Goal: Information Seeking & Learning: Learn about a topic

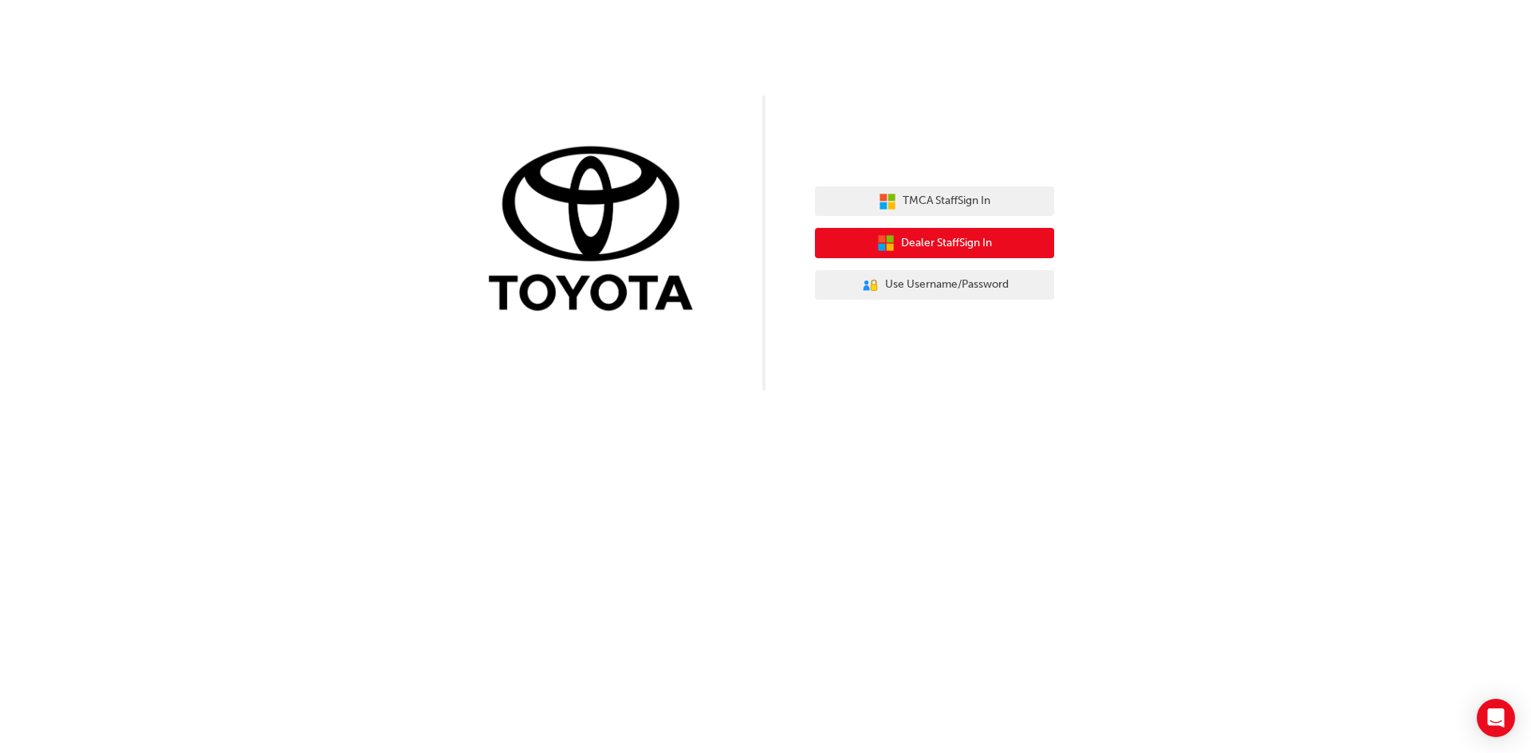
click at [924, 236] on span "Dealer Staff Sign In" at bounding box center [946, 243] width 91 height 18
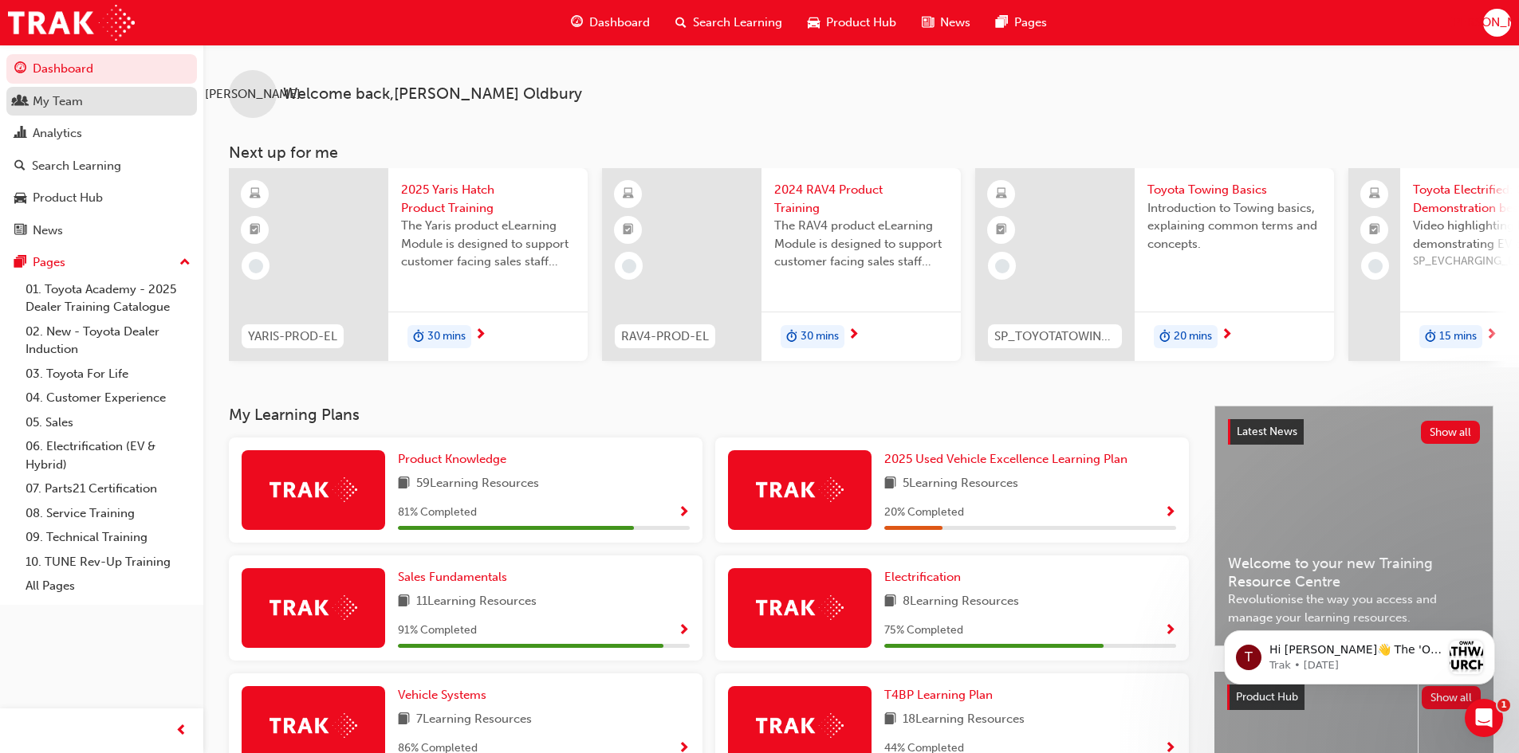
click at [53, 107] on div "My Team" at bounding box center [58, 101] width 50 height 18
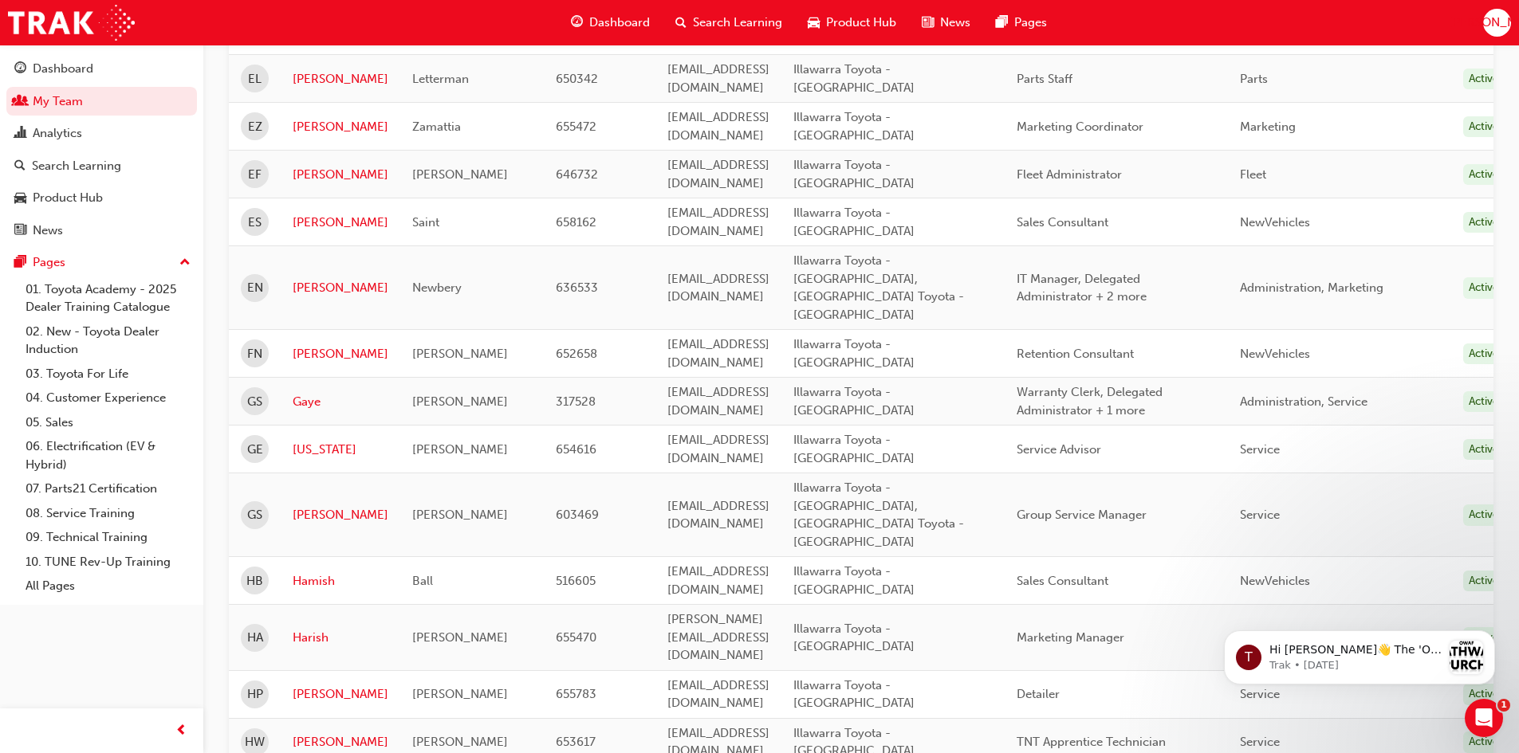
scroll to position [1993, 0]
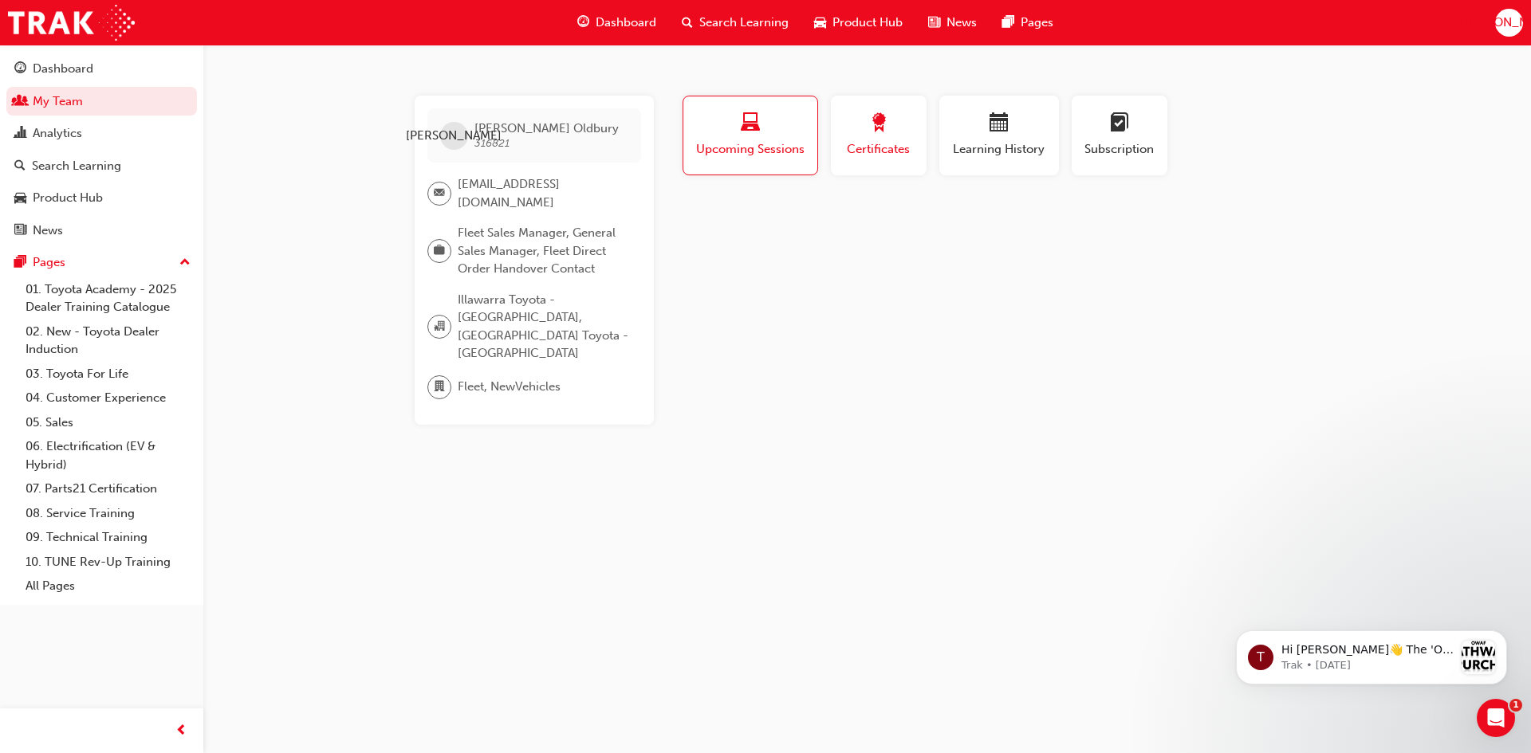
click at [867, 133] on div "button" at bounding box center [879, 125] width 72 height 25
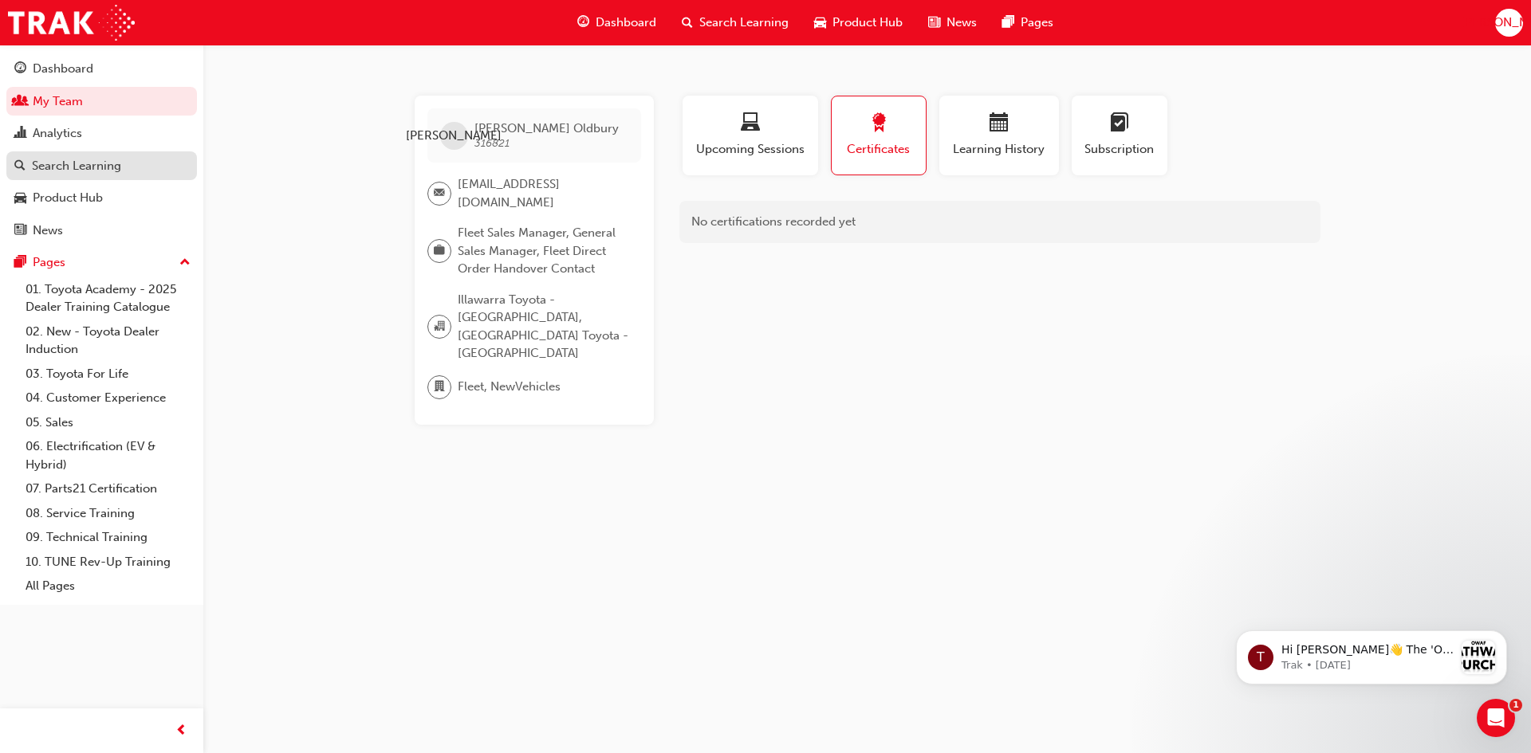
click at [82, 161] on div "Search Learning" at bounding box center [76, 166] width 89 height 18
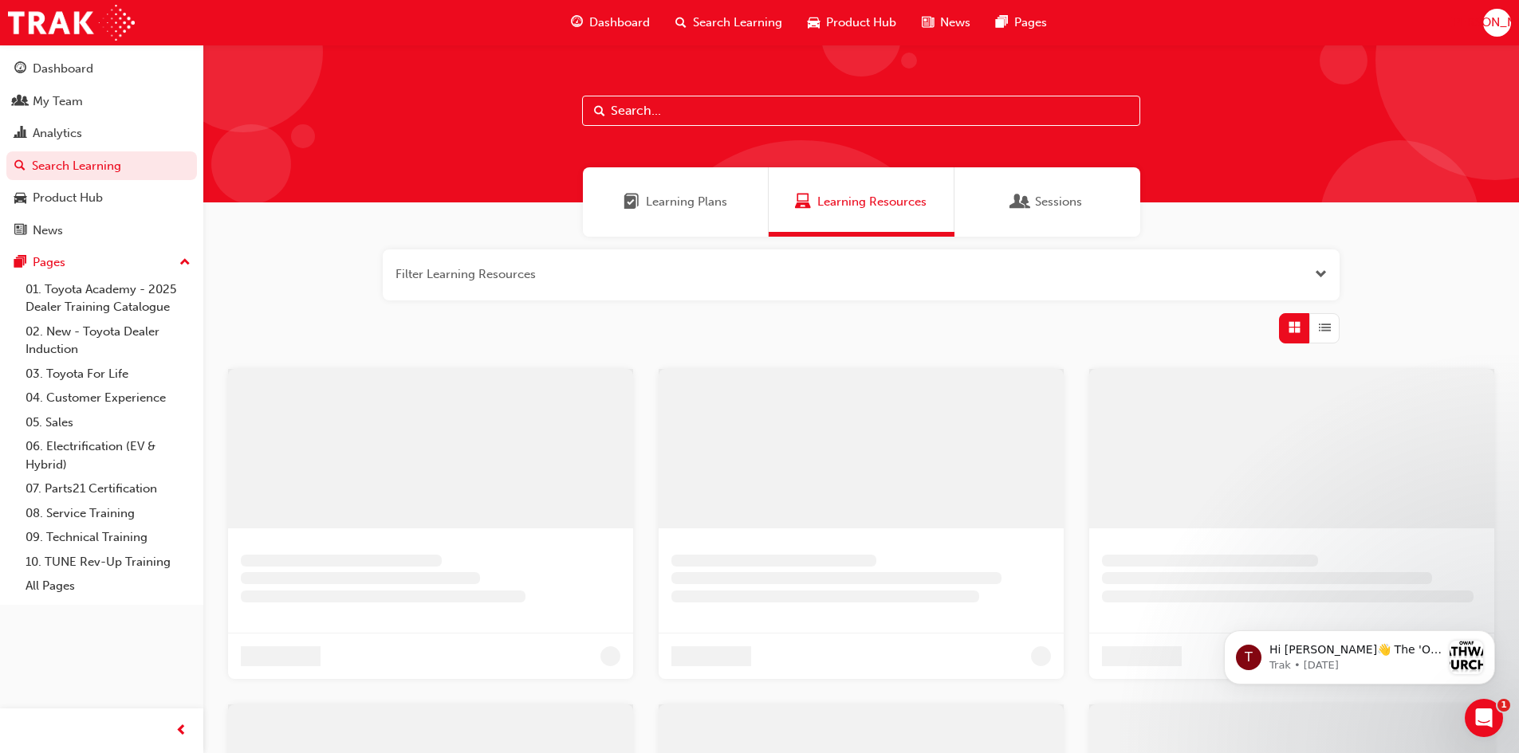
click at [665, 108] on input "text" at bounding box center [861, 111] width 558 height 30
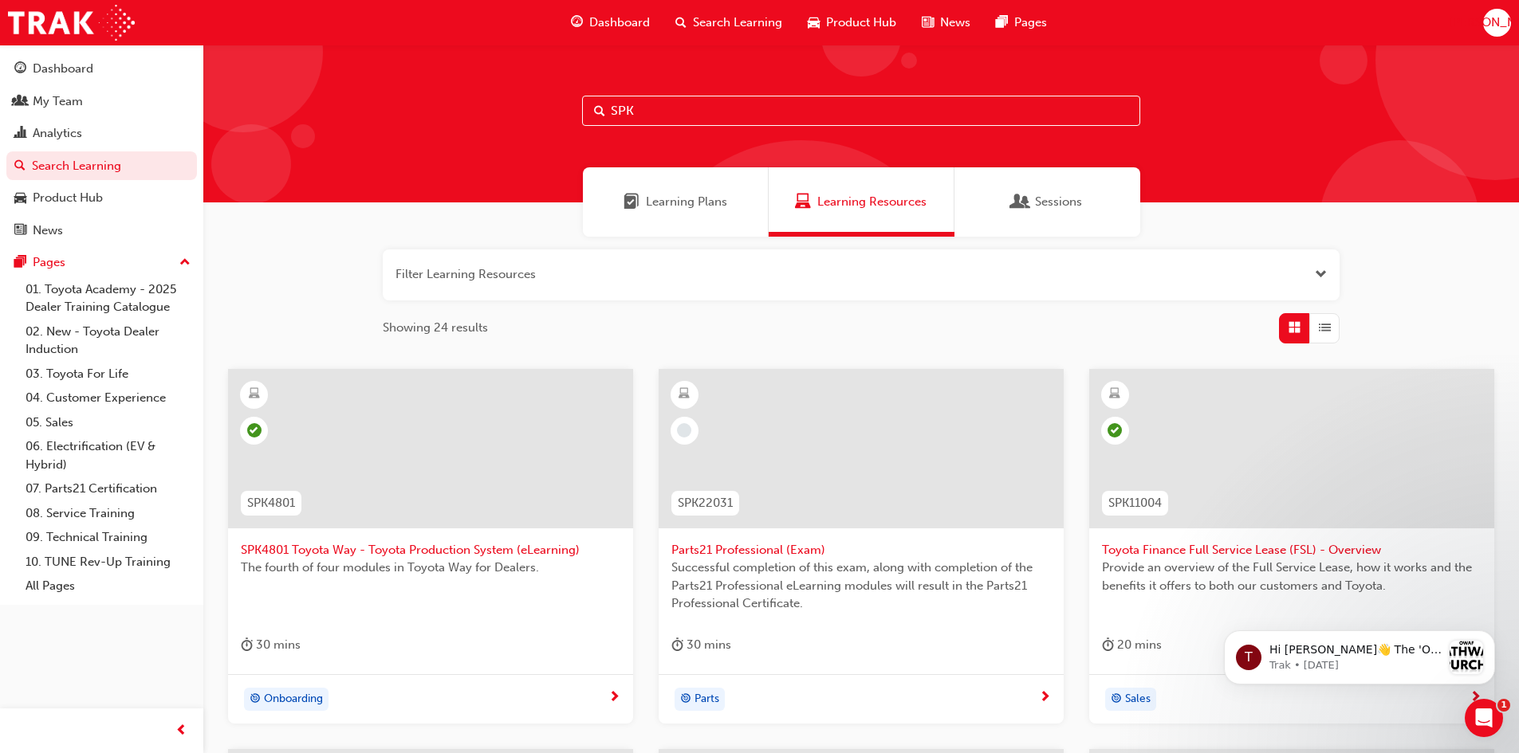
click at [671, 108] on input "SPK" at bounding box center [861, 111] width 558 height 30
type input "SPK9102"
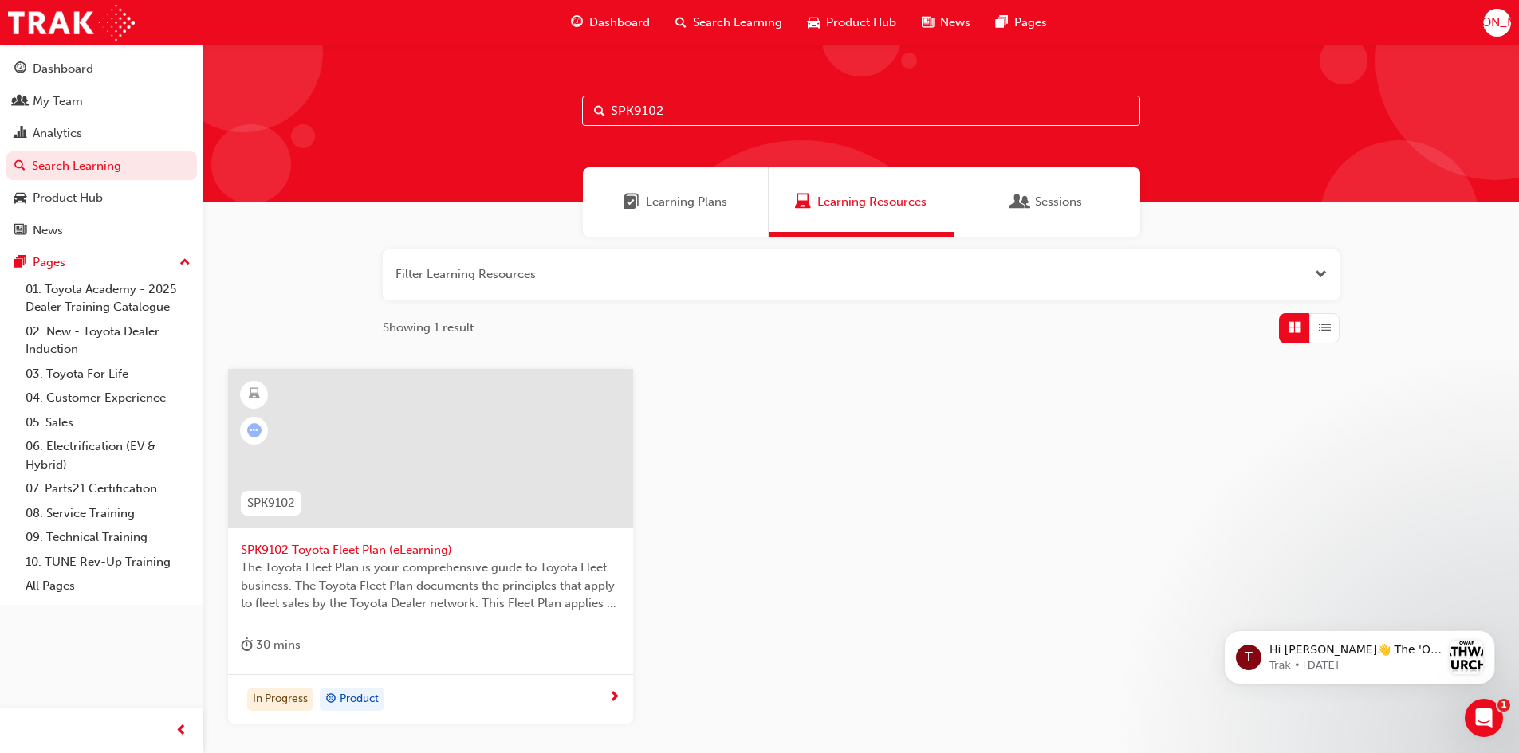
click at [425, 458] on div at bounding box center [430, 448] width 405 height 159
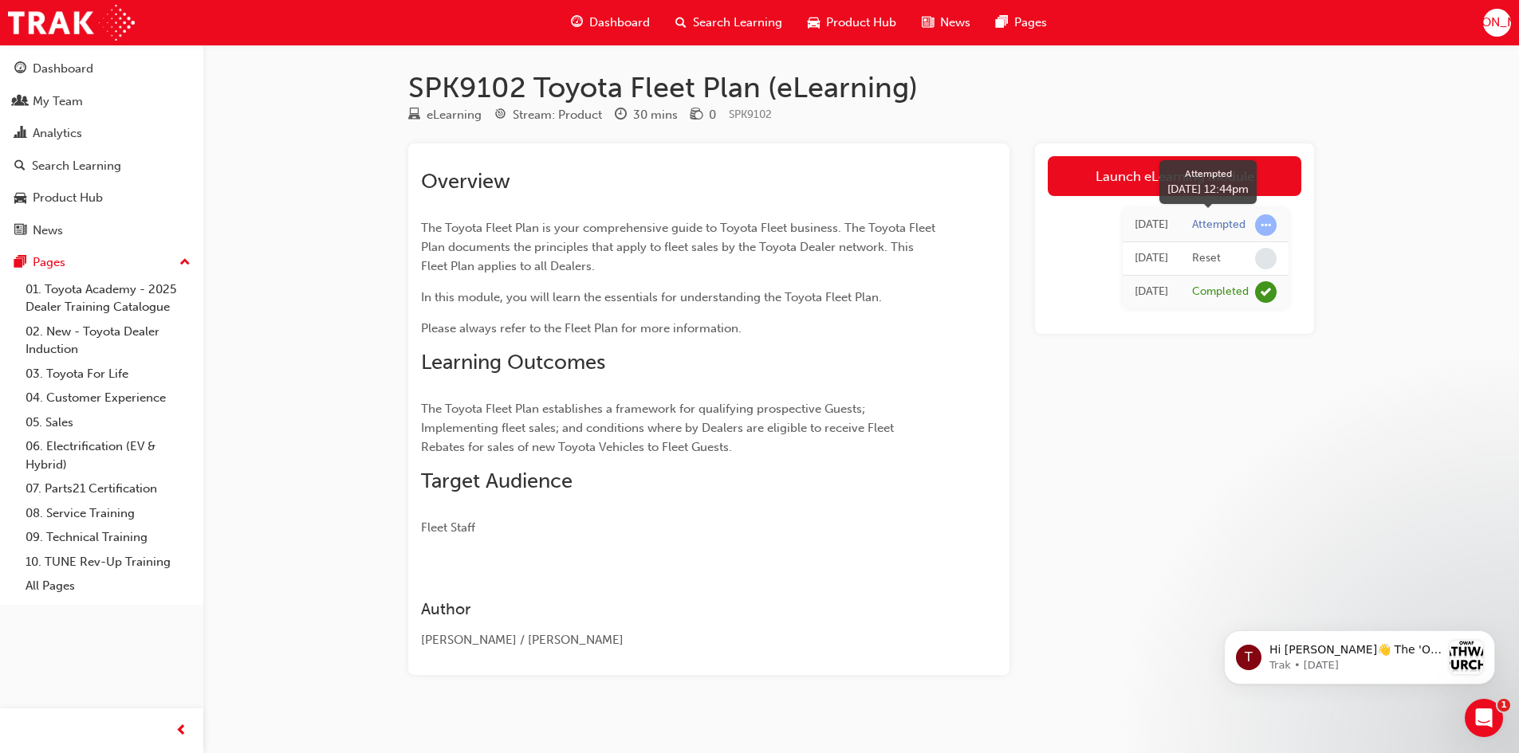
click at [1220, 225] on div "Attempted" at bounding box center [1218, 225] width 53 height 15
click at [1261, 227] on span "learningRecordVerb_ATTEMPT-icon" at bounding box center [1266, 225] width 22 height 22
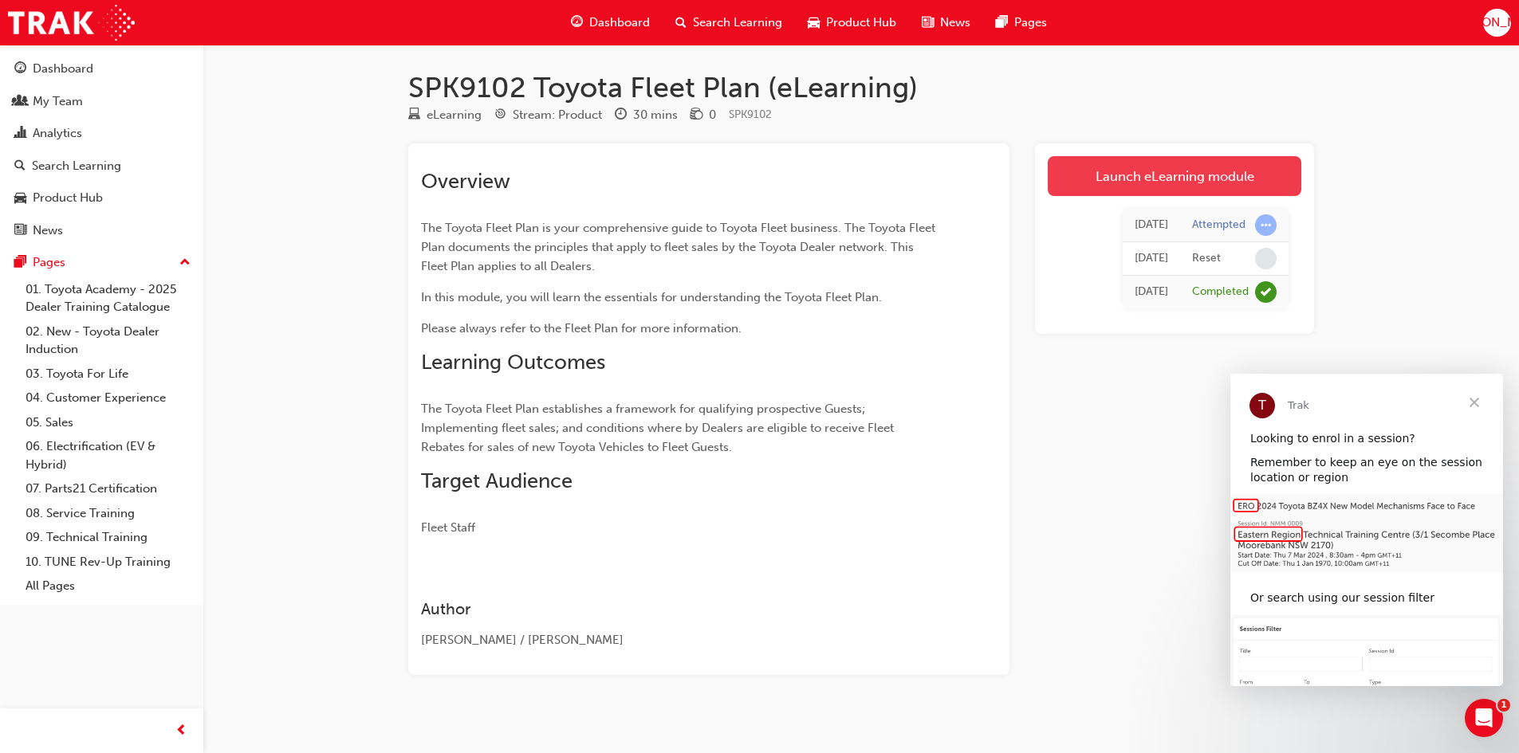
click at [1101, 167] on link "Launch eLearning module" at bounding box center [1175, 176] width 254 height 40
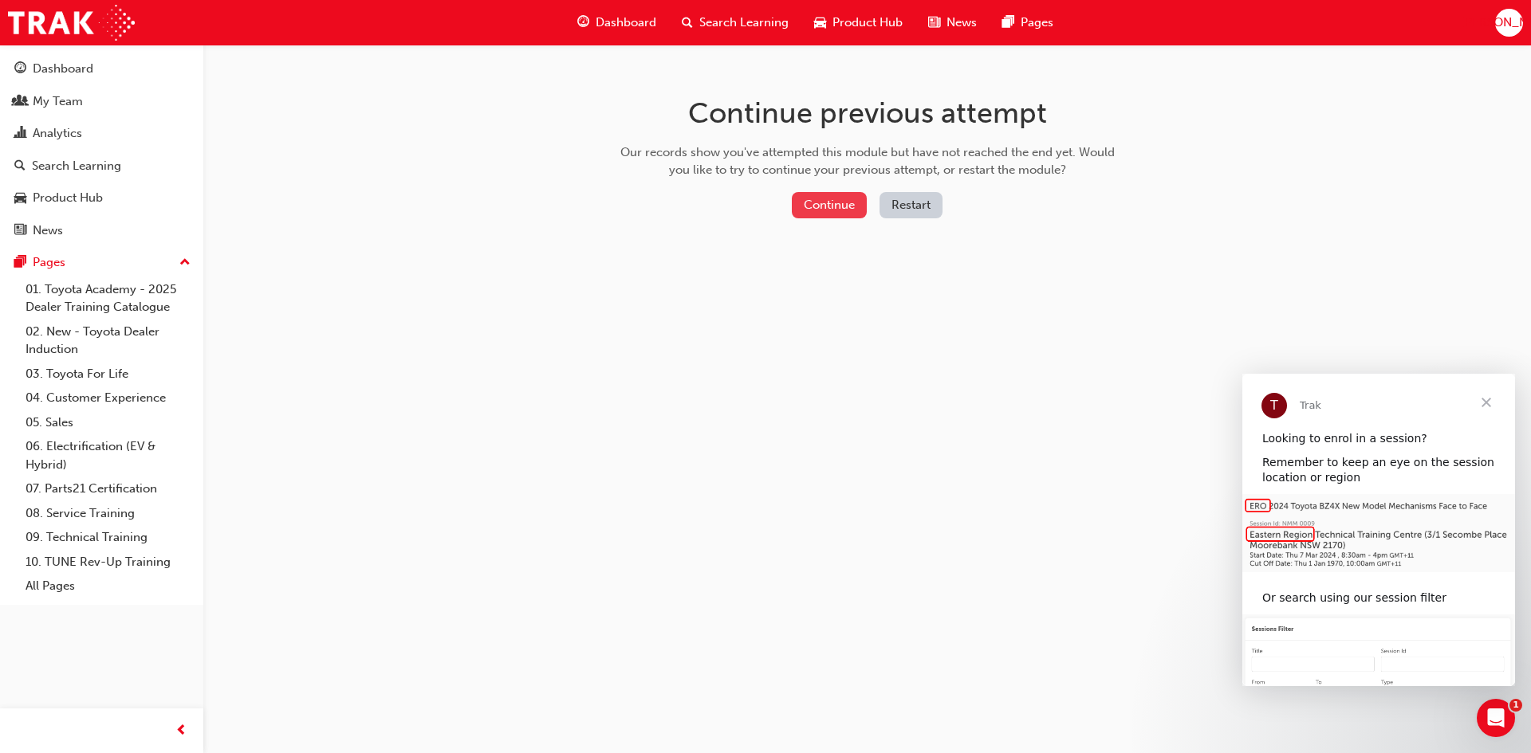
click at [836, 205] on button "Continue" at bounding box center [829, 205] width 75 height 26
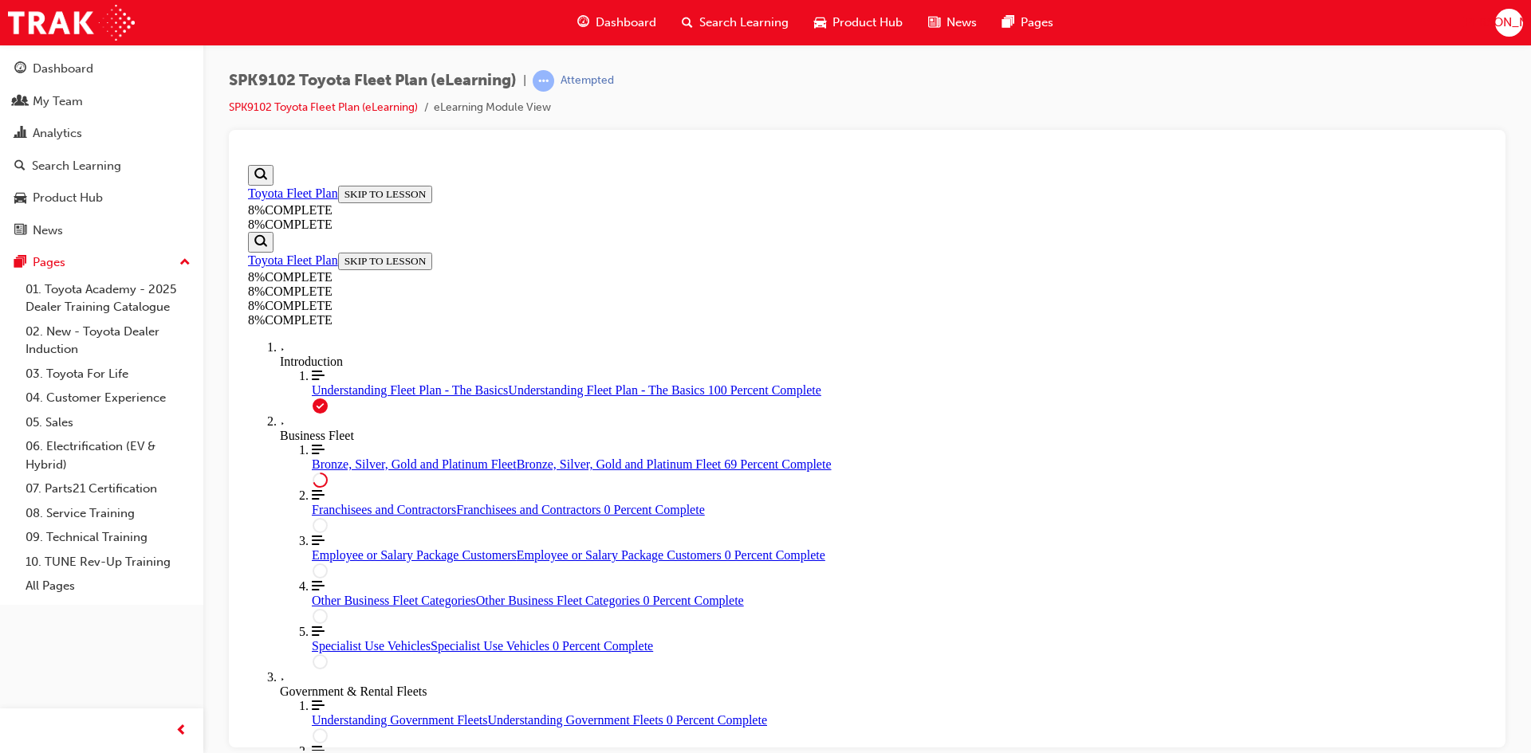
scroll to position [1091, 0]
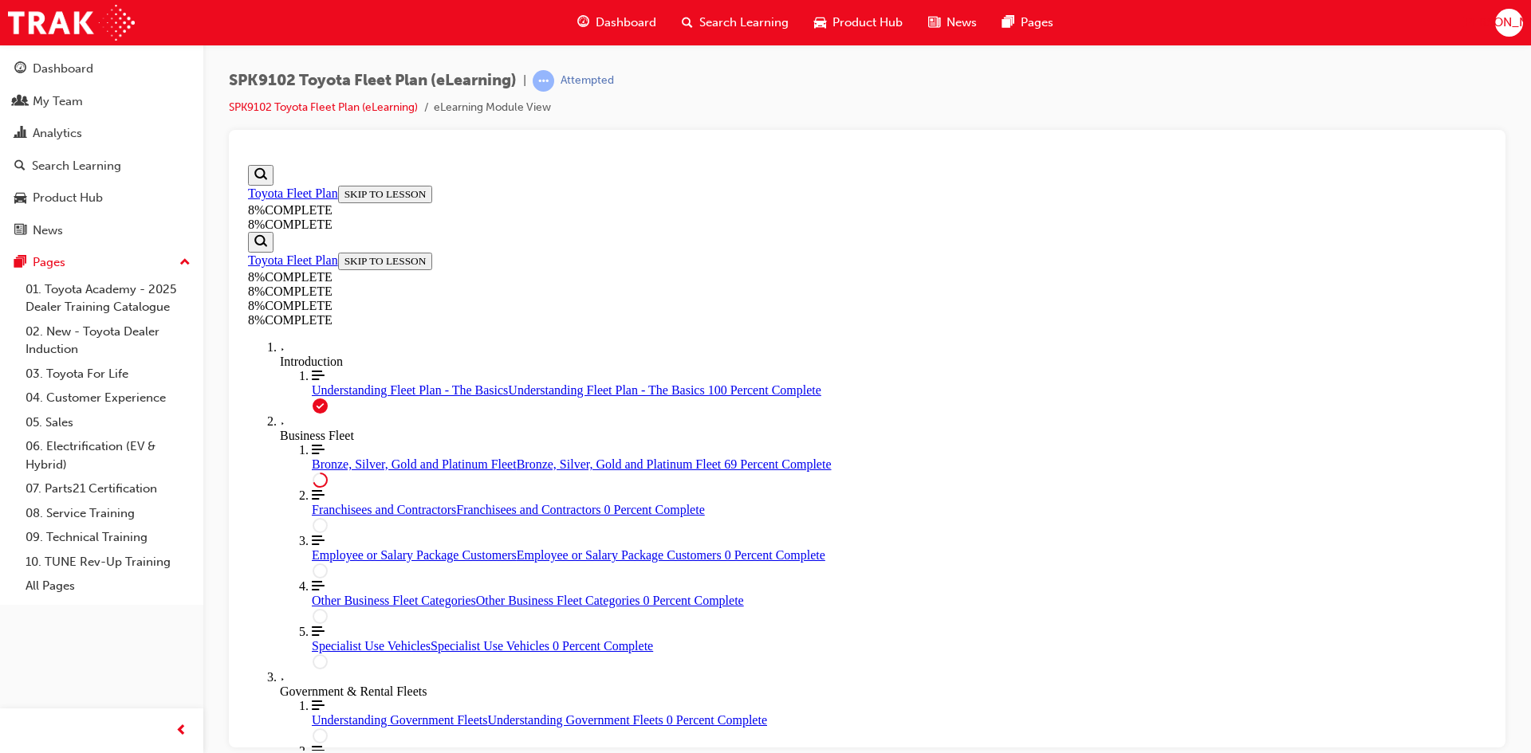
drag, startPoint x: 855, startPoint y: 667, endPoint x: 981, endPoint y: 667, distance: 125.2
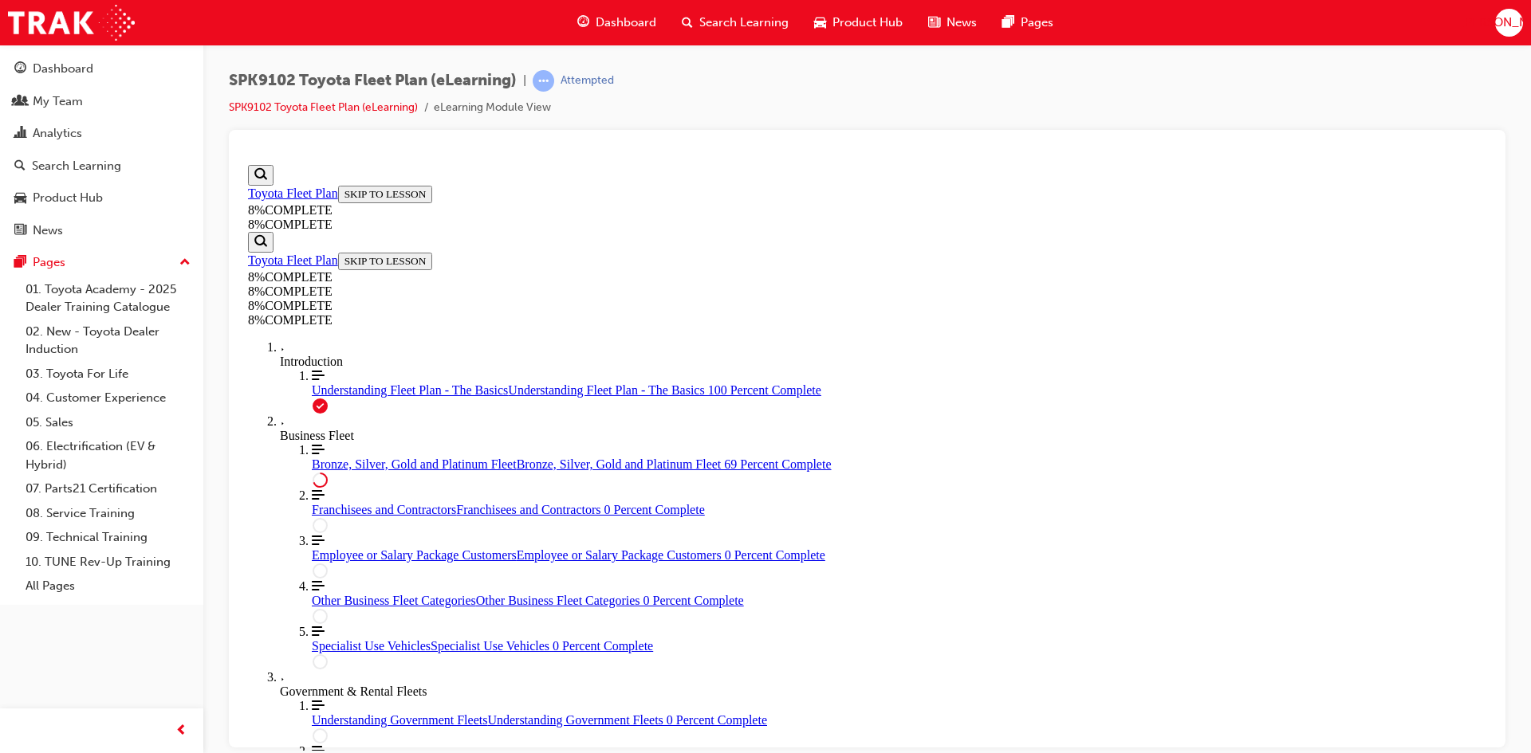
drag, startPoint x: 894, startPoint y: 428, endPoint x: 916, endPoint y: 372, distance: 60.8
drag, startPoint x: 852, startPoint y: 546, endPoint x: 898, endPoint y: 454, distance: 103.0
drag, startPoint x: 847, startPoint y: 553, endPoint x: 896, endPoint y: 550, distance: 48.7
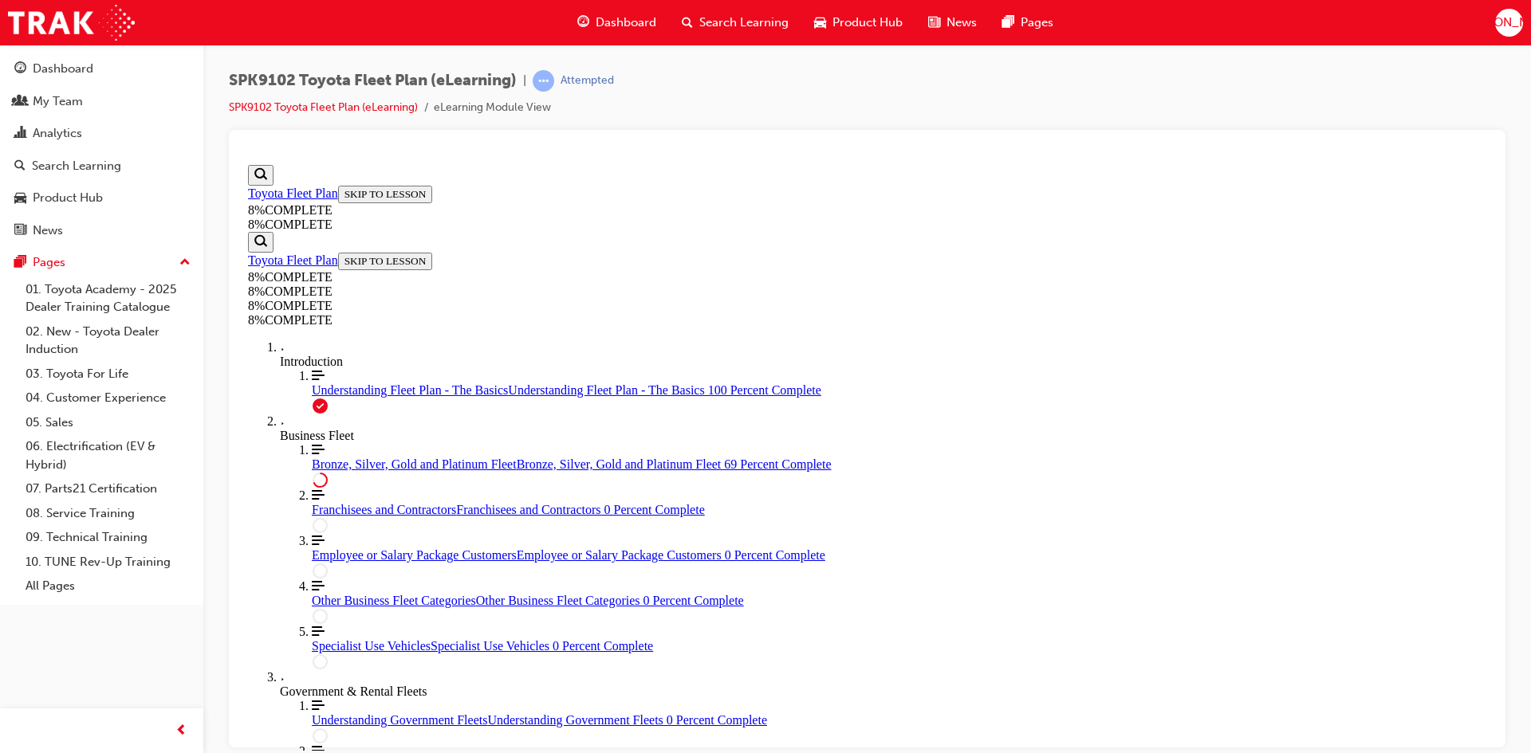
scroll to position [3941, 0]
drag, startPoint x: 887, startPoint y: 494, endPoint x: 934, endPoint y: 335, distance: 166.2
drag, startPoint x: 853, startPoint y: 426, endPoint x: 906, endPoint y: 502, distance: 92.9
drag, startPoint x: 882, startPoint y: 440, endPoint x: 930, endPoint y: 277, distance: 169.8
drag, startPoint x: 879, startPoint y: 432, endPoint x: 977, endPoint y: 440, distance: 98.4
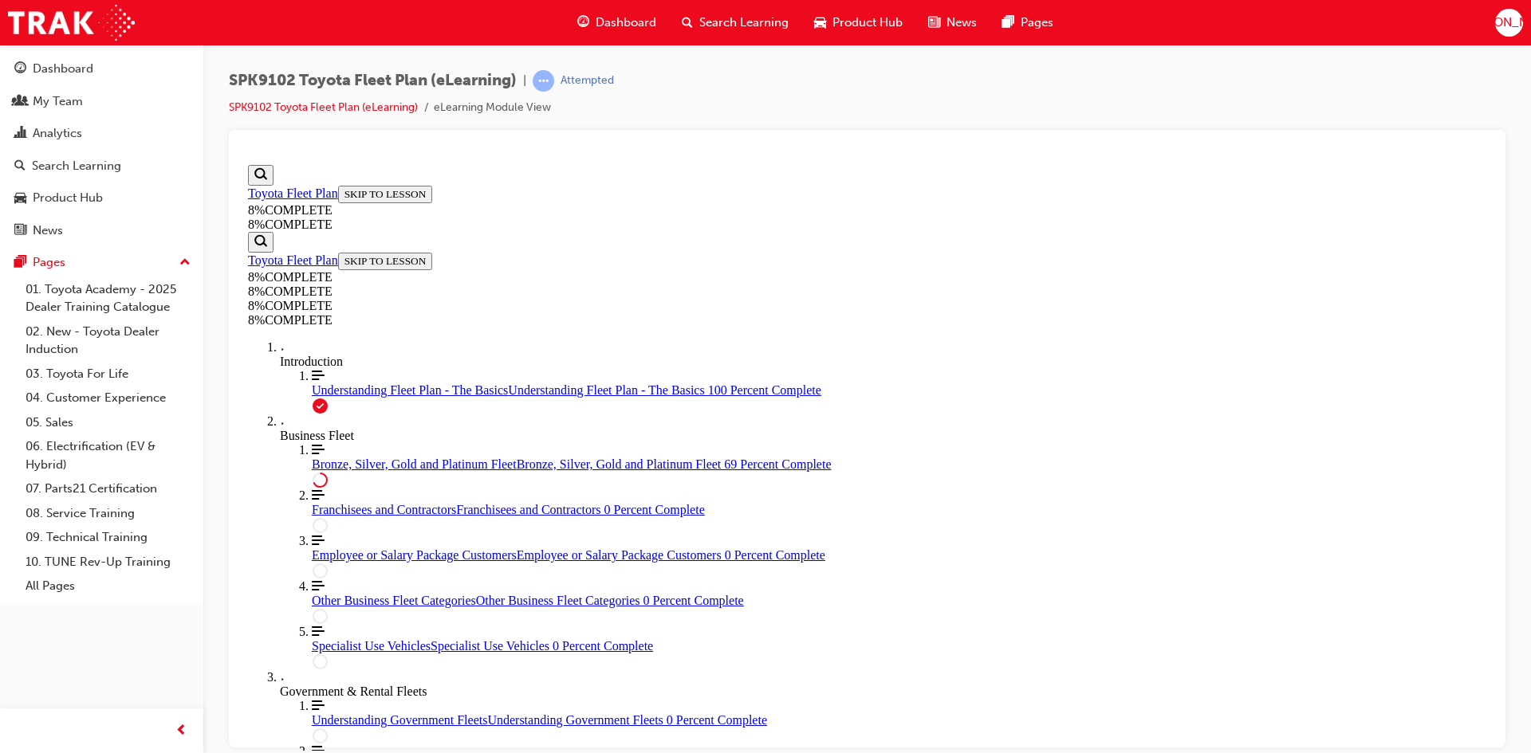
drag, startPoint x: 848, startPoint y: 556, endPoint x: 869, endPoint y: 602, distance: 50.7
drag, startPoint x: 857, startPoint y: 450, endPoint x: 904, endPoint y: 446, distance: 47.1
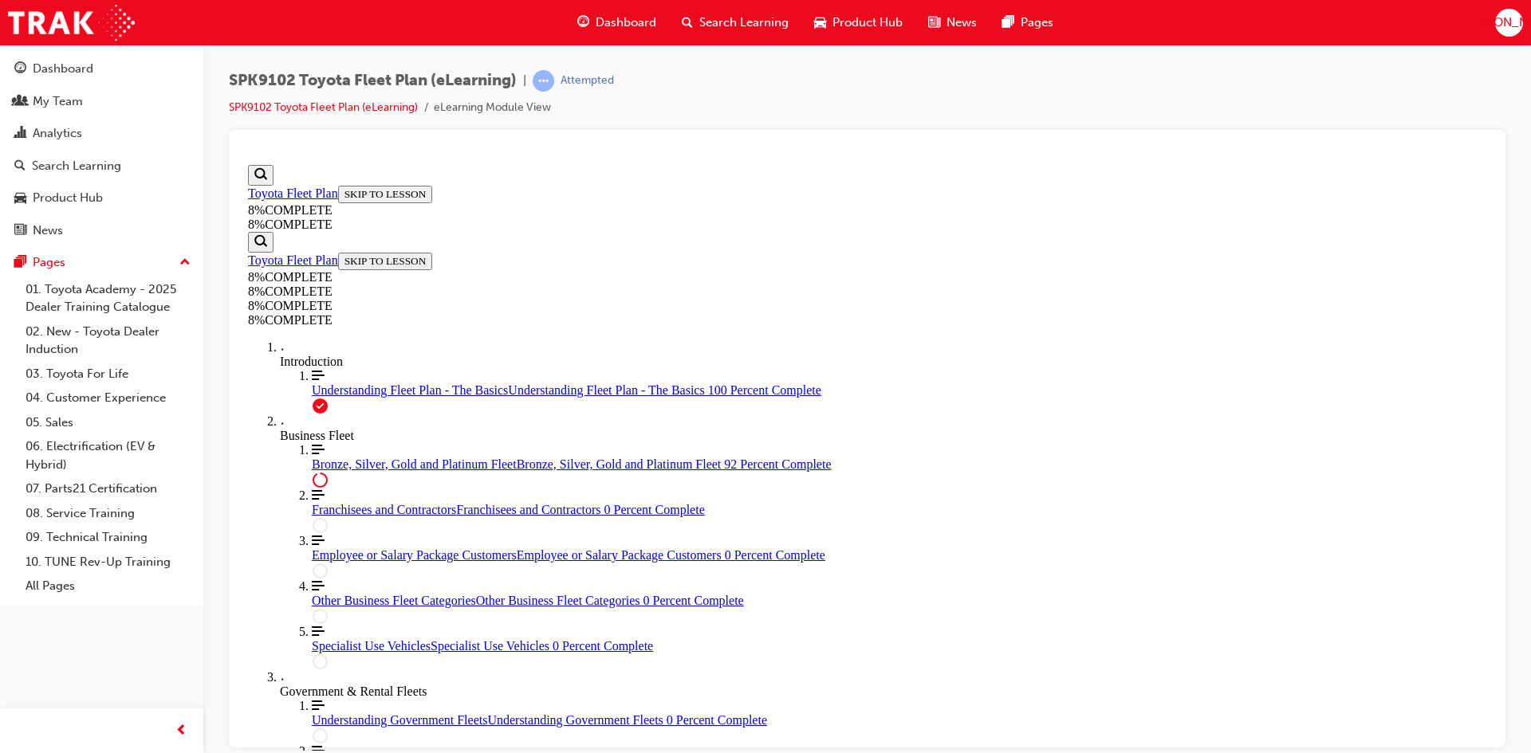
drag, startPoint x: 857, startPoint y: 518, endPoint x: 911, endPoint y: 523, distance: 54.4
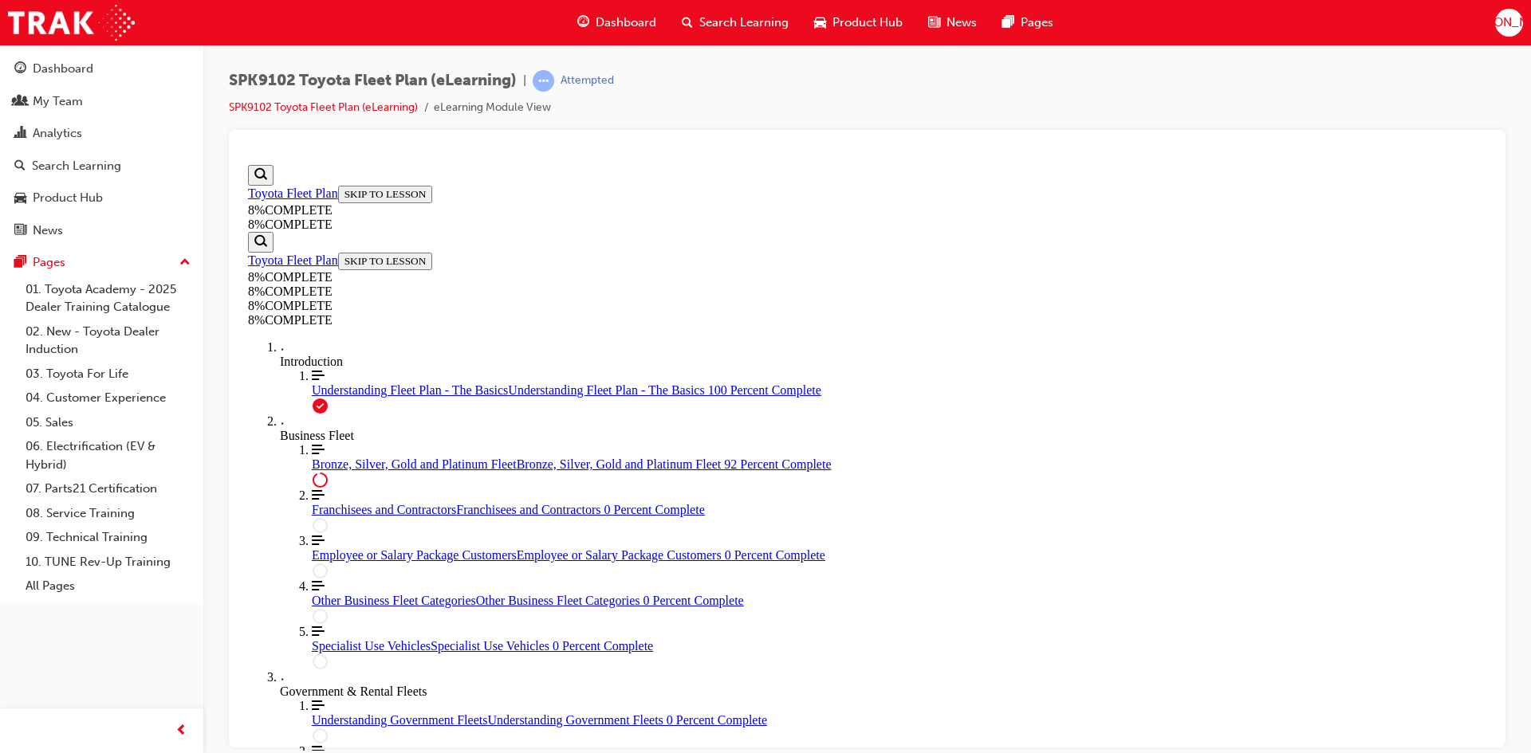
drag, startPoint x: 840, startPoint y: 584, endPoint x: 845, endPoint y: 561, distance: 23.0
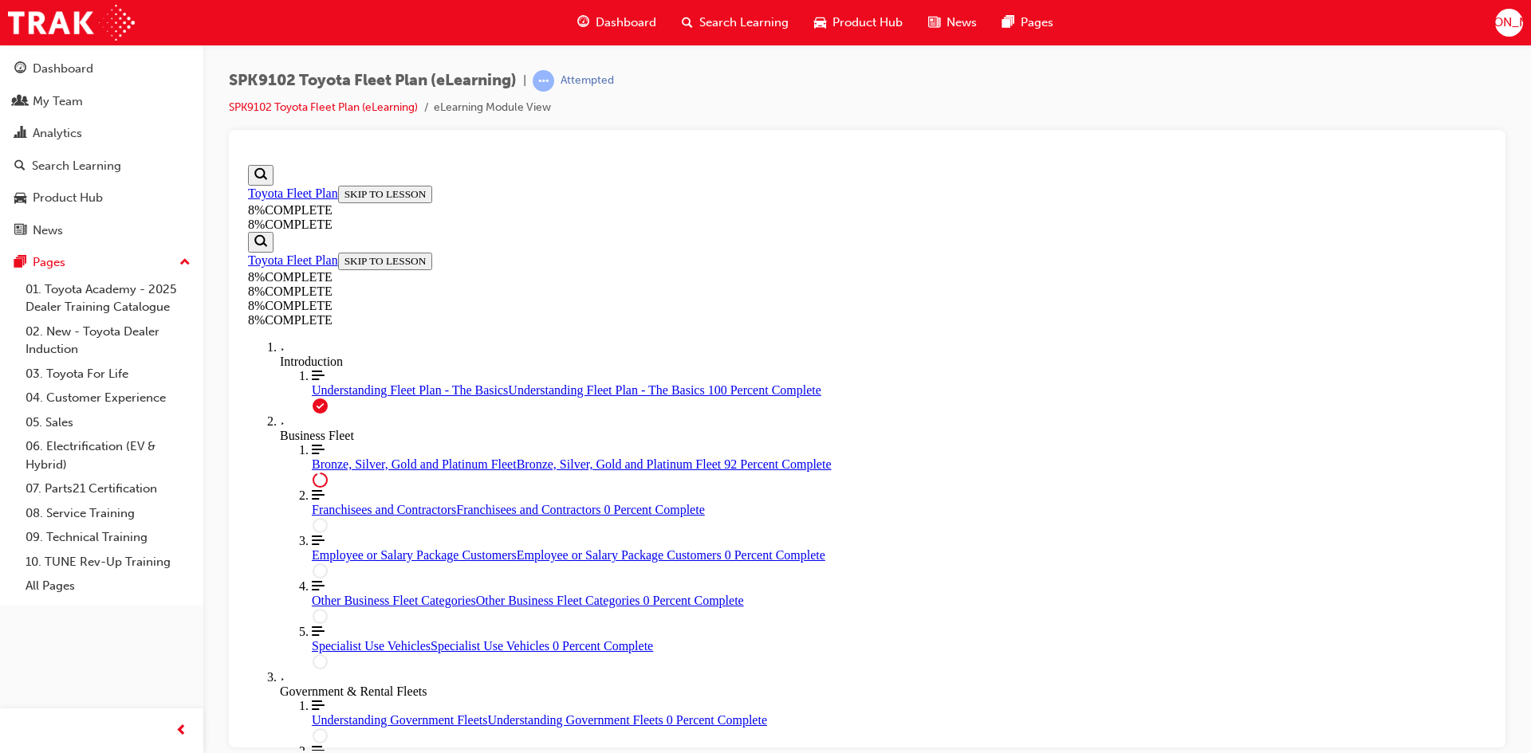
drag, startPoint x: 857, startPoint y: 580, endPoint x: 905, endPoint y: 497, distance: 95.7
drag, startPoint x: 900, startPoint y: 617, endPoint x: 945, endPoint y: 606, distance: 46.0
drag, startPoint x: 937, startPoint y: 698, endPoint x: 946, endPoint y: 698, distance: 8.8
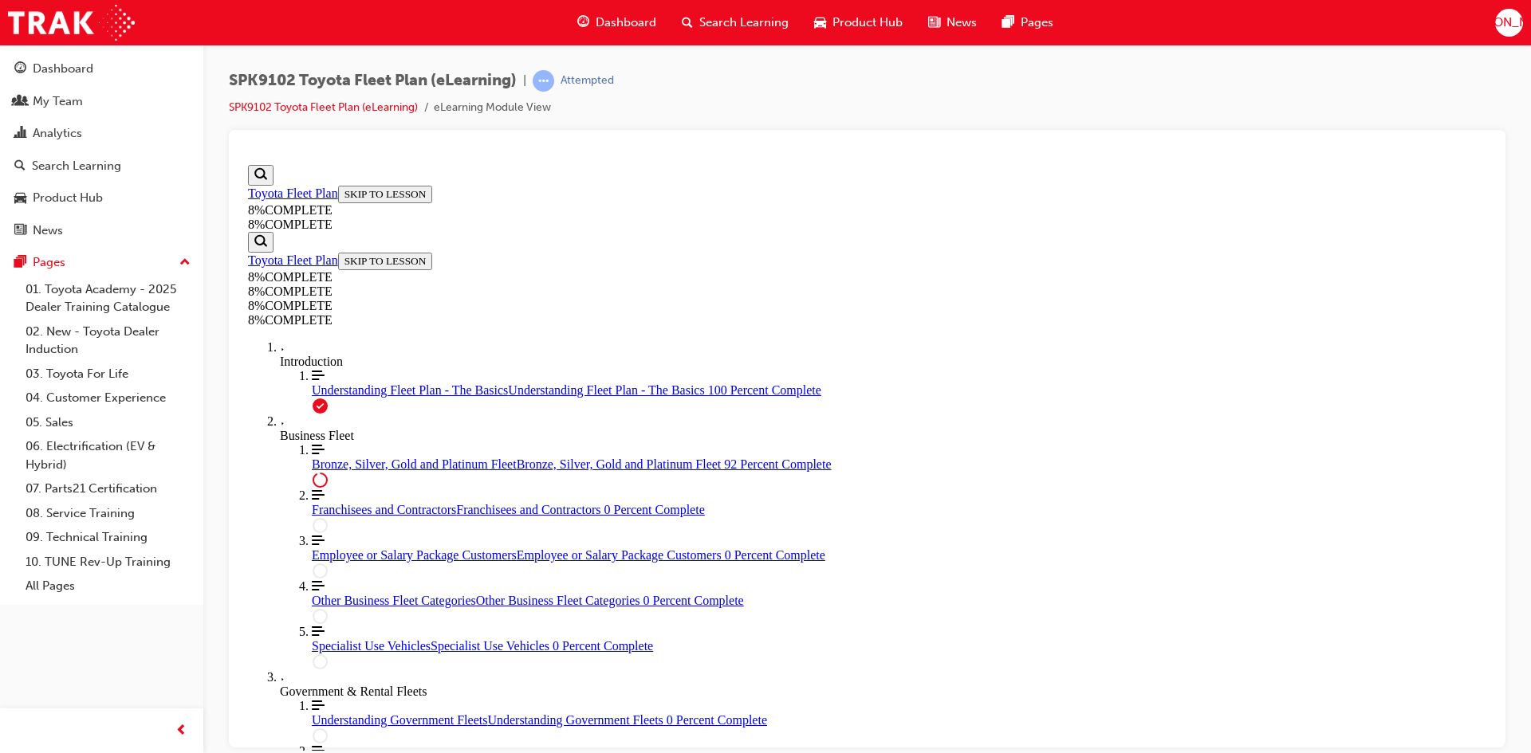
scroll to position [5562, 0]
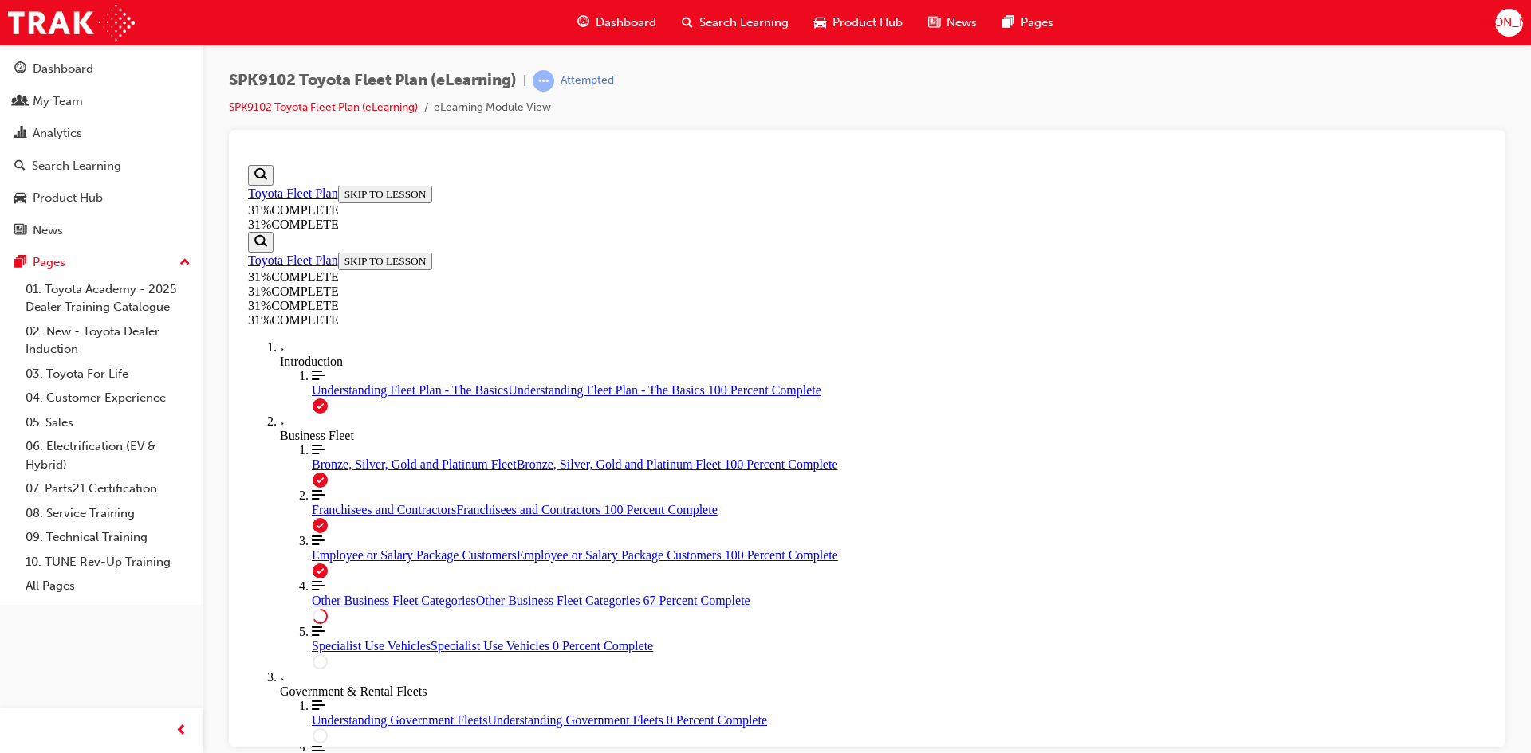
scroll to position [565, 0]
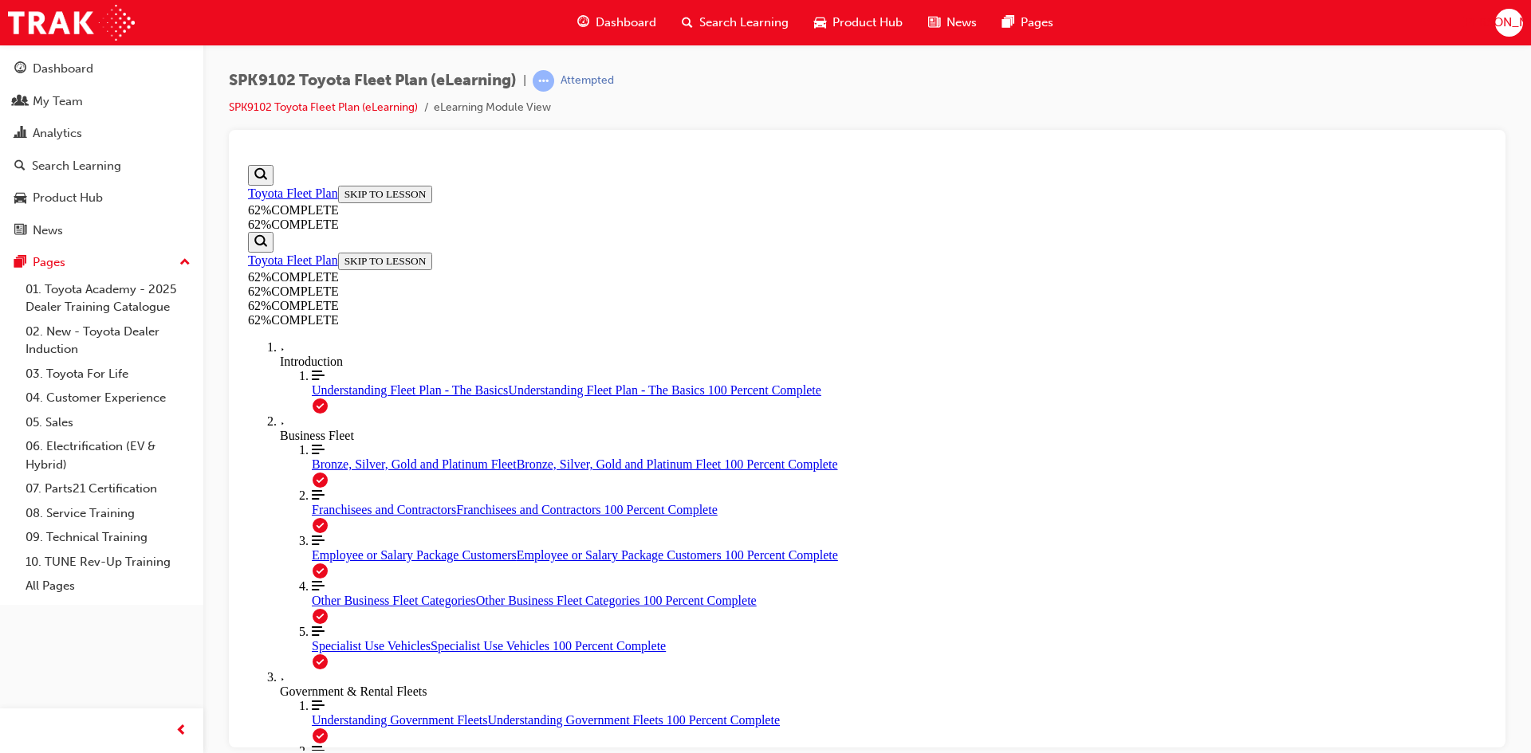
scroll to position [0, 0]
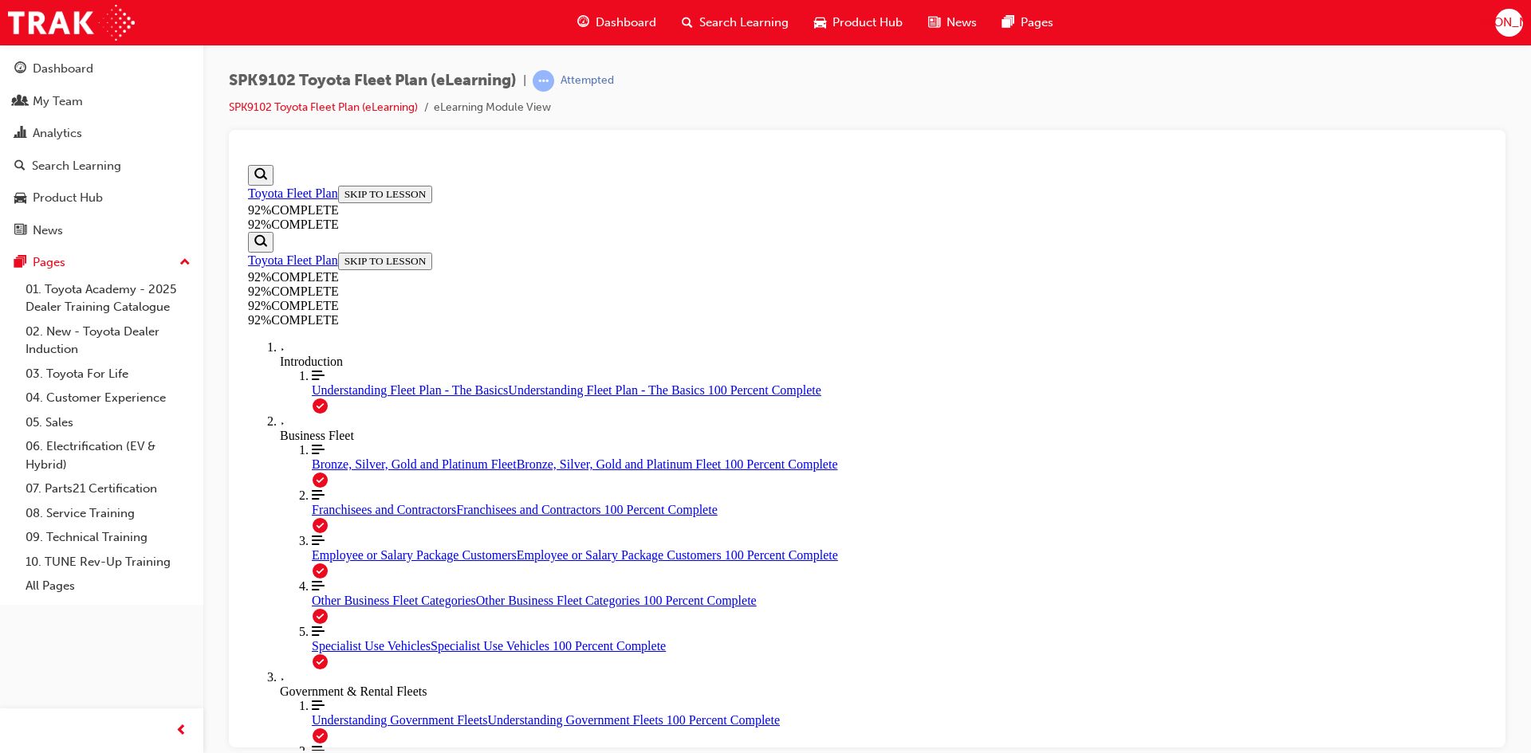
drag, startPoint x: 728, startPoint y: 555, endPoint x: 788, endPoint y: 606, distance: 79.2
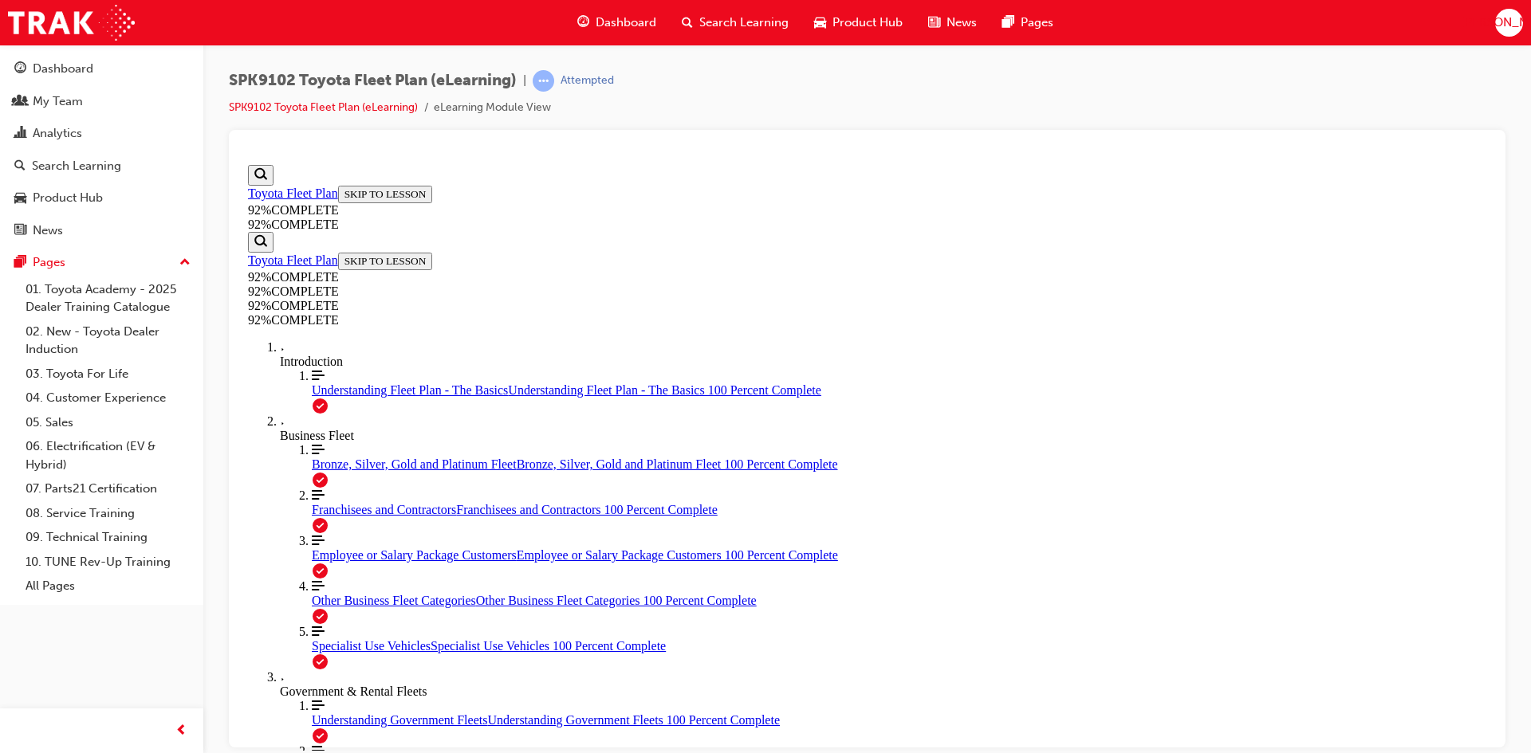
drag, startPoint x: 882, startPoint y: 668, endPoint x: 968, endPoint y: 660, distance: 86.5
drag, startPoint x: 841, startPoint y: 505, endPoint x: 961, endPoint y: 581, distance: 141.6
drag, startPoint x: 870, startPoint y: 518, endPoint x: 930, endPoint y: 584, distance: 89.7
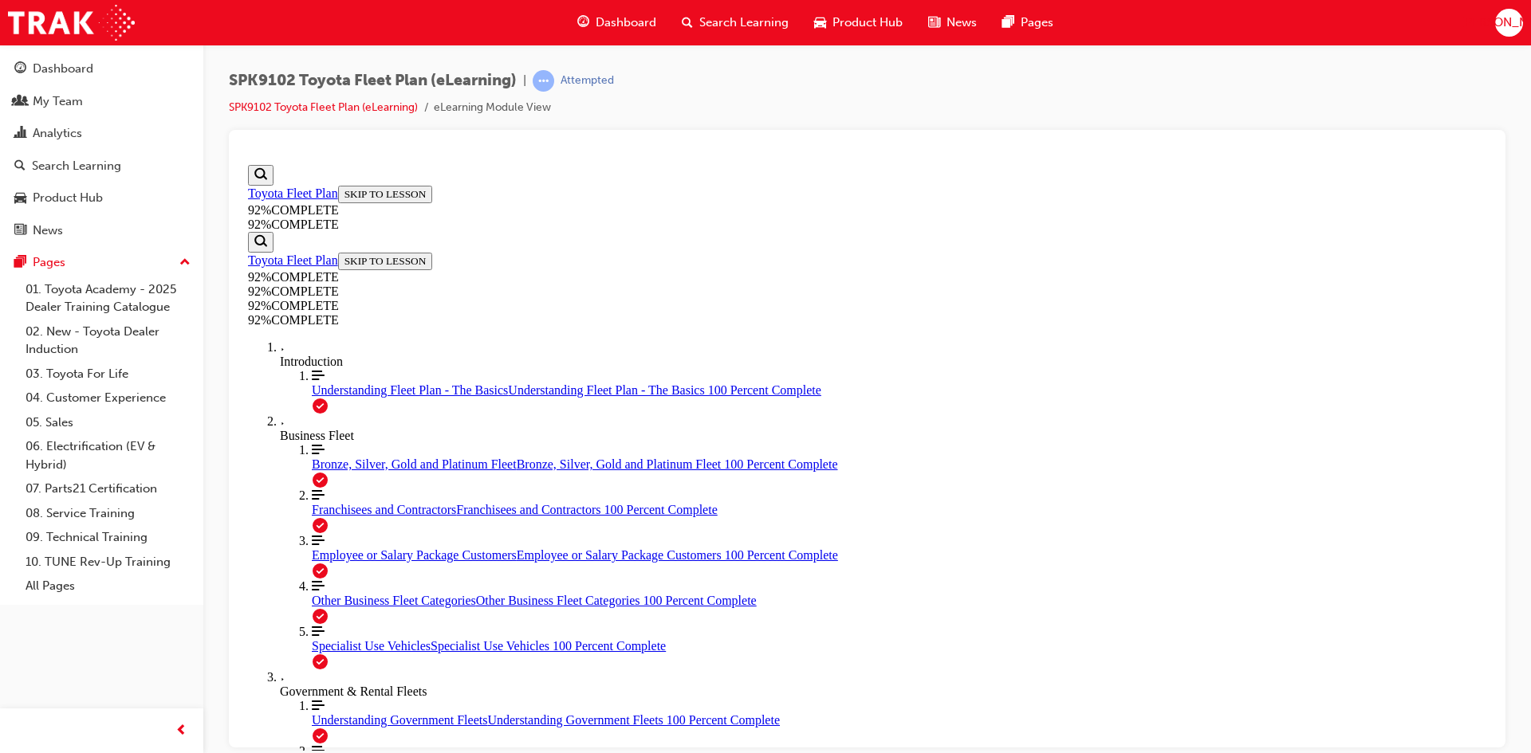
drag, startPoint x: 872, startPoint y: 521, endPoint x: 914, endPoint y: 516, distance: 42.6
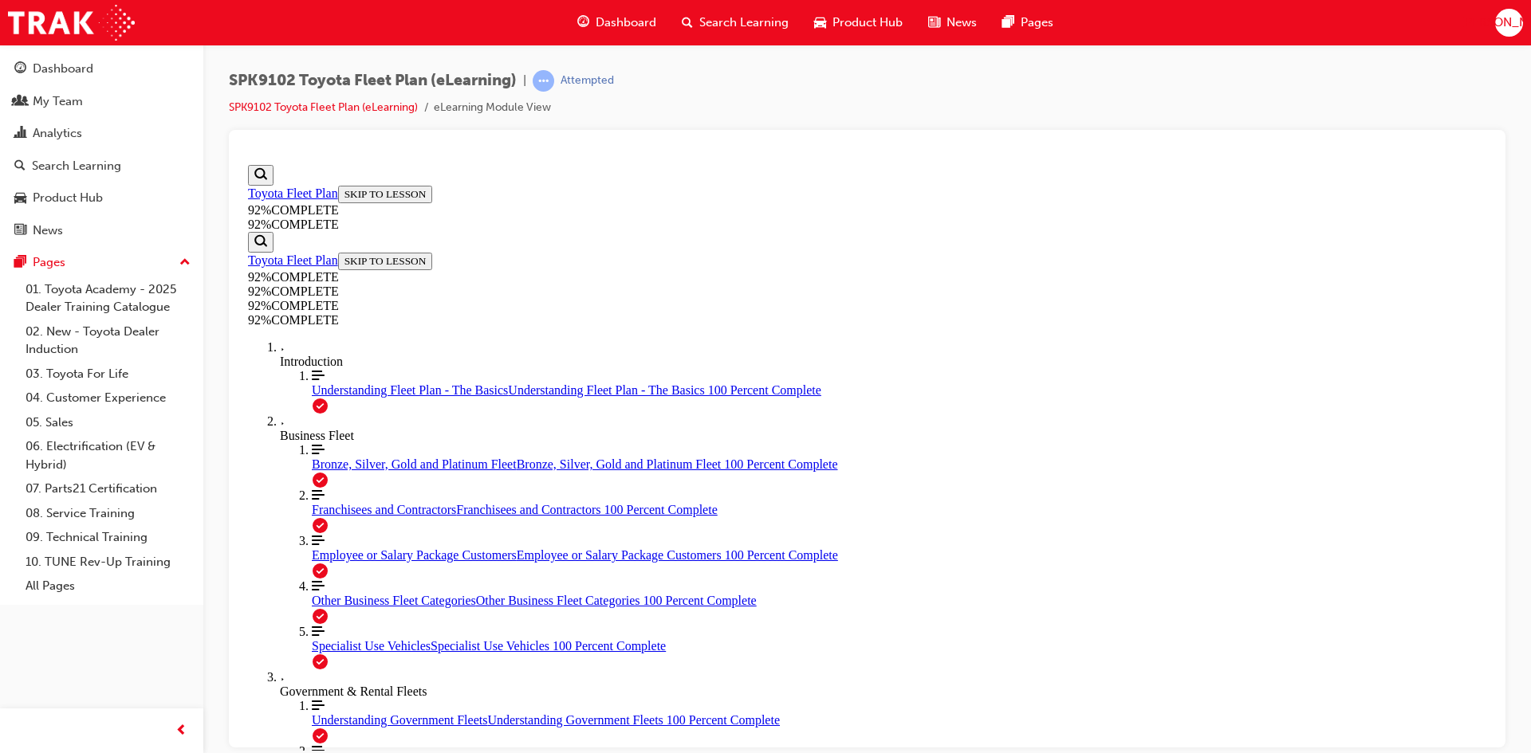
drag, startPoint x: 727, startPoint y: 551, endPoint x: 741, endPoint y: 553, distance: 13.8
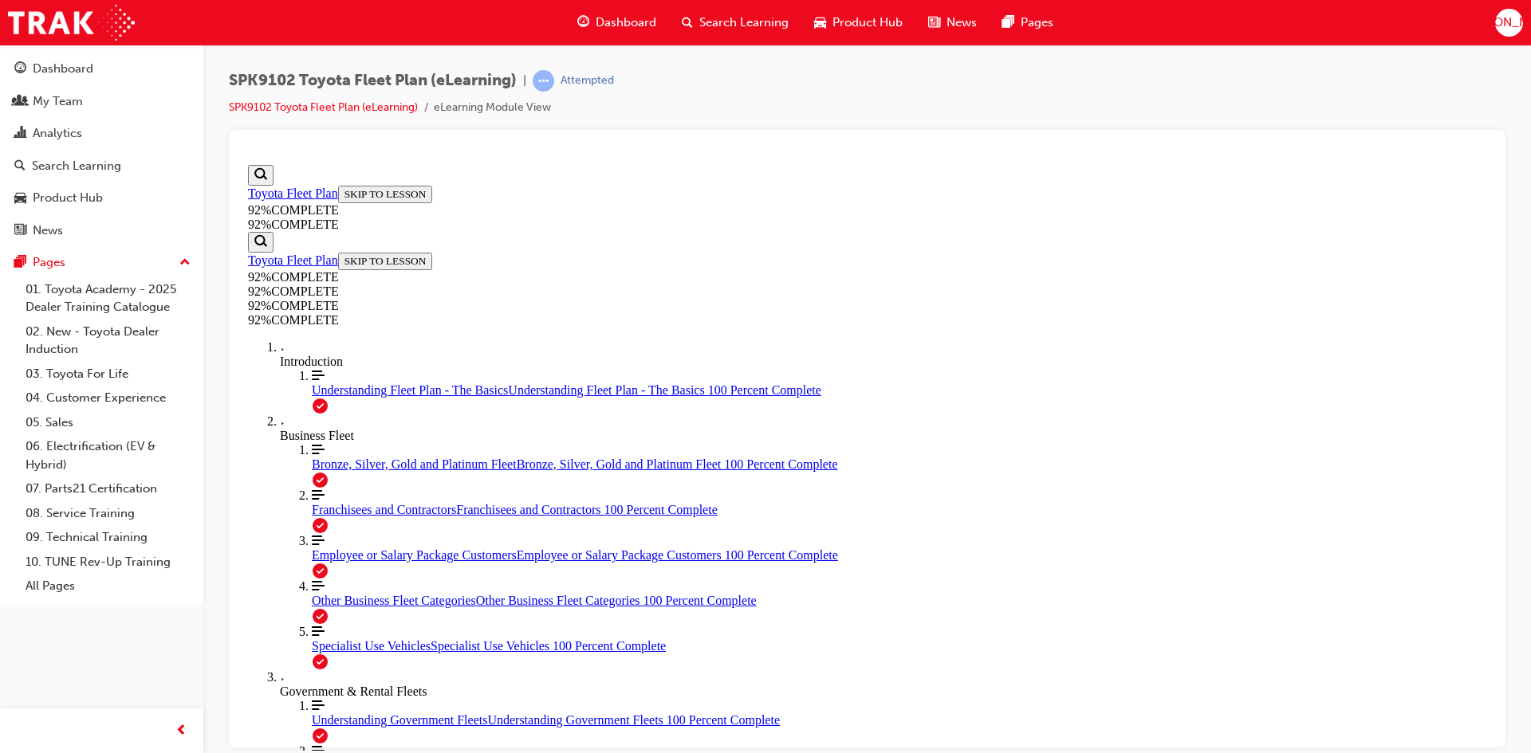
scroll to position [269, 0]
drag, startPoint x: 726, startPoint y: 553, endPoint x: 804, endPoint y: 576, distance: 80.7
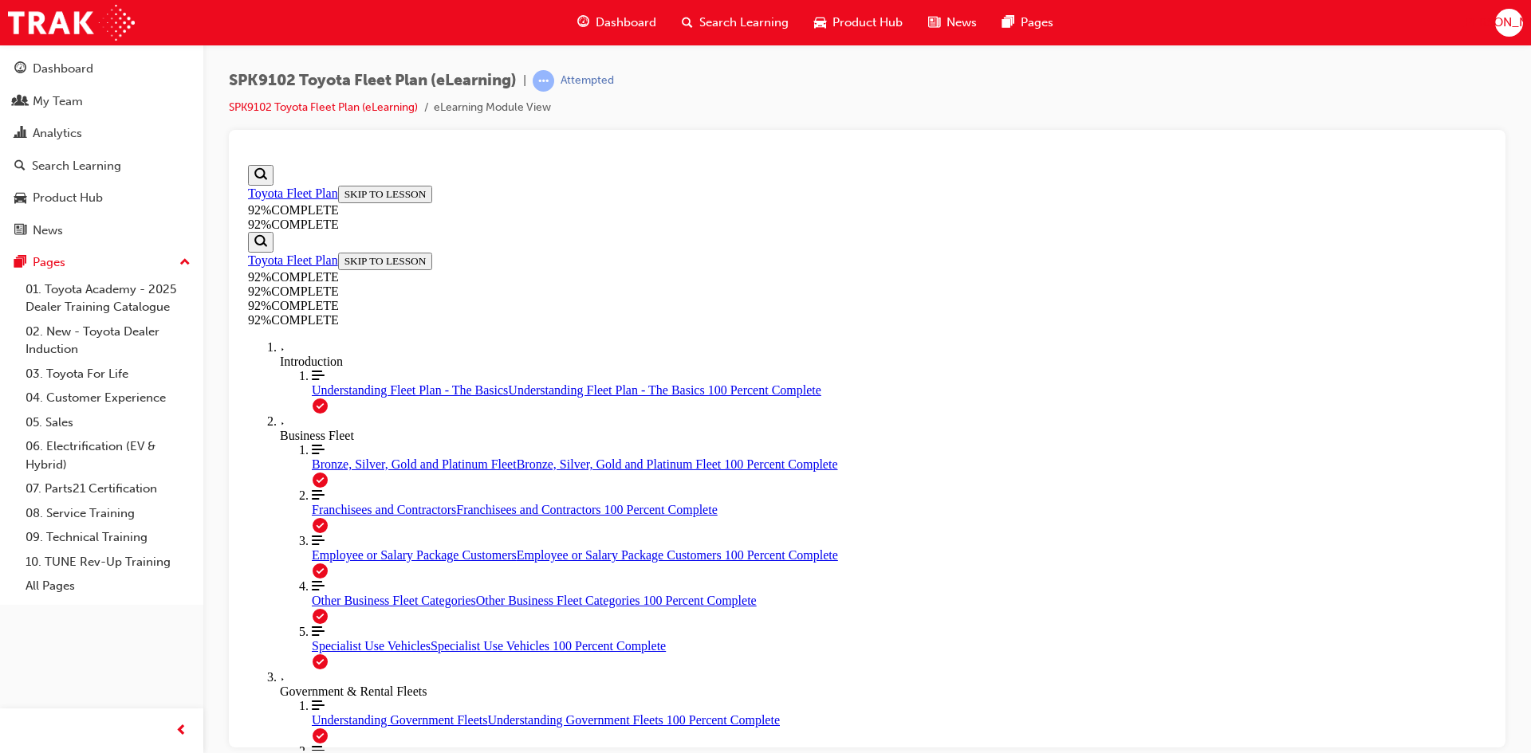
drag, startPoint x: 956, startPoint y: 701, endPoint x: 965, endPoint y: 699, distance: 8.9
drag, startPoint x: 803, startPoint y: 592, endPoint x: 872, endPoint y: 636, distance: 82.1
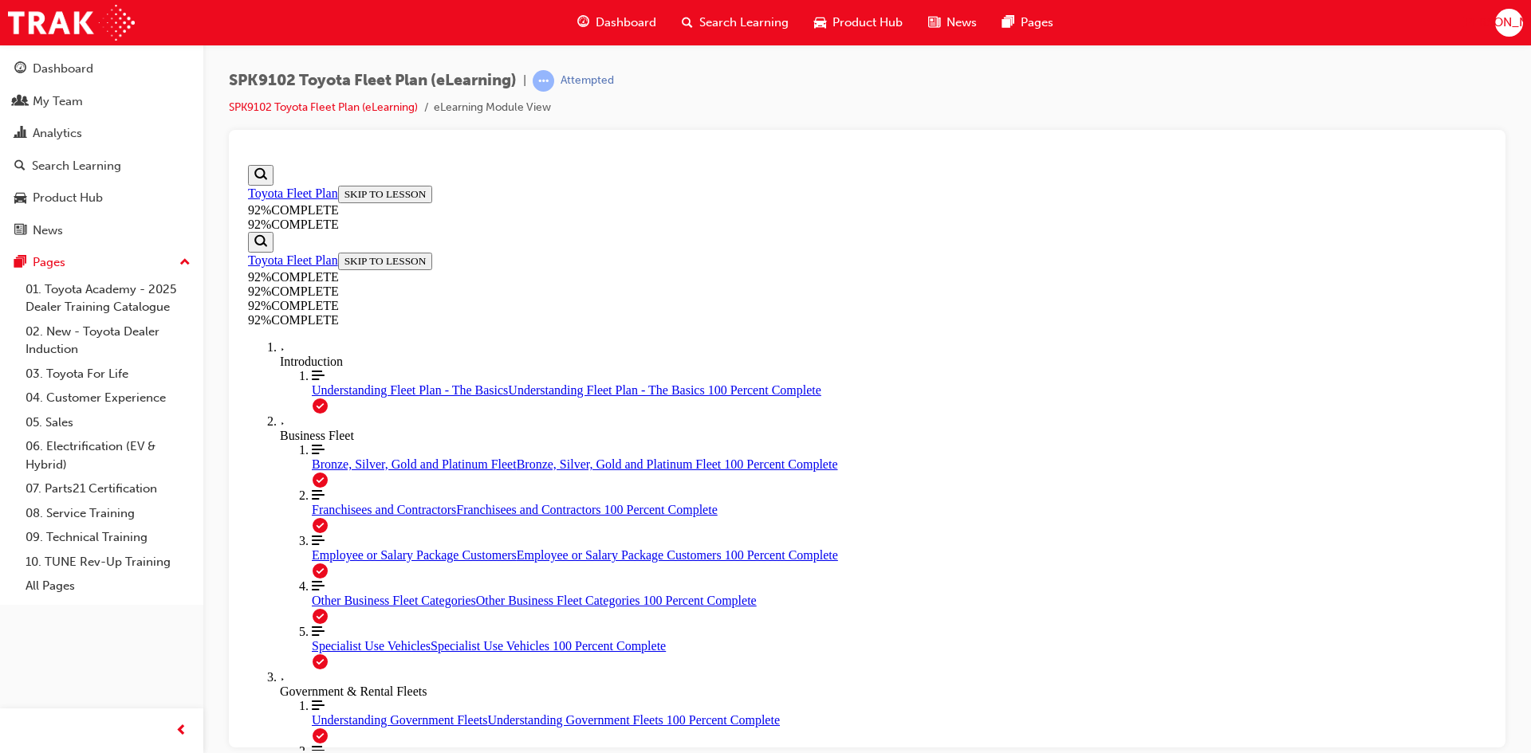
scroll to position [57, 0]
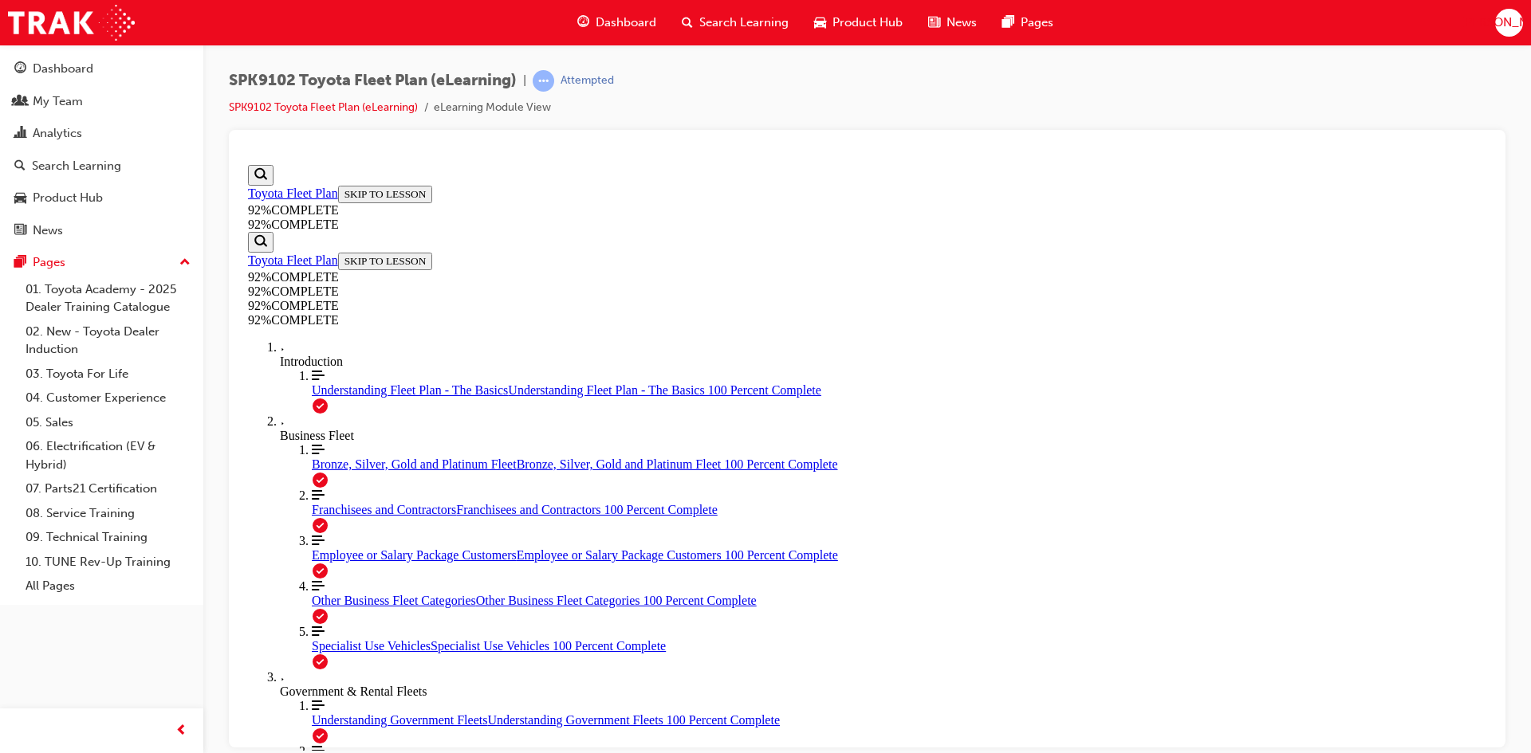
scroll to position [58, 0]
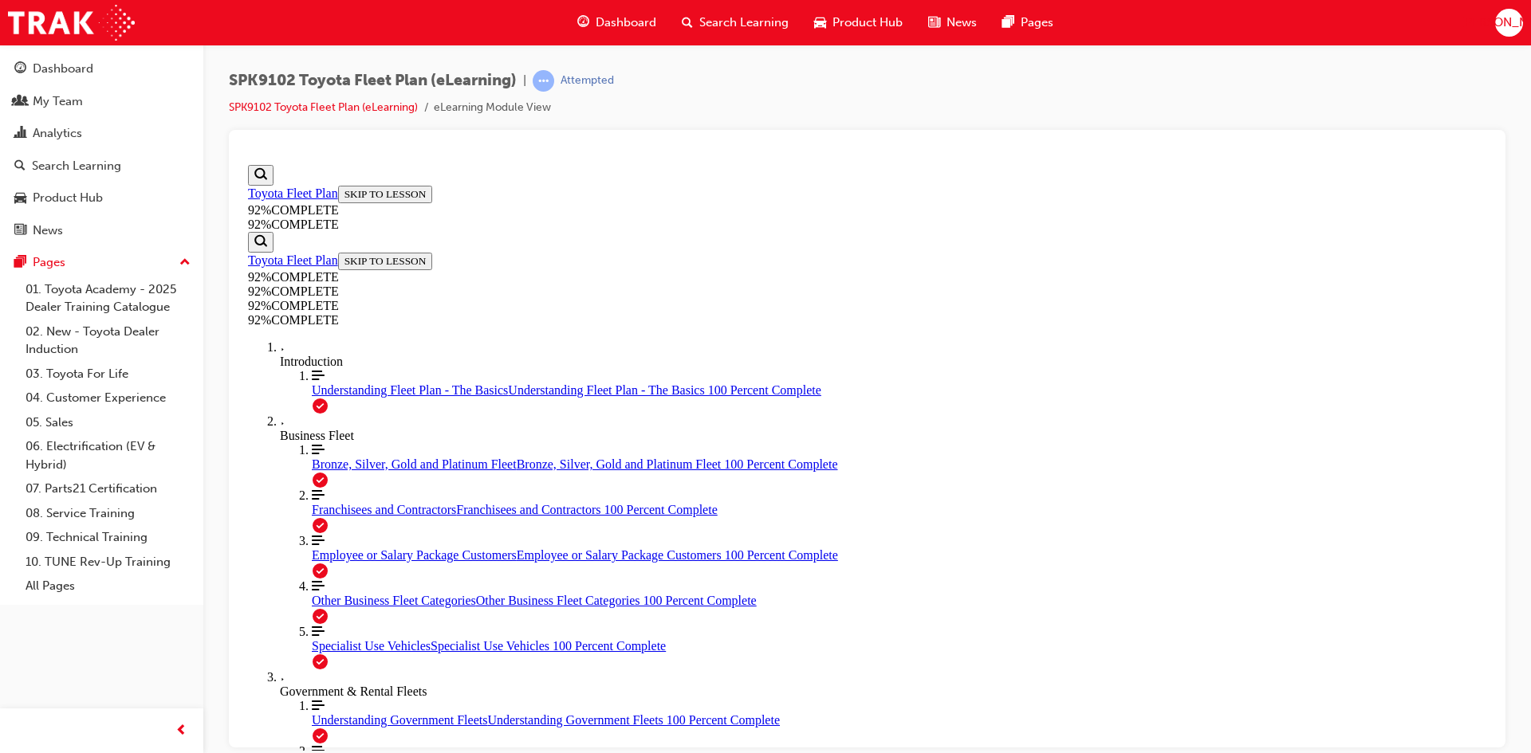
scroll to position [208, 0]
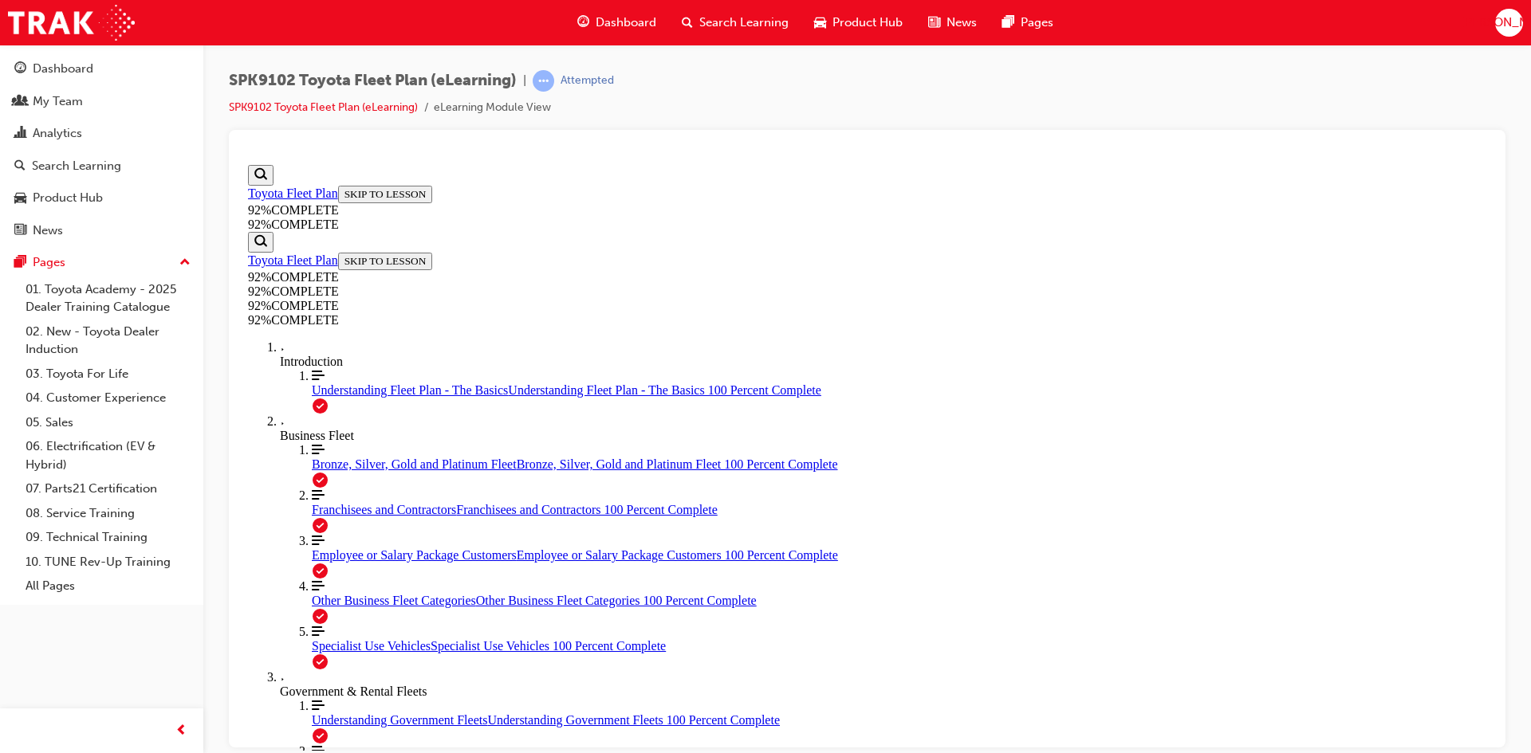
scroll to position [58, 0]
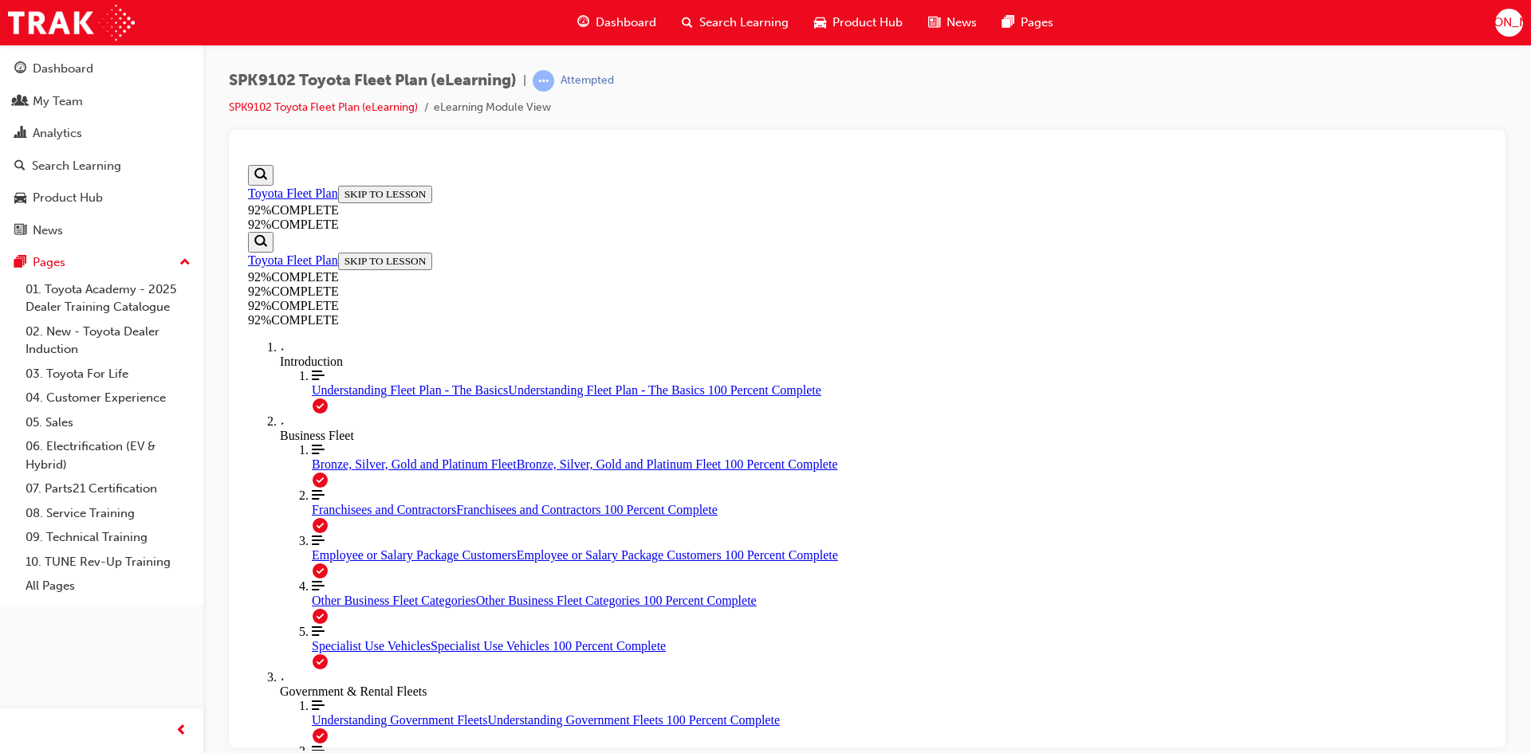
scroll to position [197, 0]
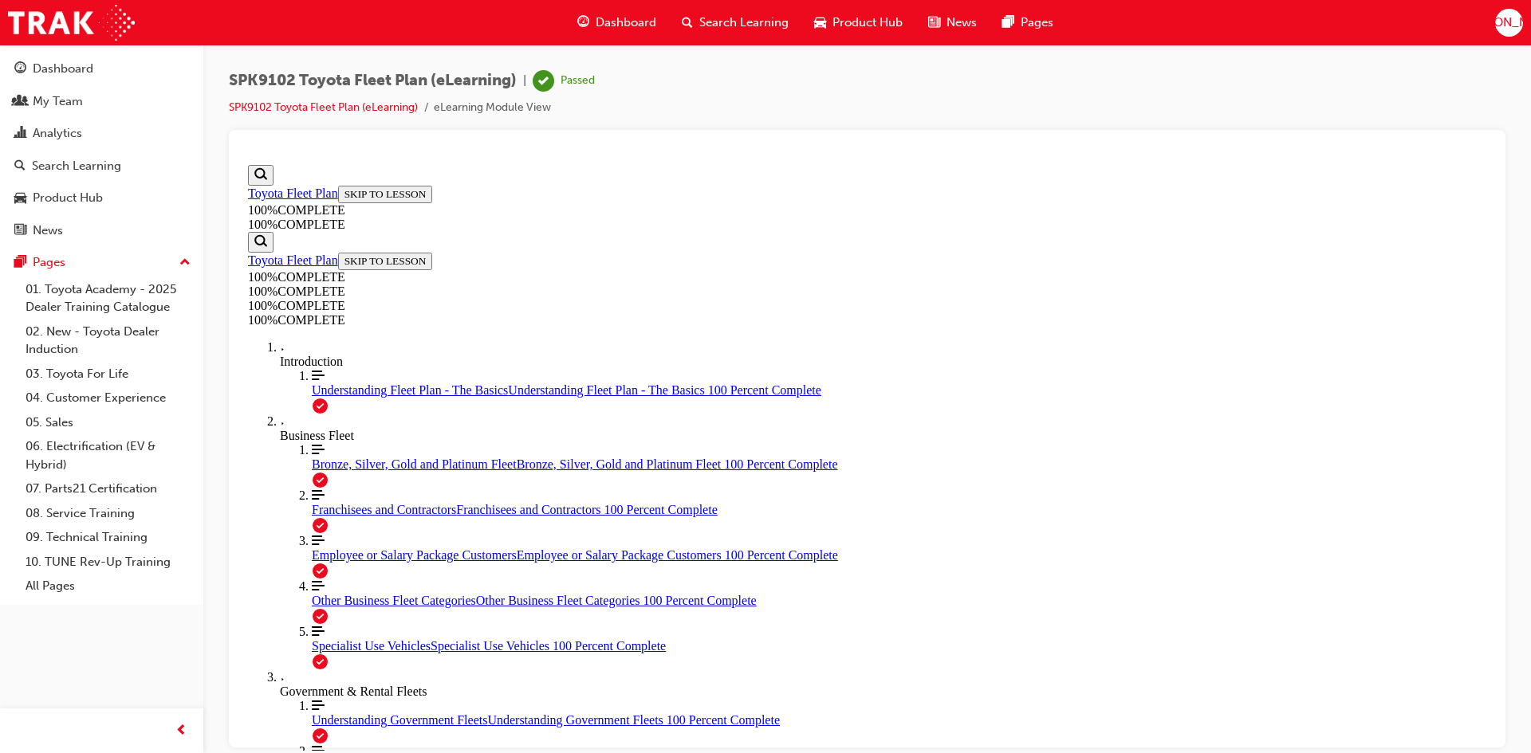
scroll to position [57, 0]
drag, startPoint x: 757, startPoint y: 561, endPoint x: 771, endPoint y: 576, distance: 20.9
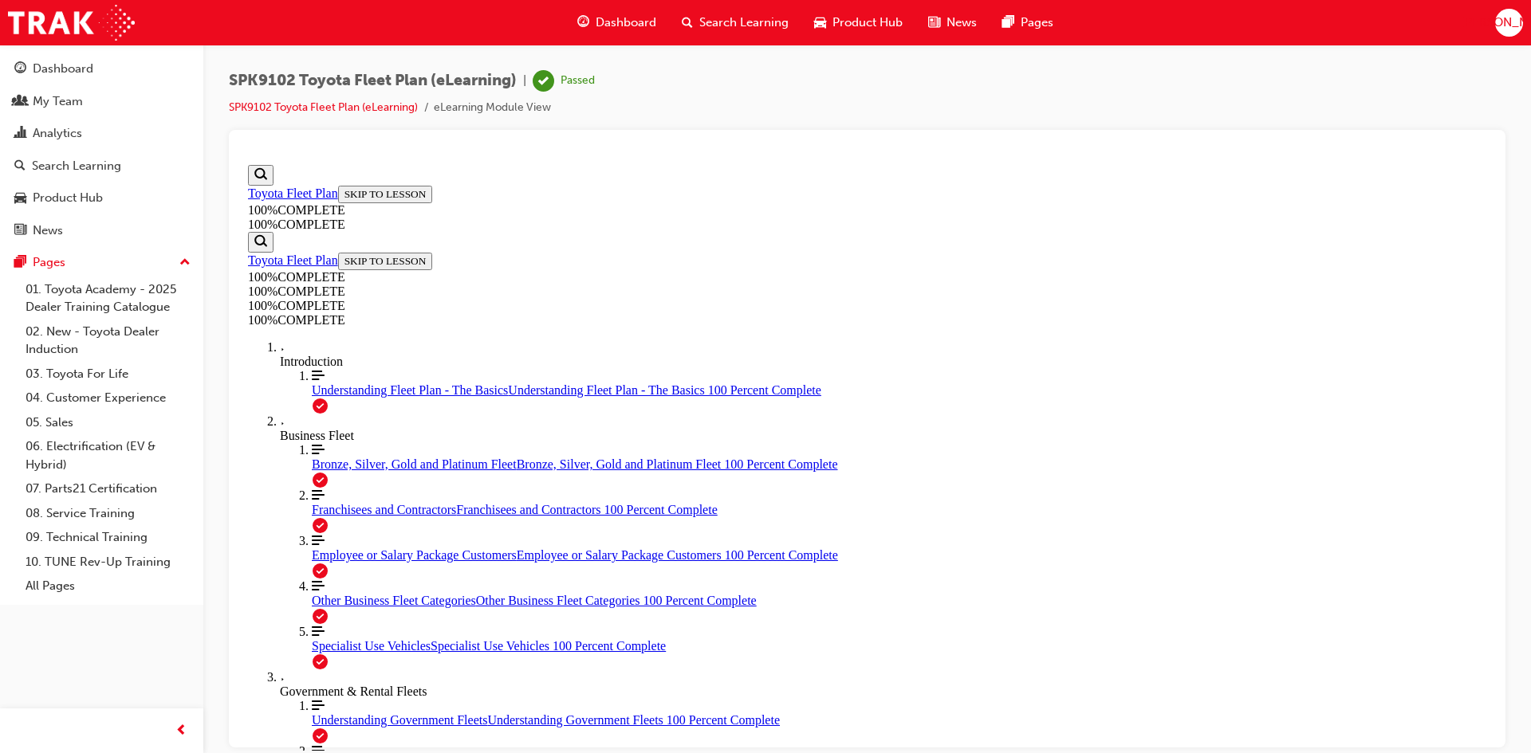
scroll to position [214, 0]
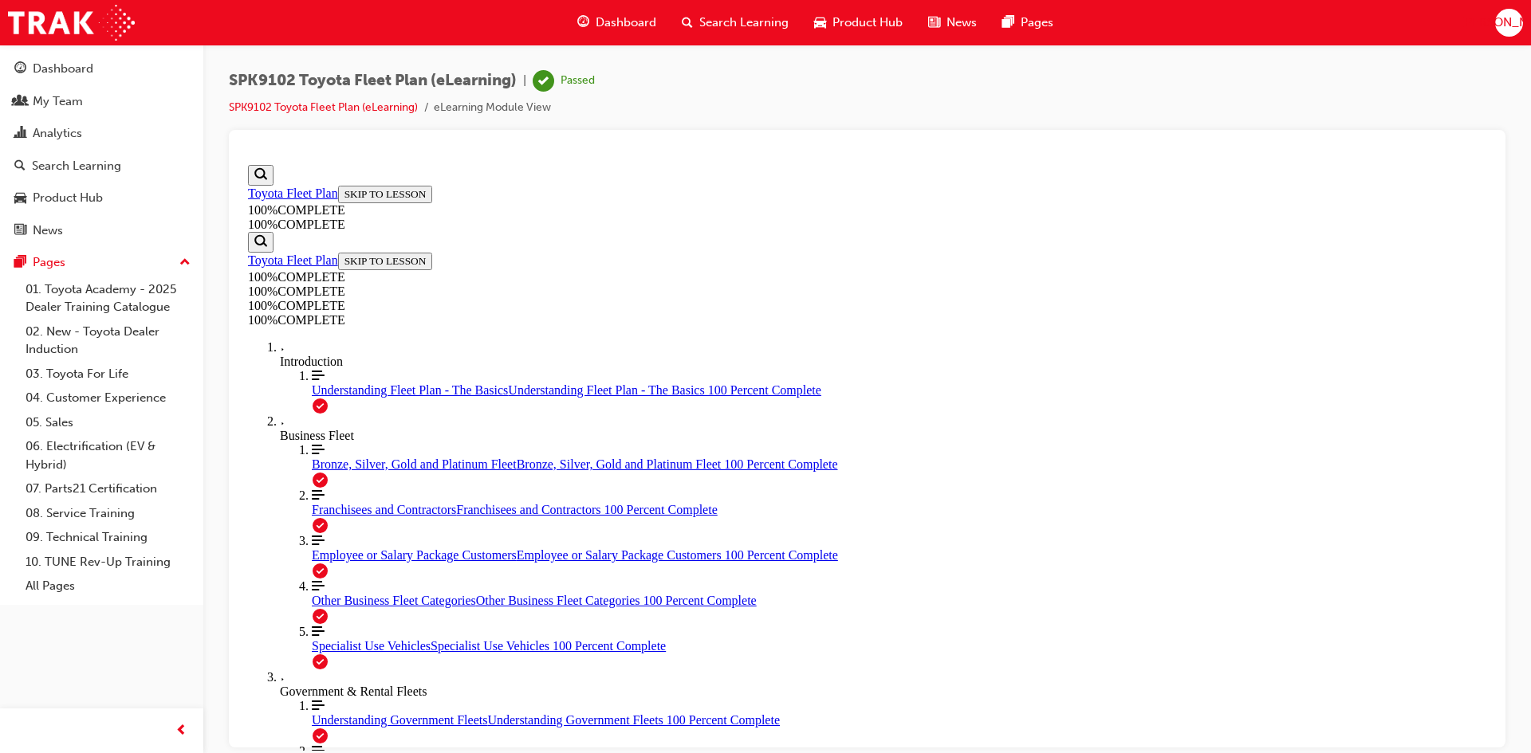
drag, startPoint x: 844, startPoint y: 523, endPoint x: 930, endPoint y: 666, distance: 166.3
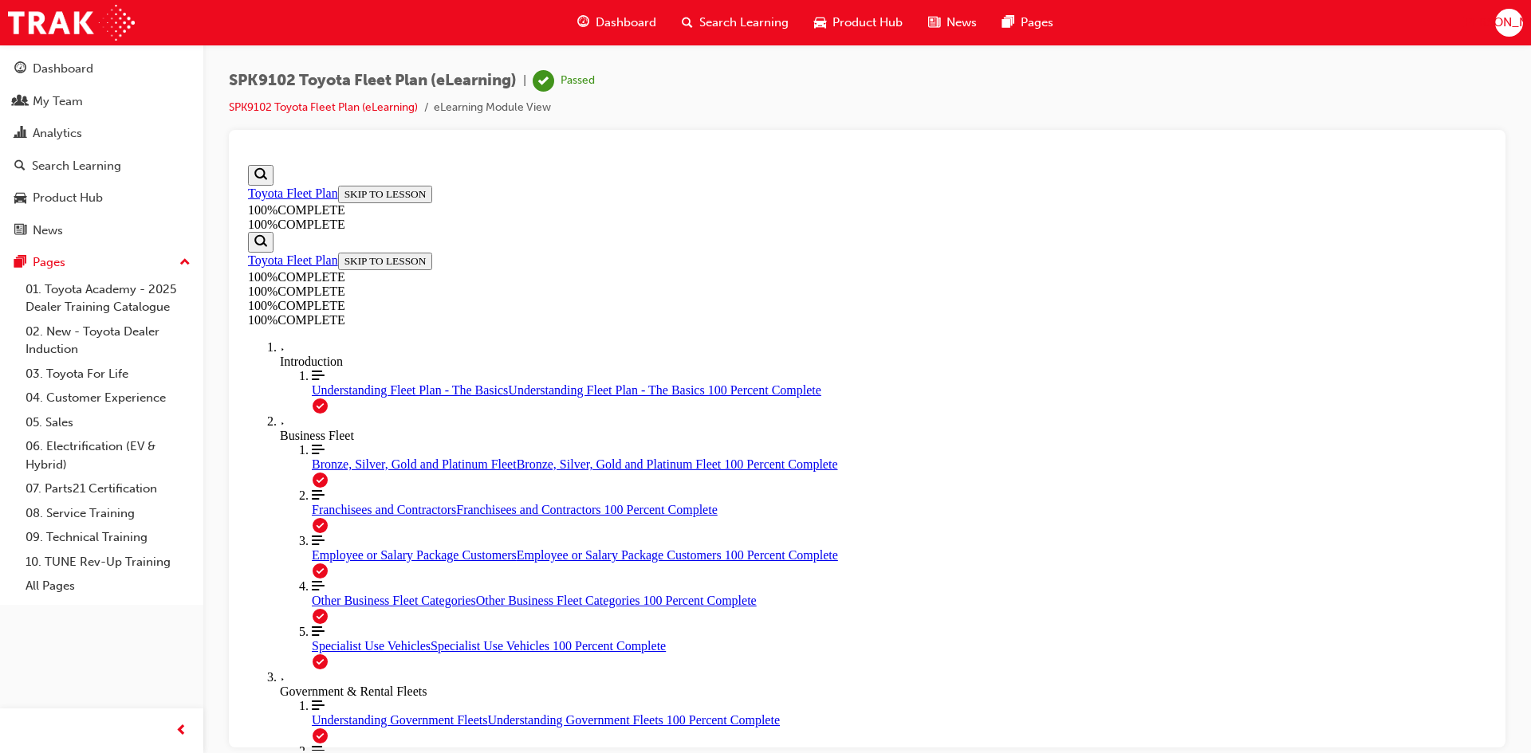
drag, startPoint x: 927, startPoint y: 598, endPoint x: 865, endPoint y: 559, distance: 73.4
drag, startPoint x: 901, startPoint y: 509, endPoint x: 922, endPoint y: 513, distance: 21.9
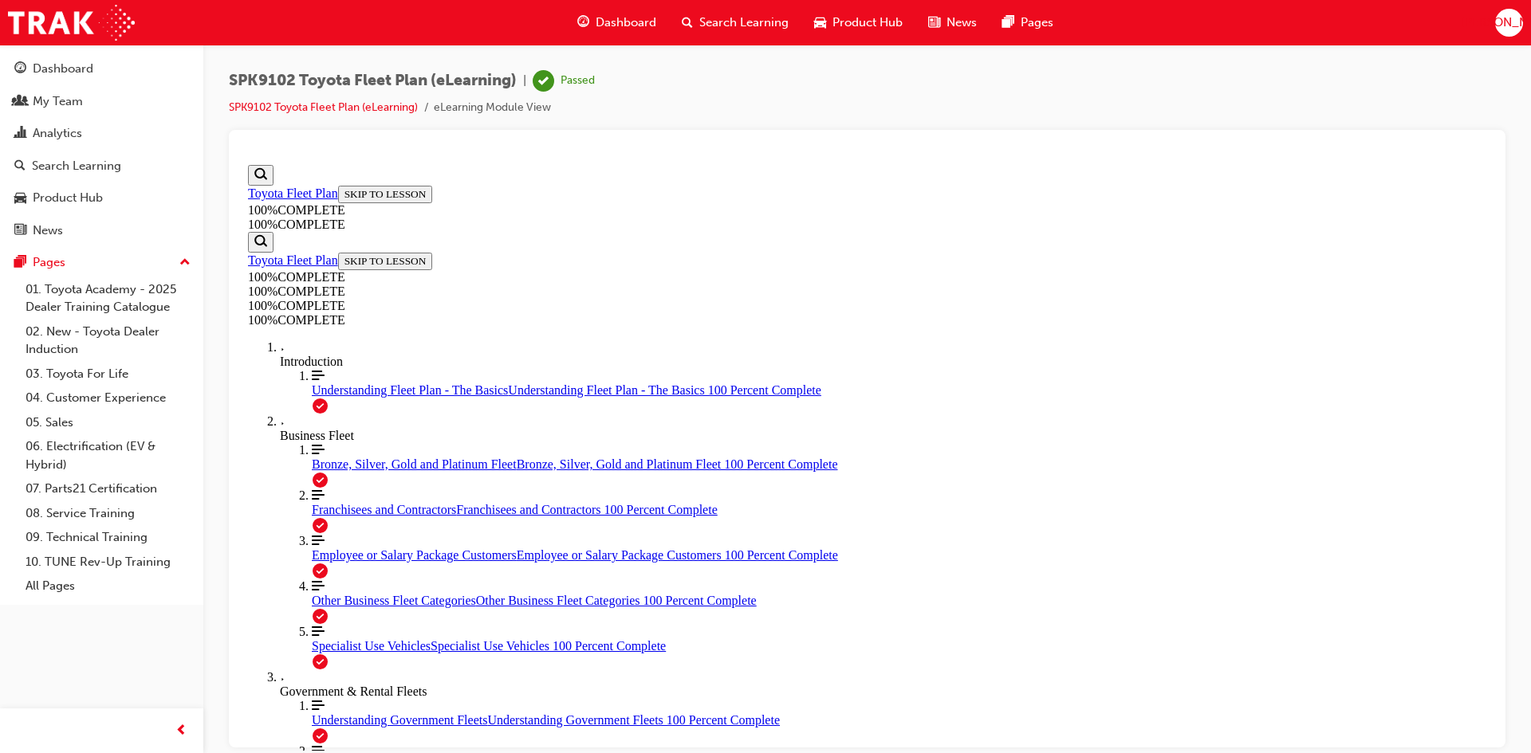
scroll to position [181, 0]
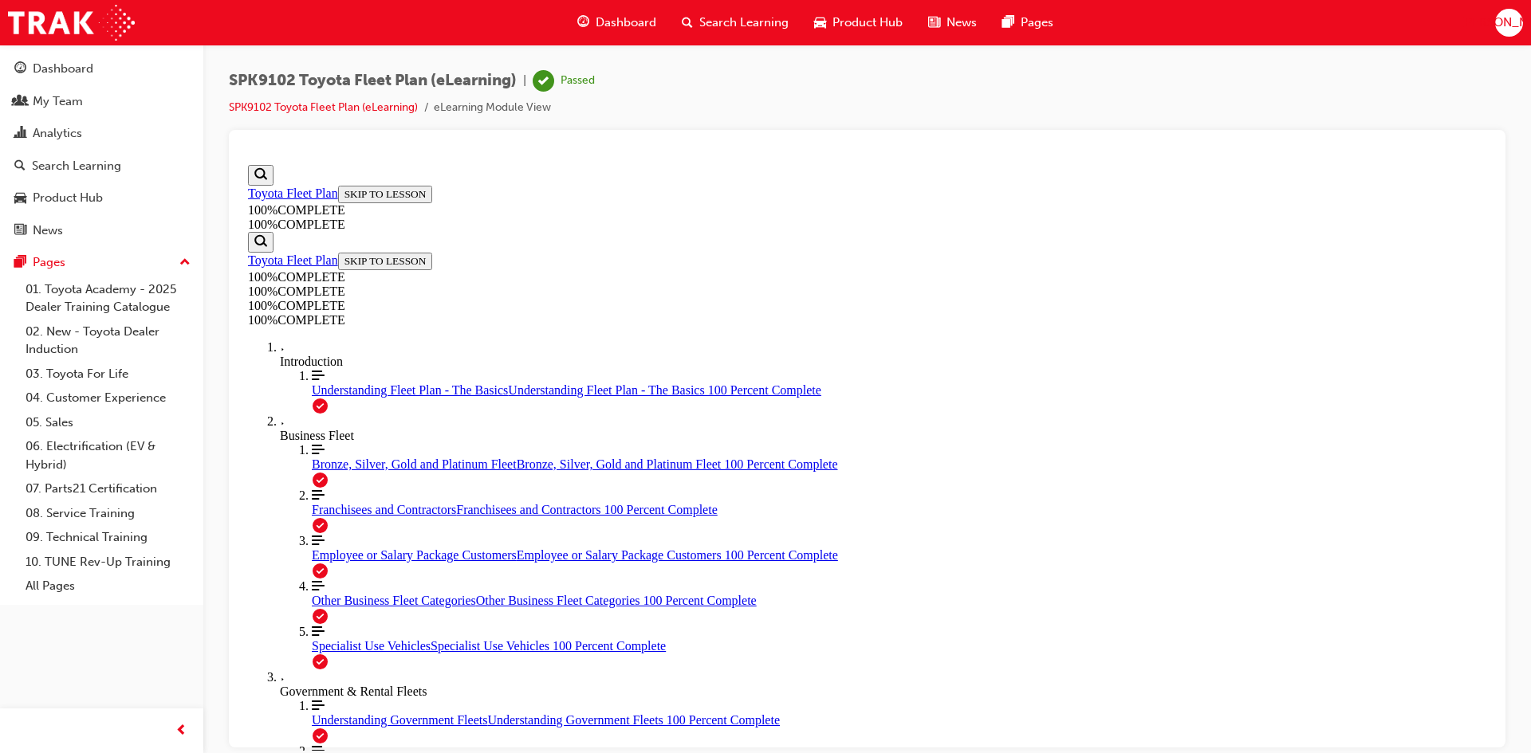
drag, startPoint x: 758, startPoint y: 550, endPoint x: 805, endPoint y: 576, distance: 53.9
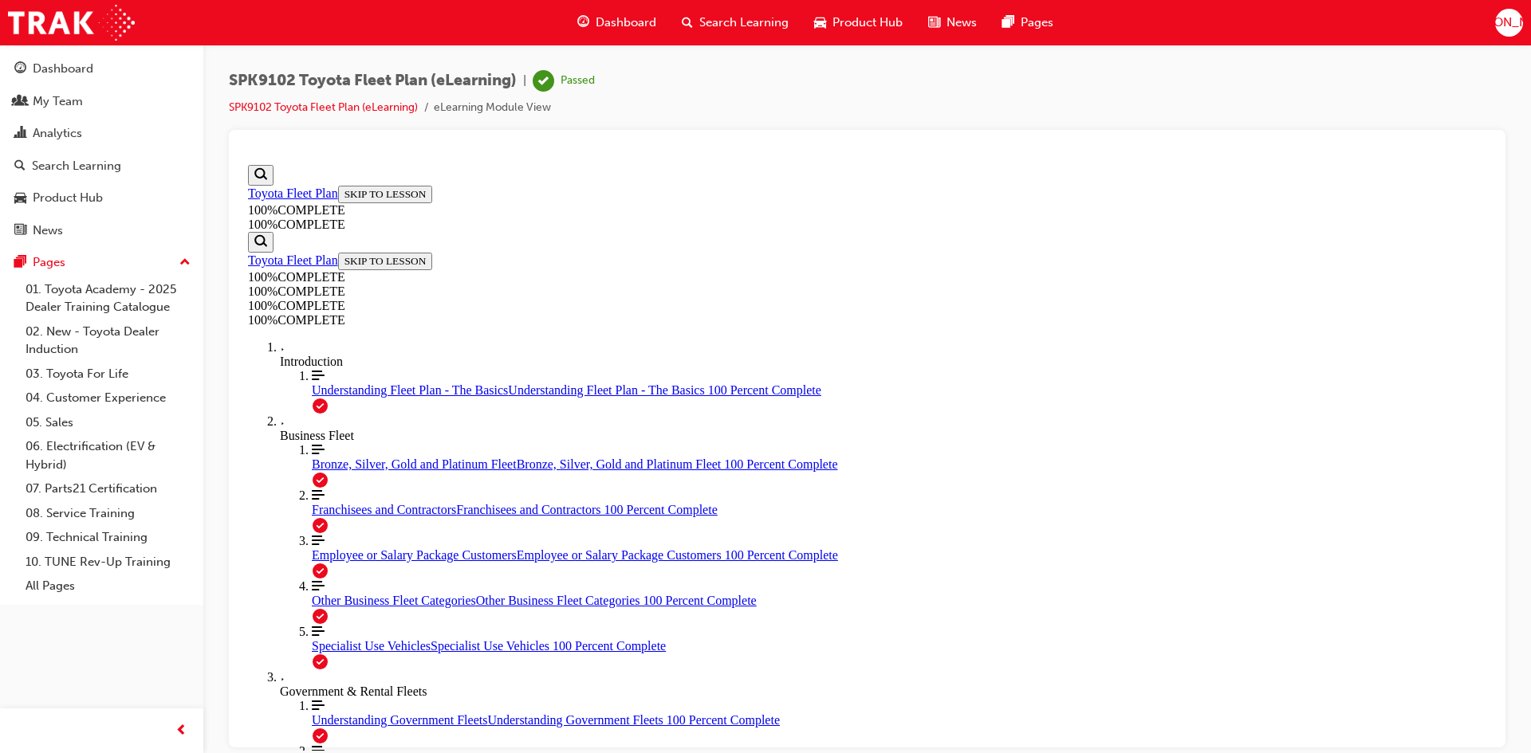
drag, startPoint x: 817, startPoint y: 584, endPoint x: 871, endPoint y: 625, distance: 67.1
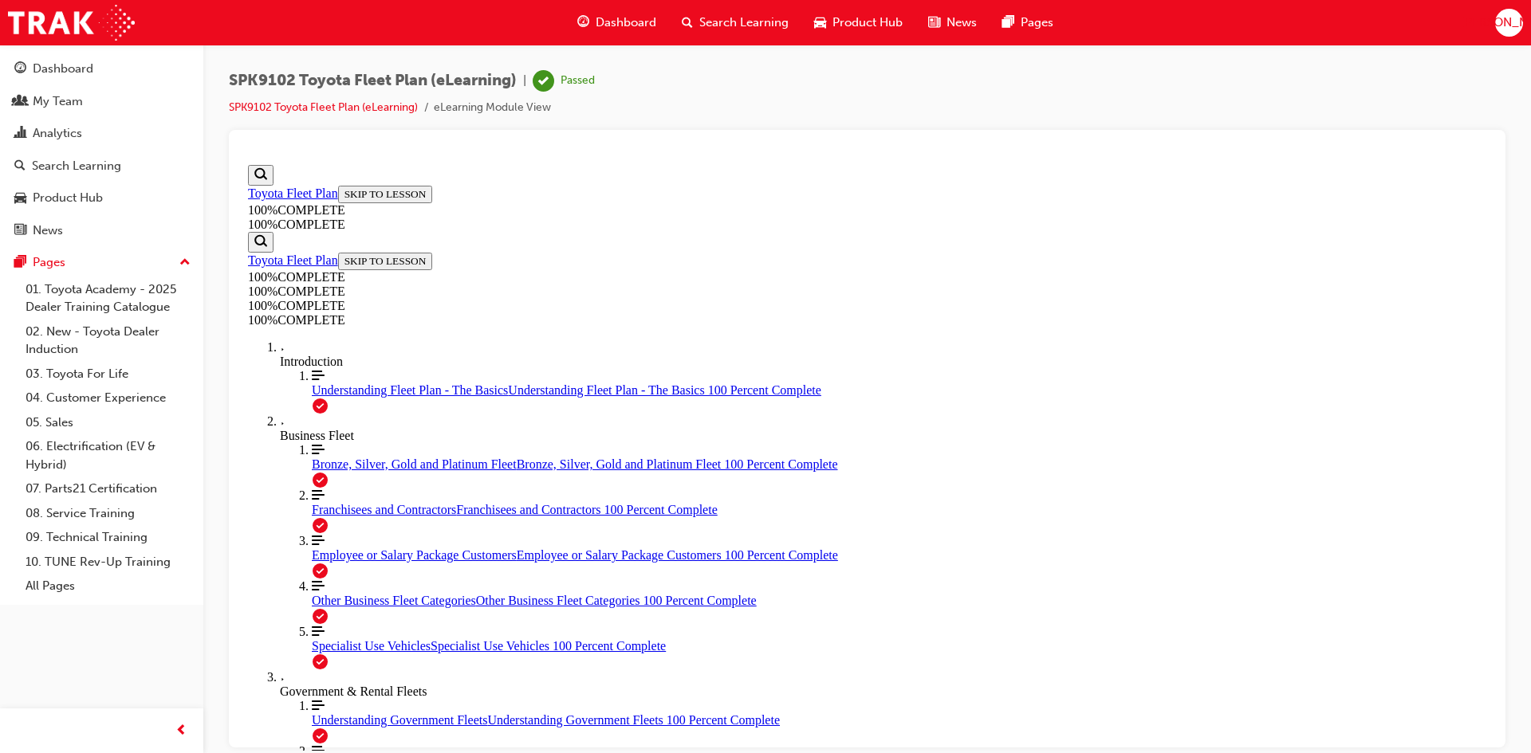
scroll to position [315, 0]
drag, startPoint x: 770, startPoint y: 556, endPoint x: 792, endPoint y: 574, distance: 28.4
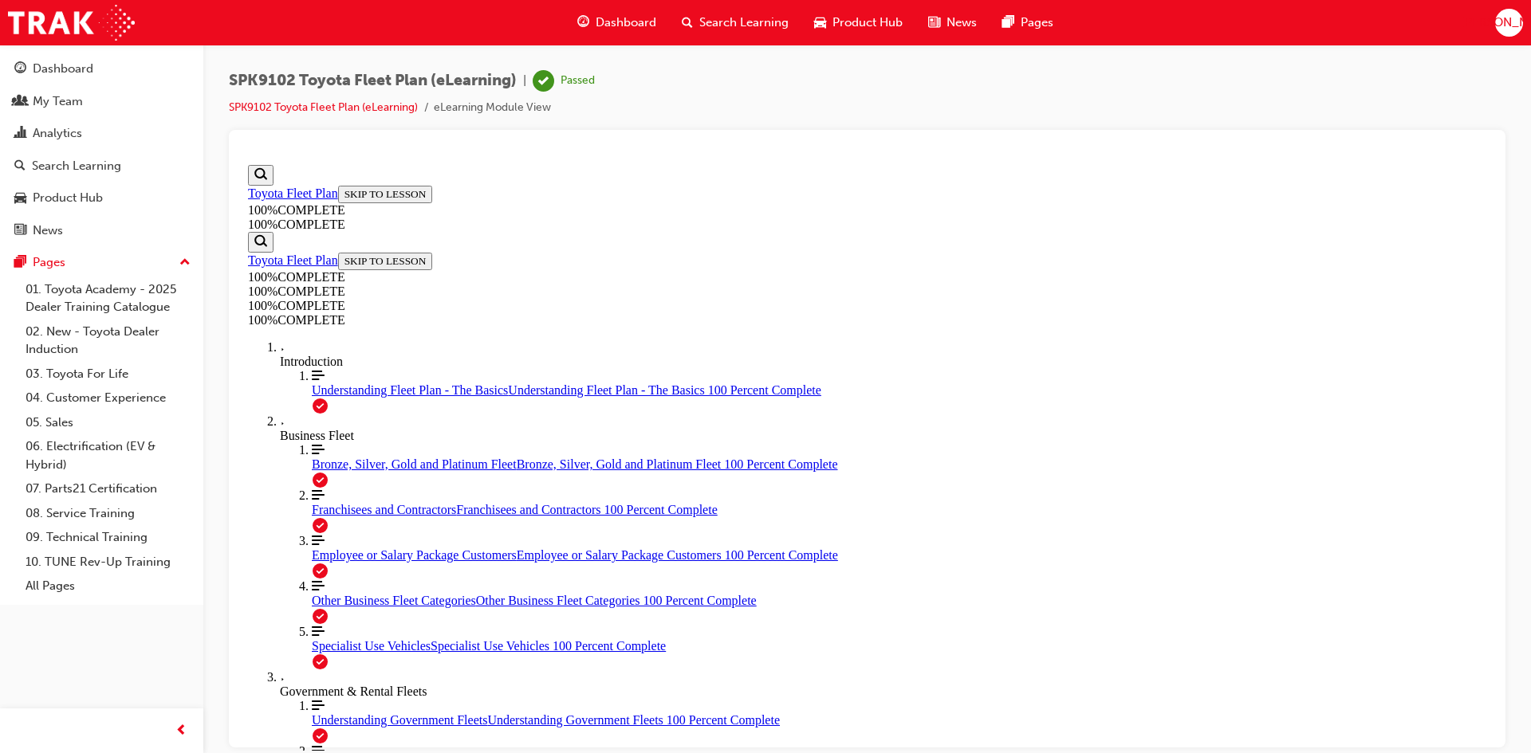
scroll to position [181, 0]
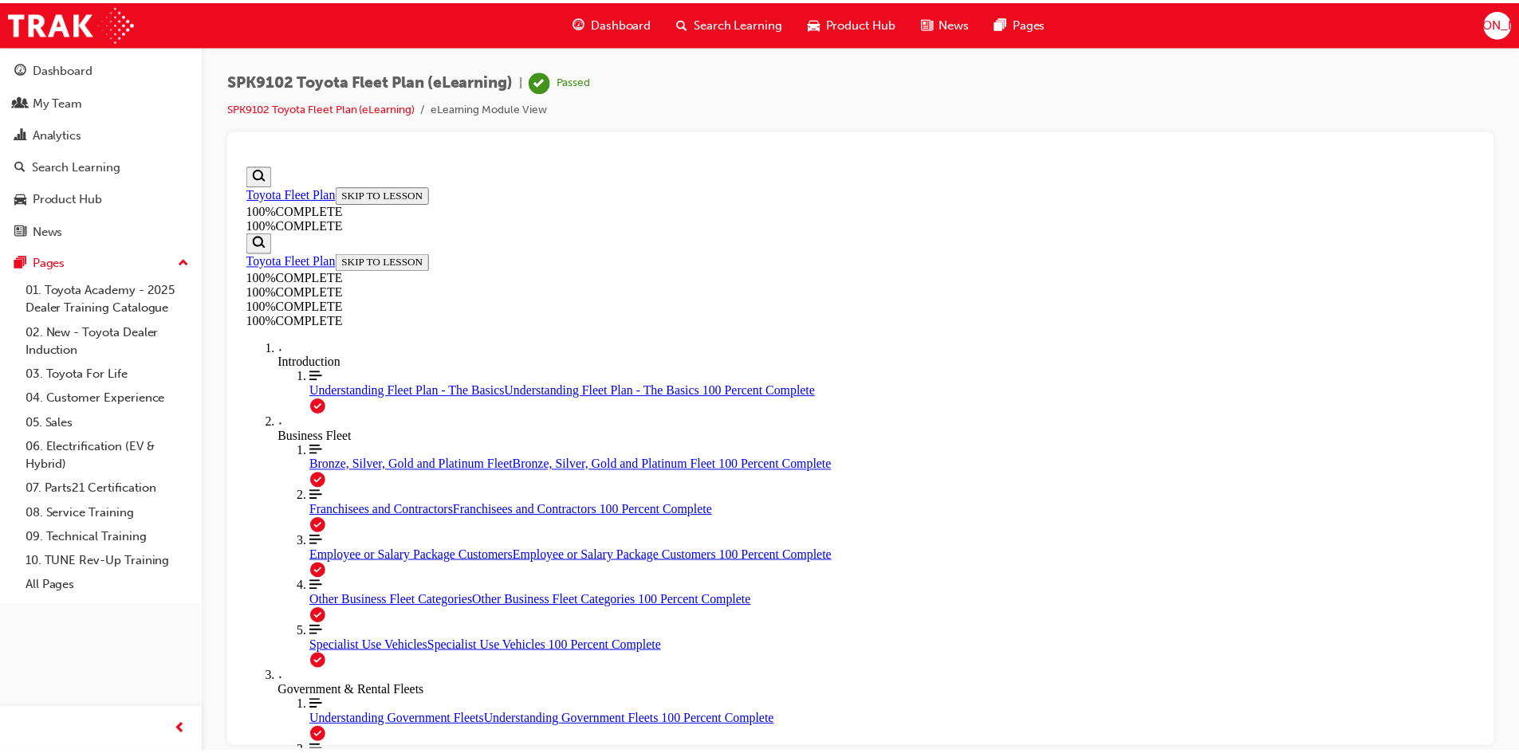
scroll to position [57, 0]
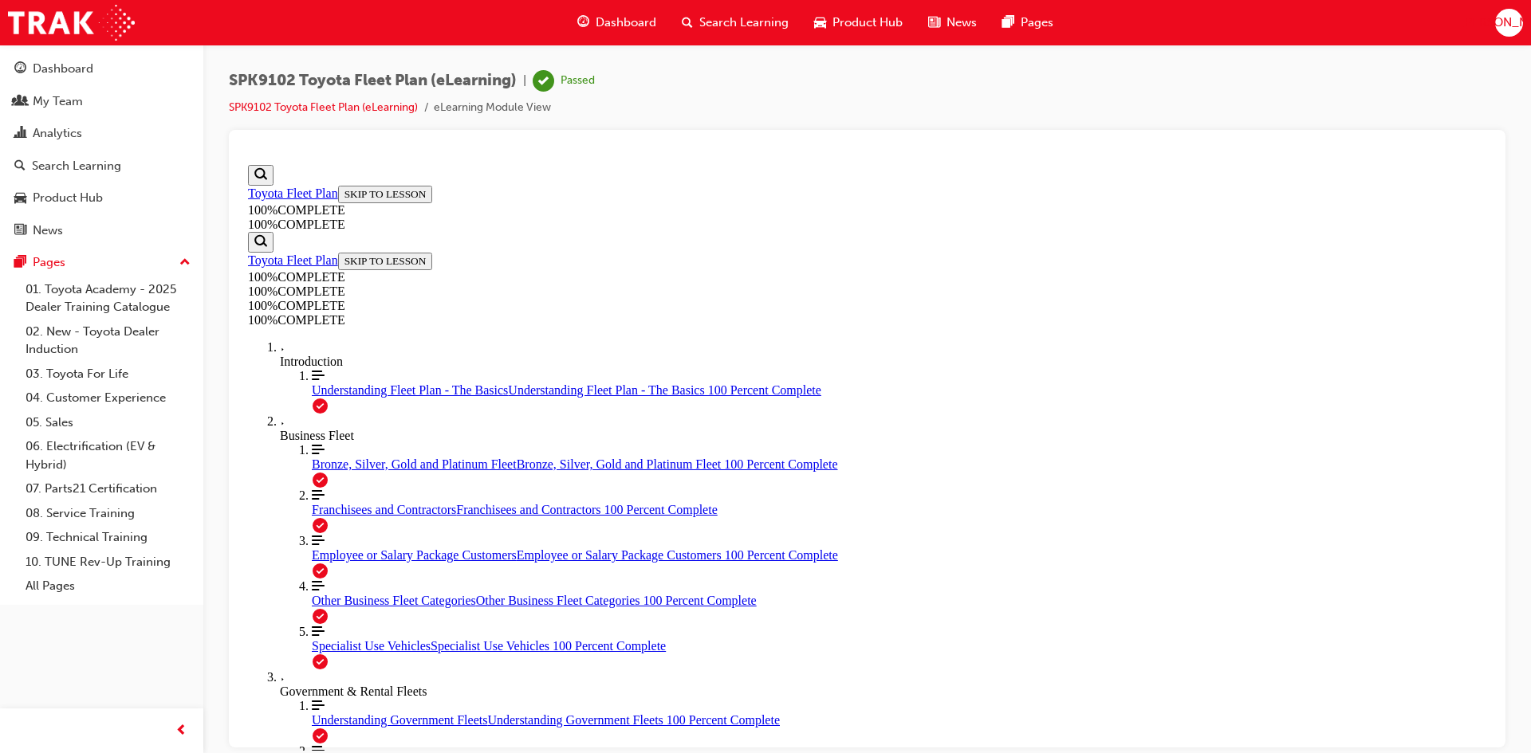
scroll to position [369, 0]
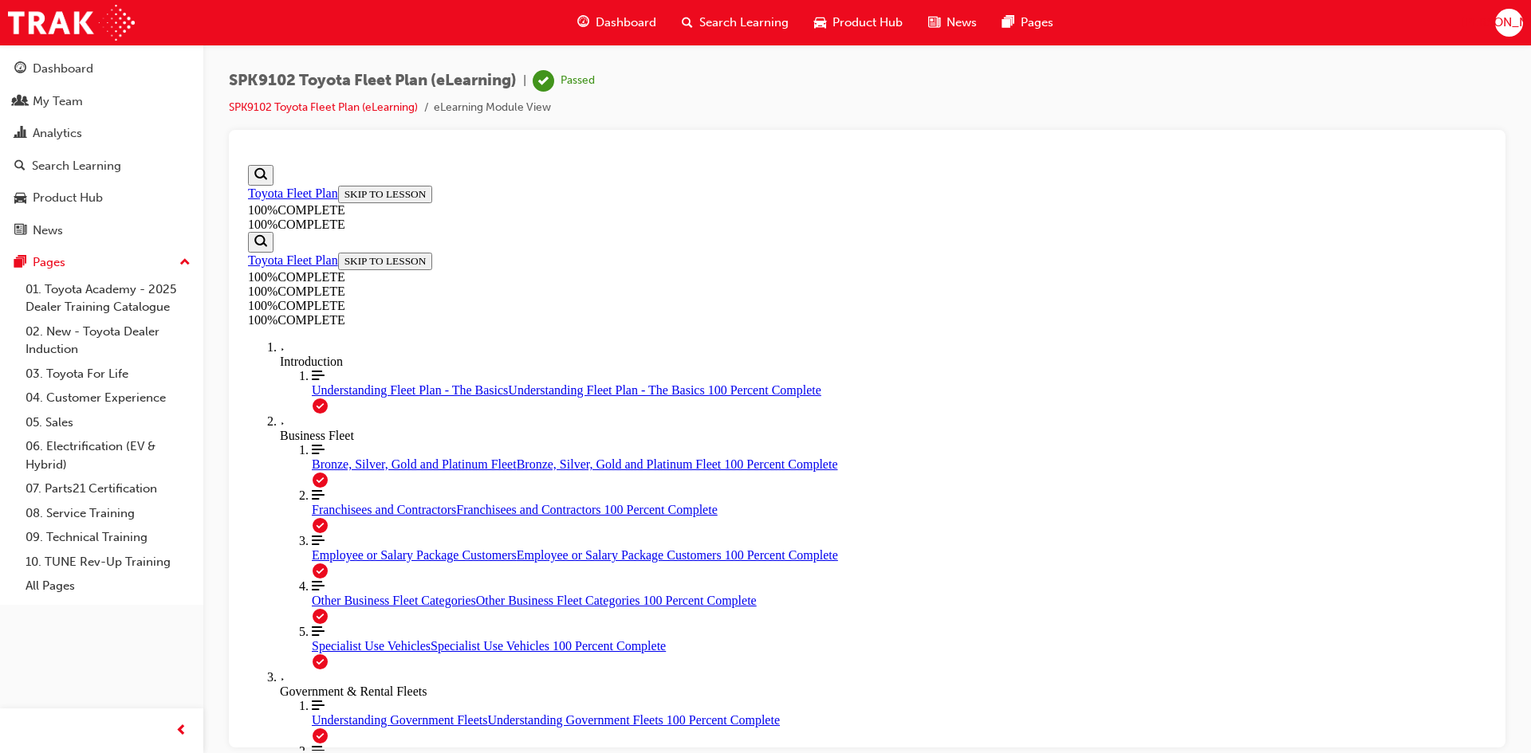
scroll to position [232, 0]
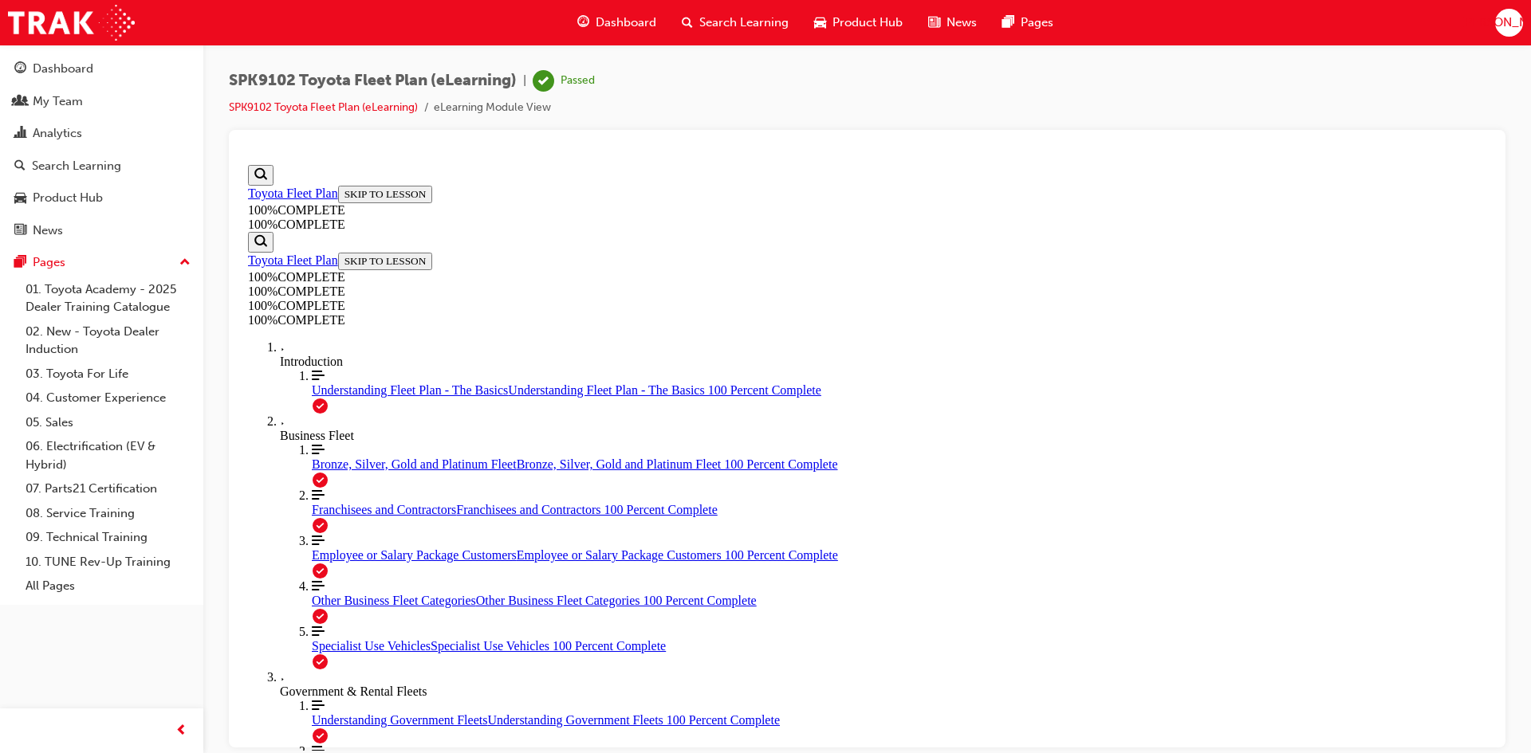
drag, startPoint x: 763, startPoint y: 557, endPoint x: 905, endPoint y: 652, distance: 170.7
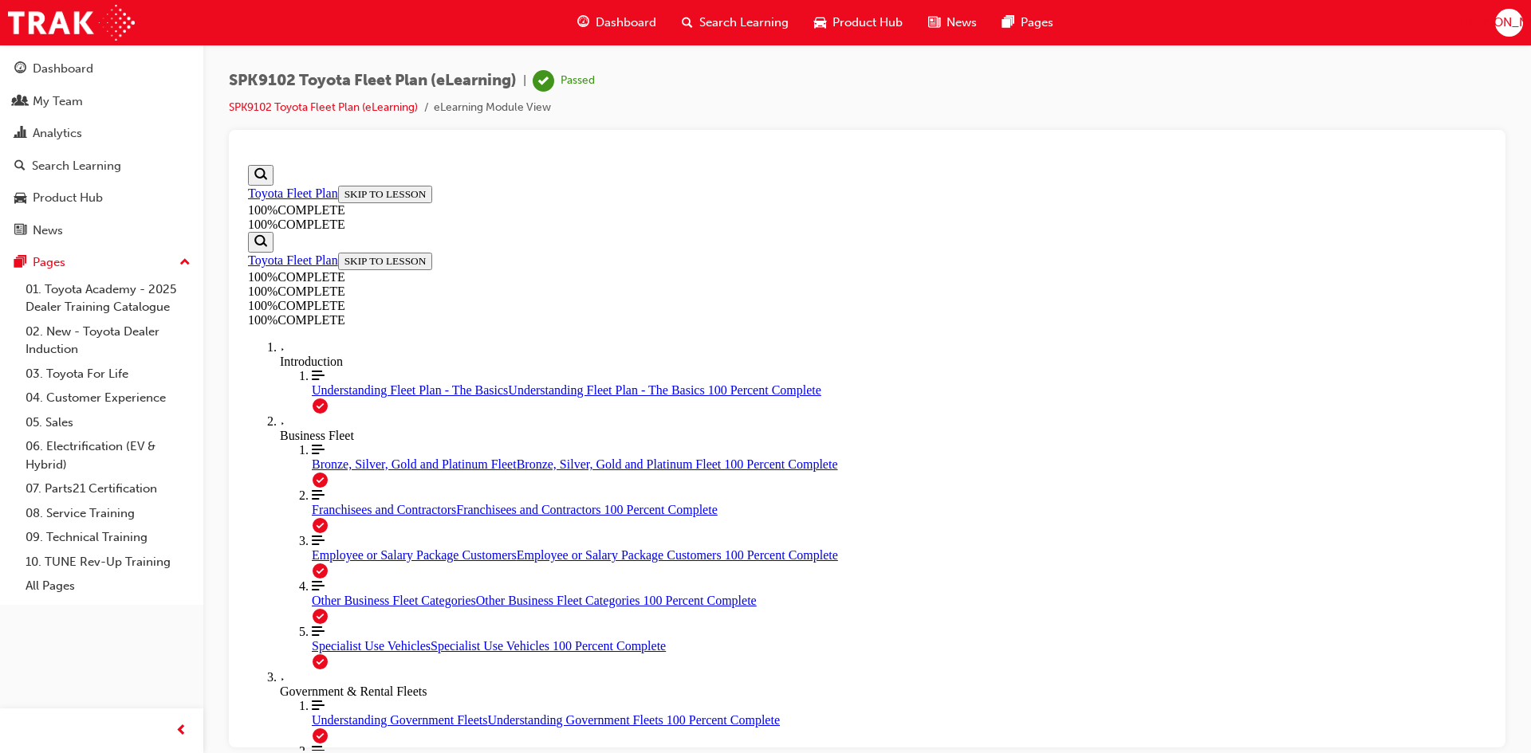
drag, startPoint x: 853, startPoint y: 663, endPoint x: 908, endPoint y: 515, distance: 158.2
drag, startPoint x: 883, startPoint y: 588, endPoint x: 910, endPoint y: 583, distance: 28.3
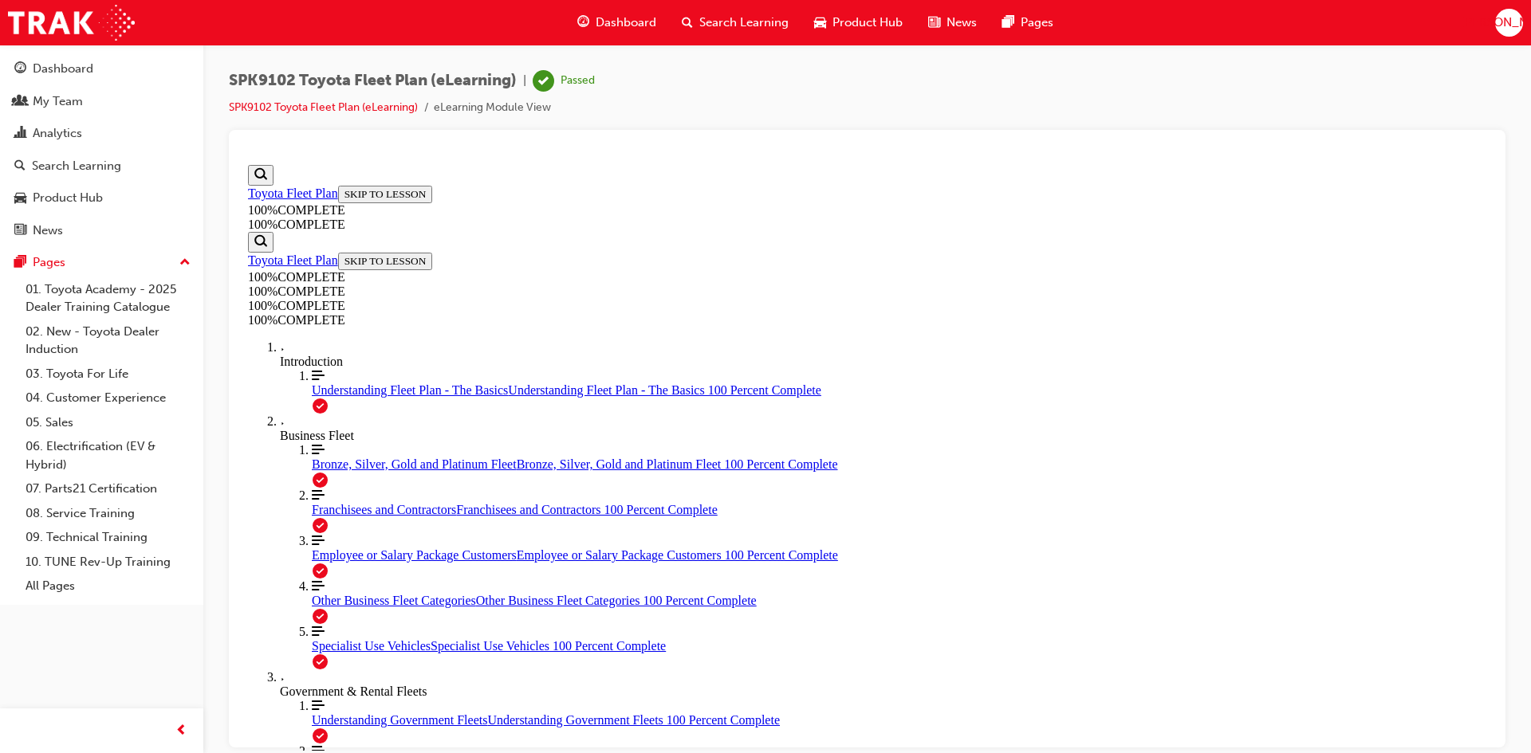
drag, startPoint x: 820, startPoint y: 657, endPoint x: 948, endPoint y: 660, distance: 127.6
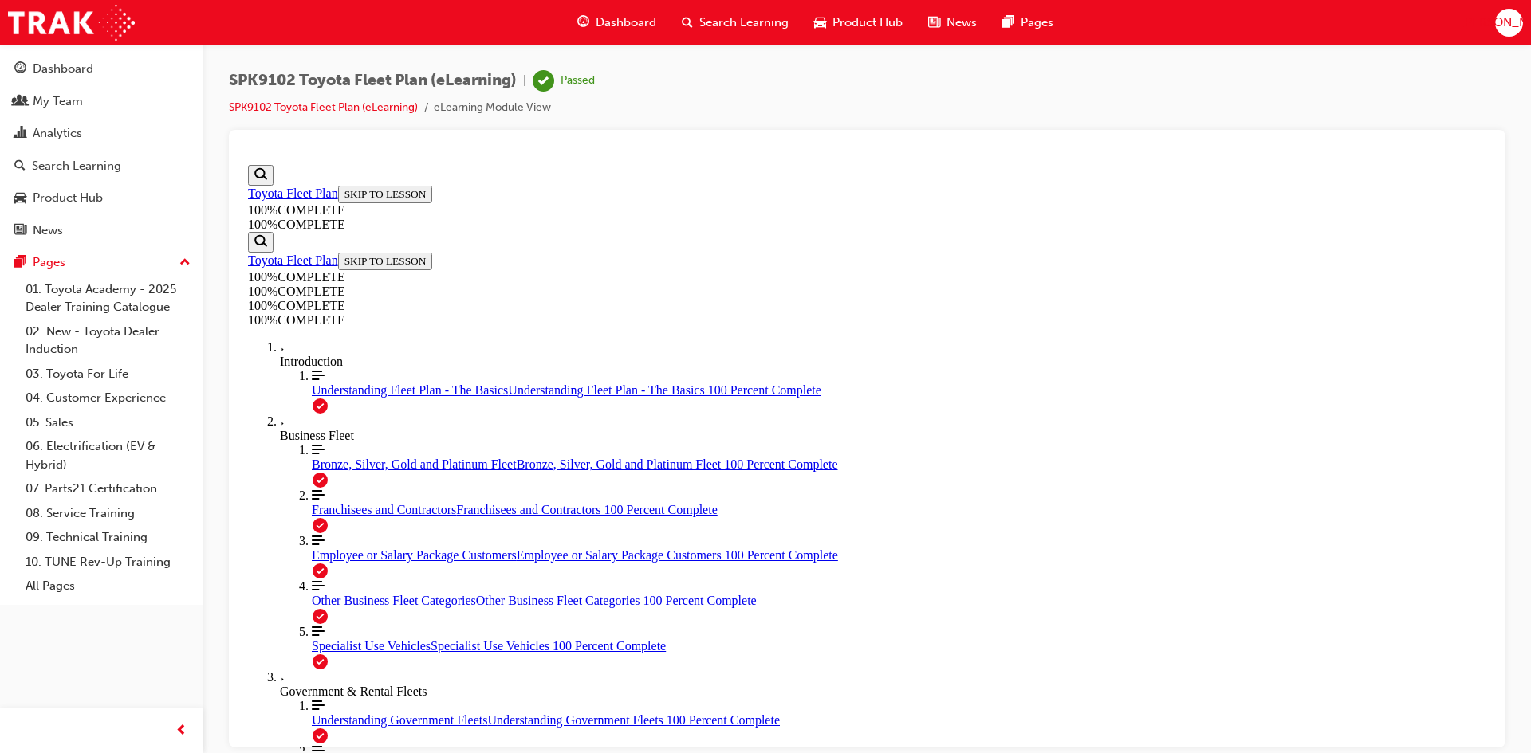
drag, startPoint x: 815, startPoint y: 604, endPoint x: 848, endPoint y: 637, distance: 46.8
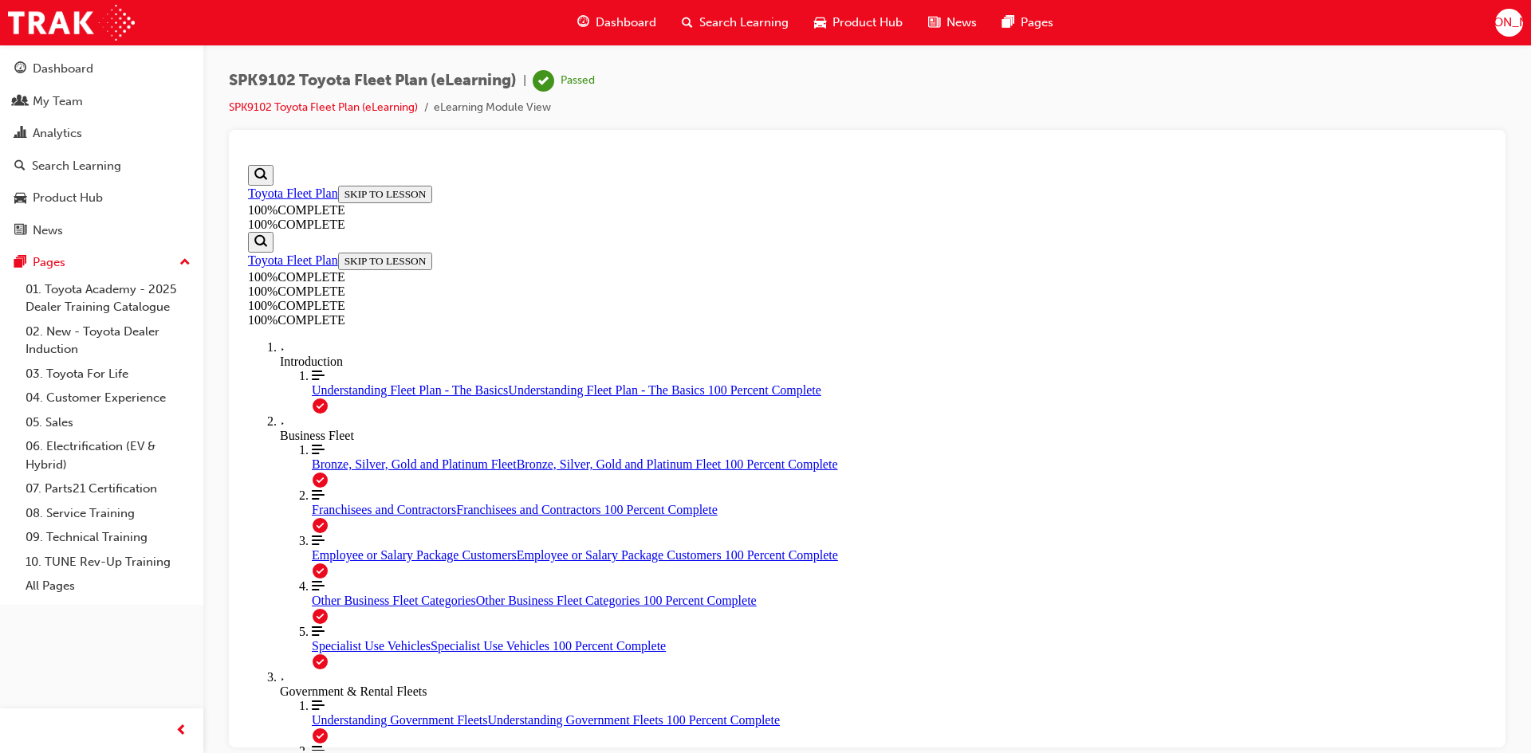
drag, startPoint x: 753, startPoint y: 537, endPoint x: 770, endPoint y: 560, distance: 29.0
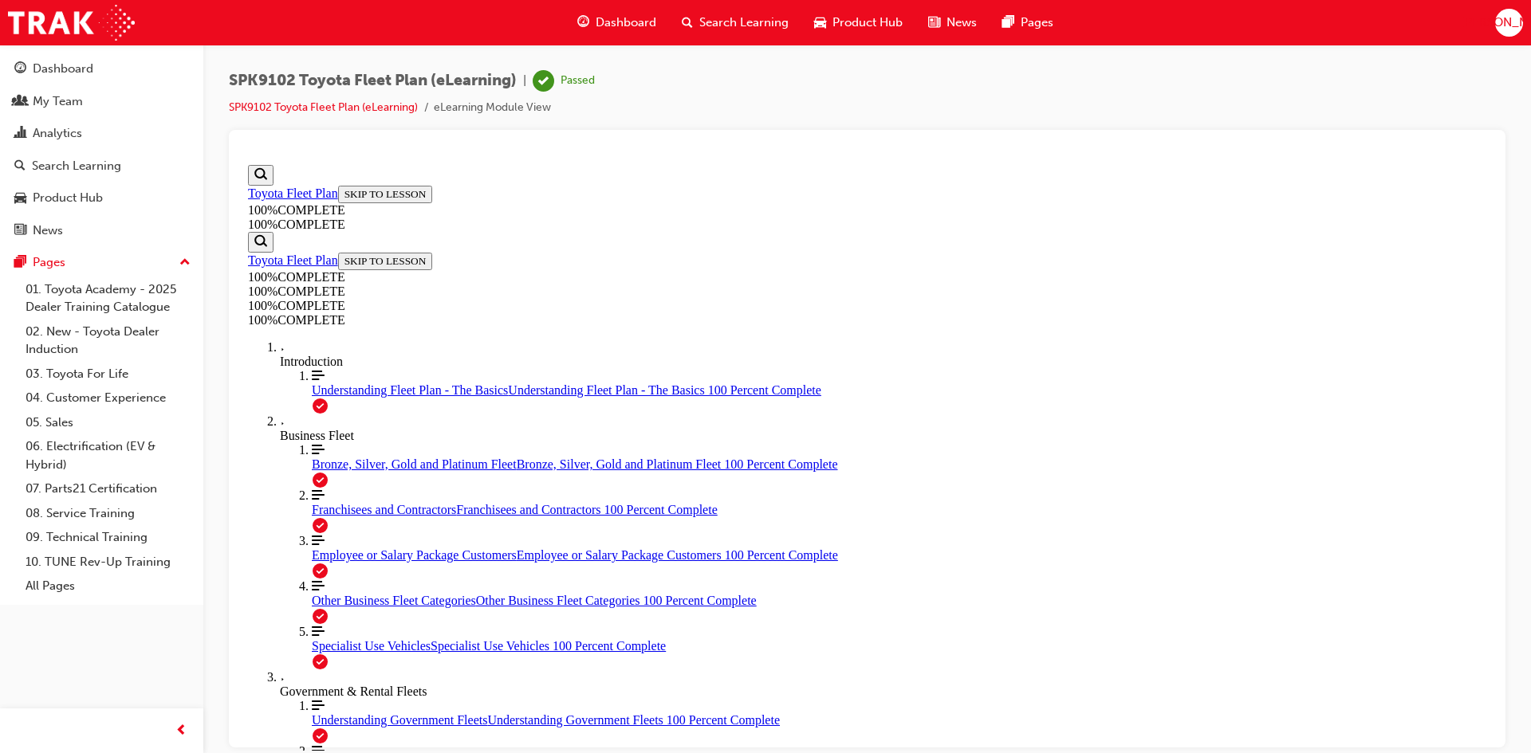
drag, startPoint x: 769, startPoint y: 561, endPoint x: 781, endPoint y: 562, distance: 11.2
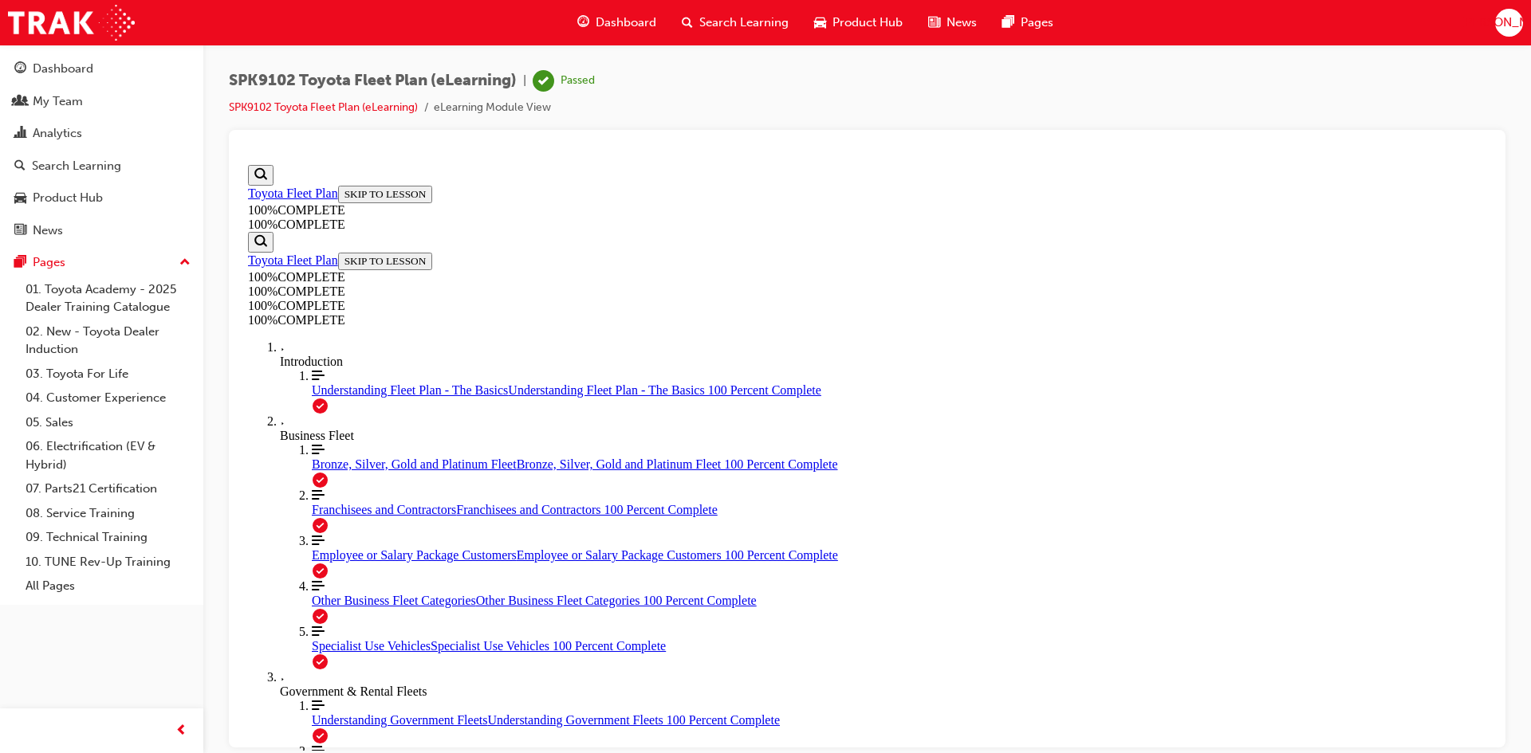
scroll to position [58, 0]
drag, startPoint x: 725, startPoint y: 458, endPoint x: 839, endPoint y: 622, distance: 199.9
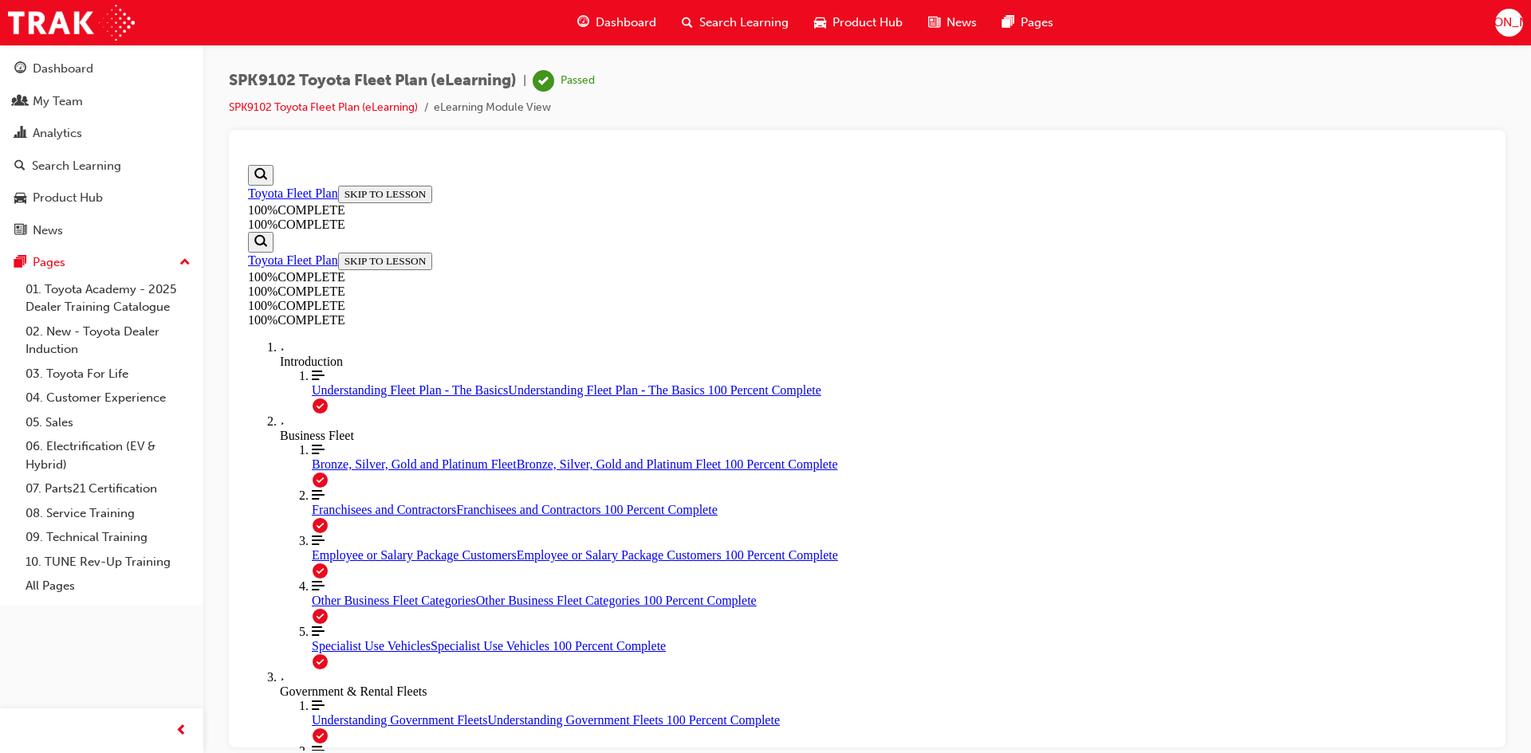
scroll to position [315, 0]
drag, startPoint x: 773, startPoint y: 553, endPoint x: 804, endPoint y: 581, distance: 41.2
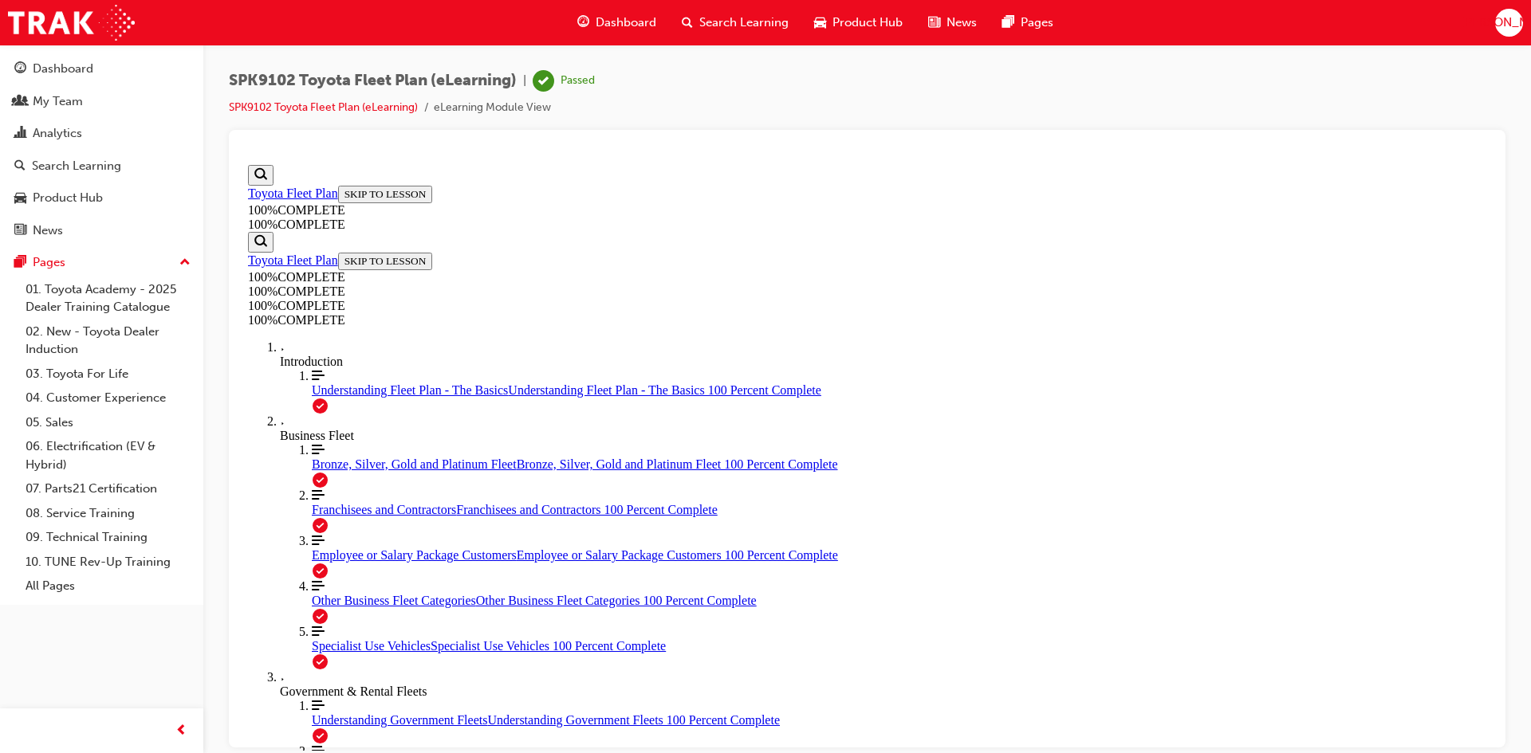
scroll to position [181, 0]
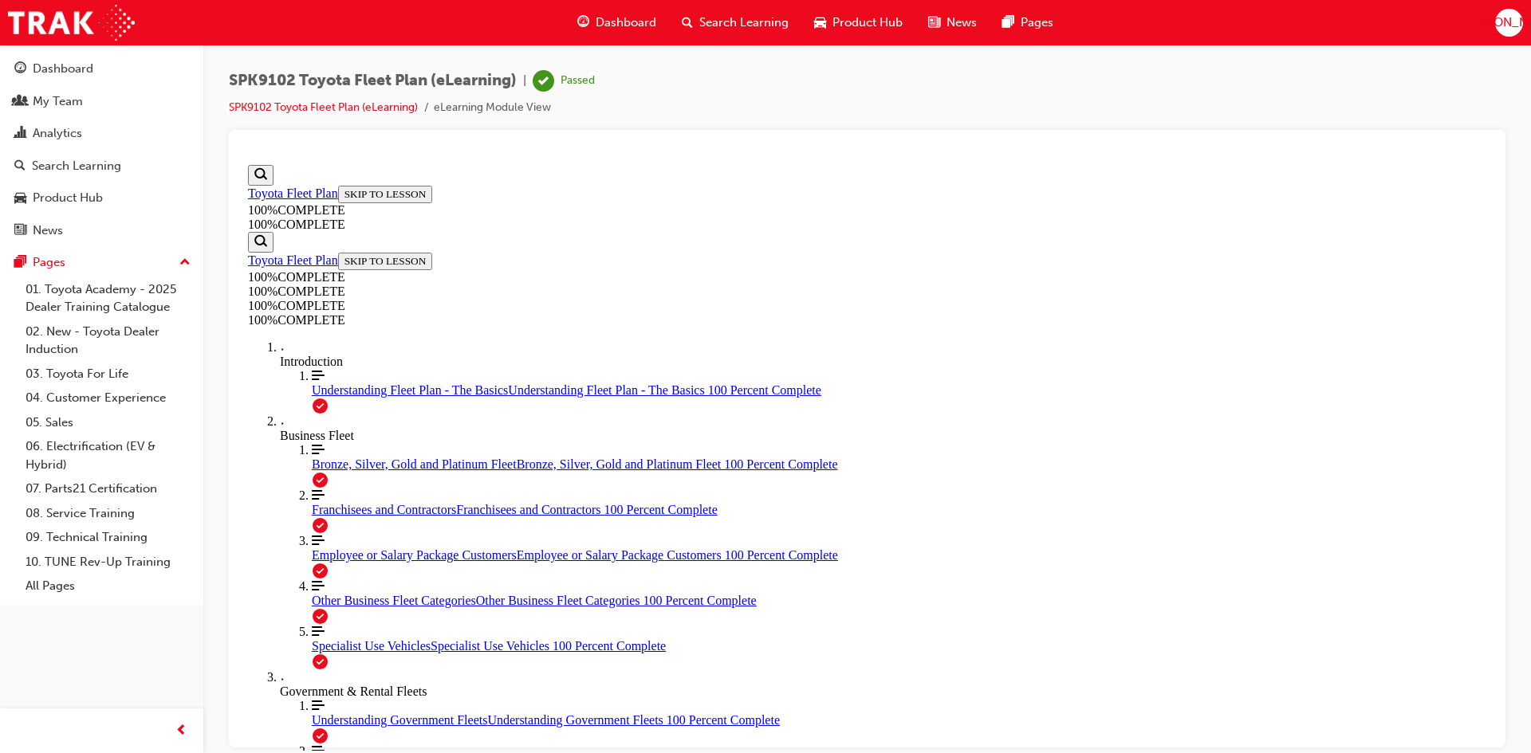
scroll to position [57, 0]
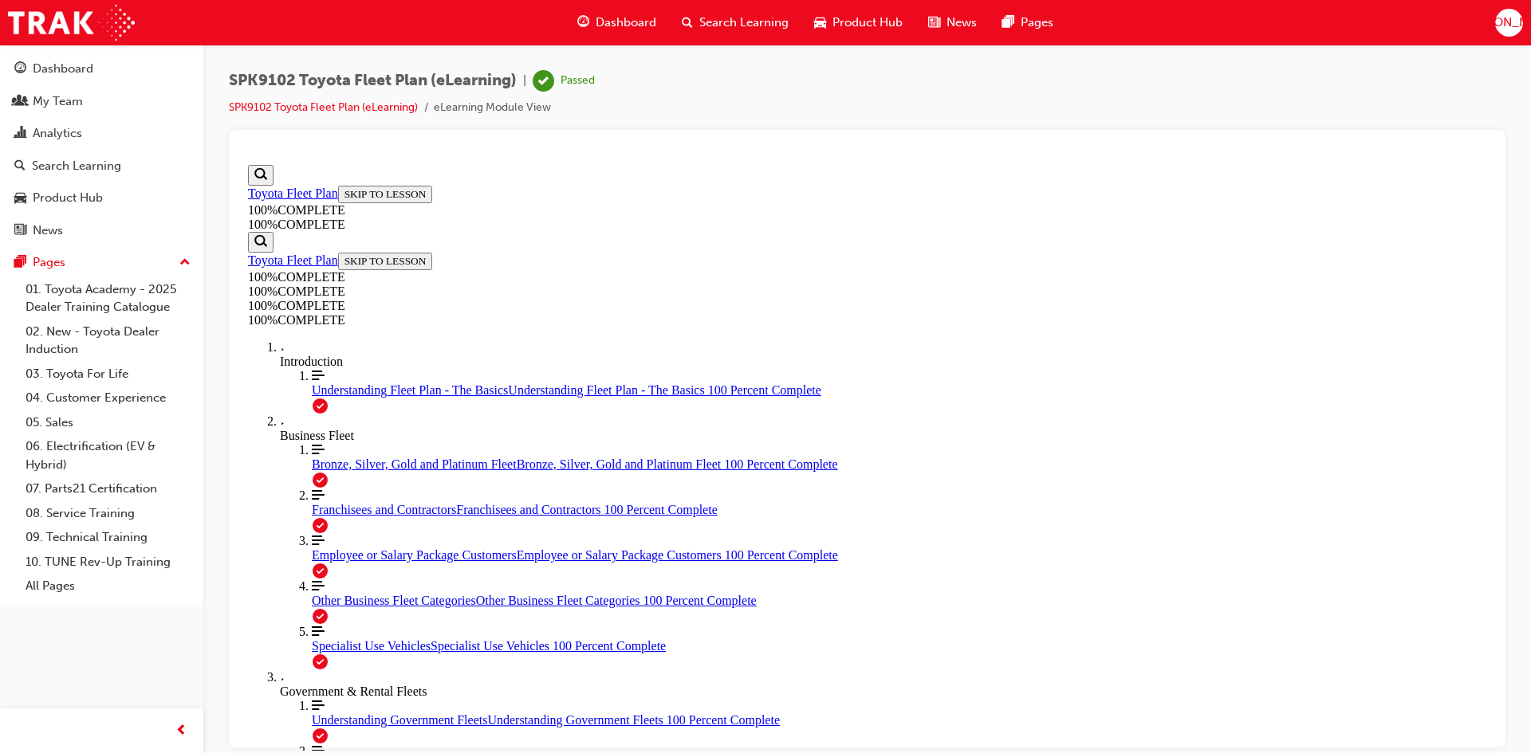
drag, startPoint x: 870, startPoint y: 574, endPoint x: 923, endPoint y: 617, distance: 68.6
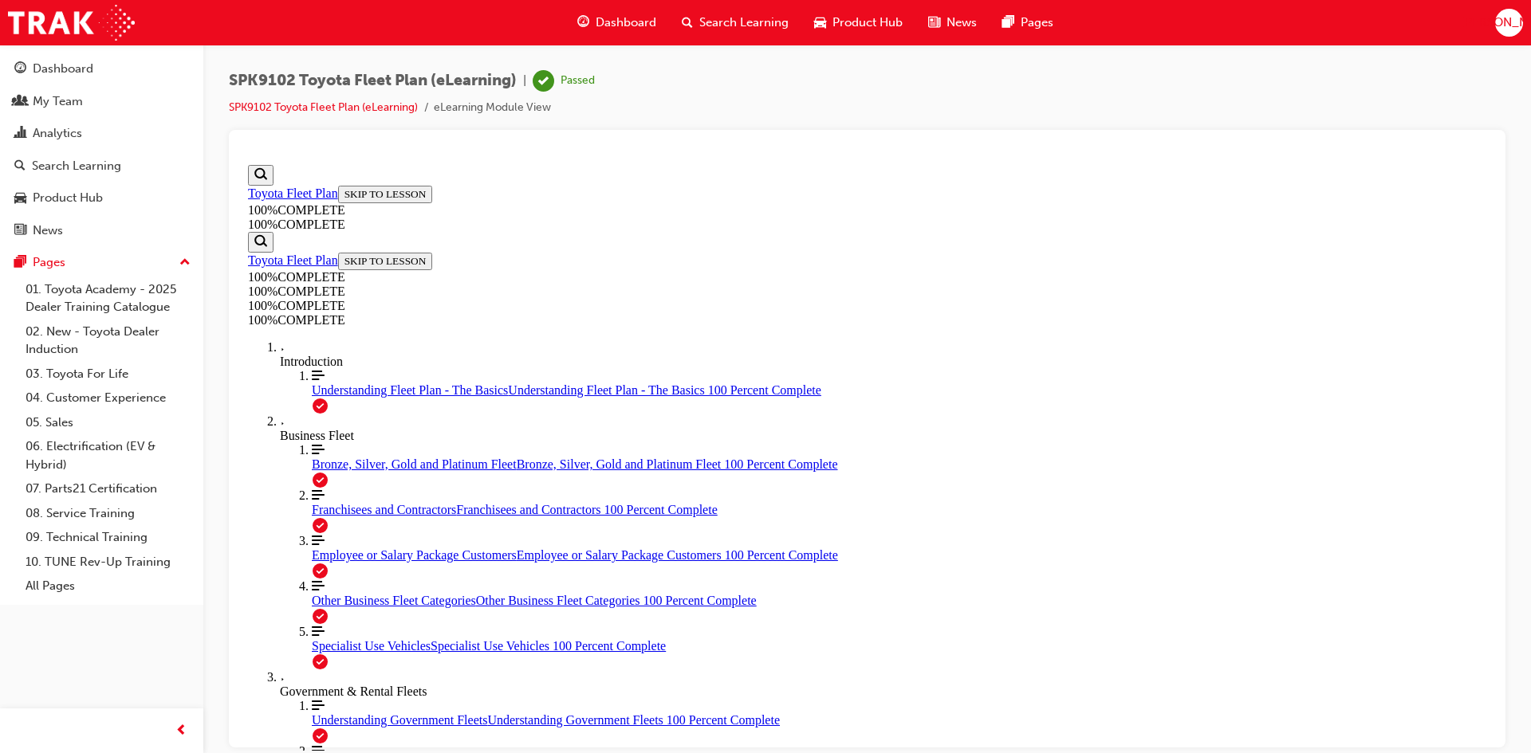
scroll to position [58, 0]
drag, startPoint x: 818, startPoint y: 654, endPoint x: 826, endPoint y: 653, distance: 8.0
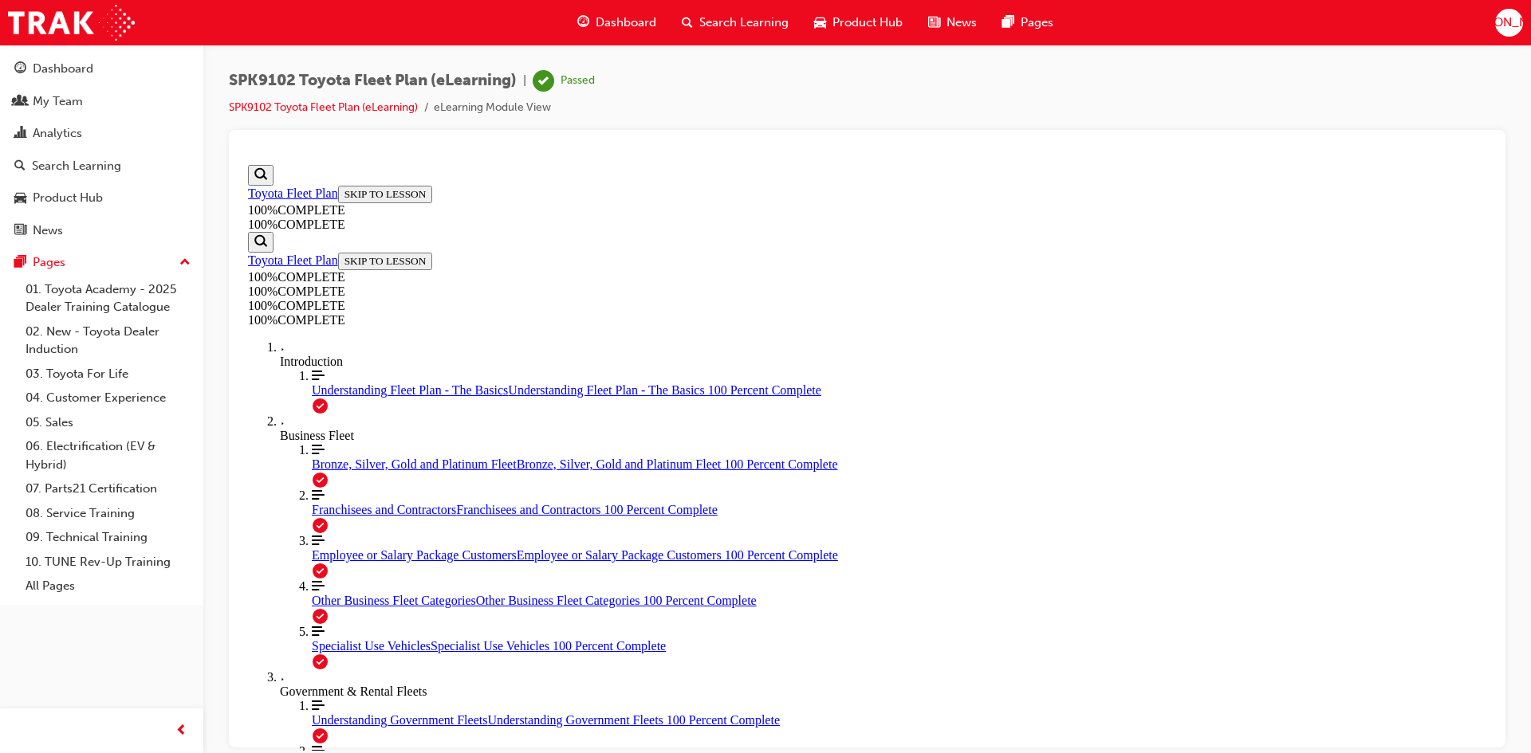
scroll to position [315, 0]
drag, startPoint x: 800, startPoint y: 554, endPoint x: 803, endPoint y: 613, distance: 59.1
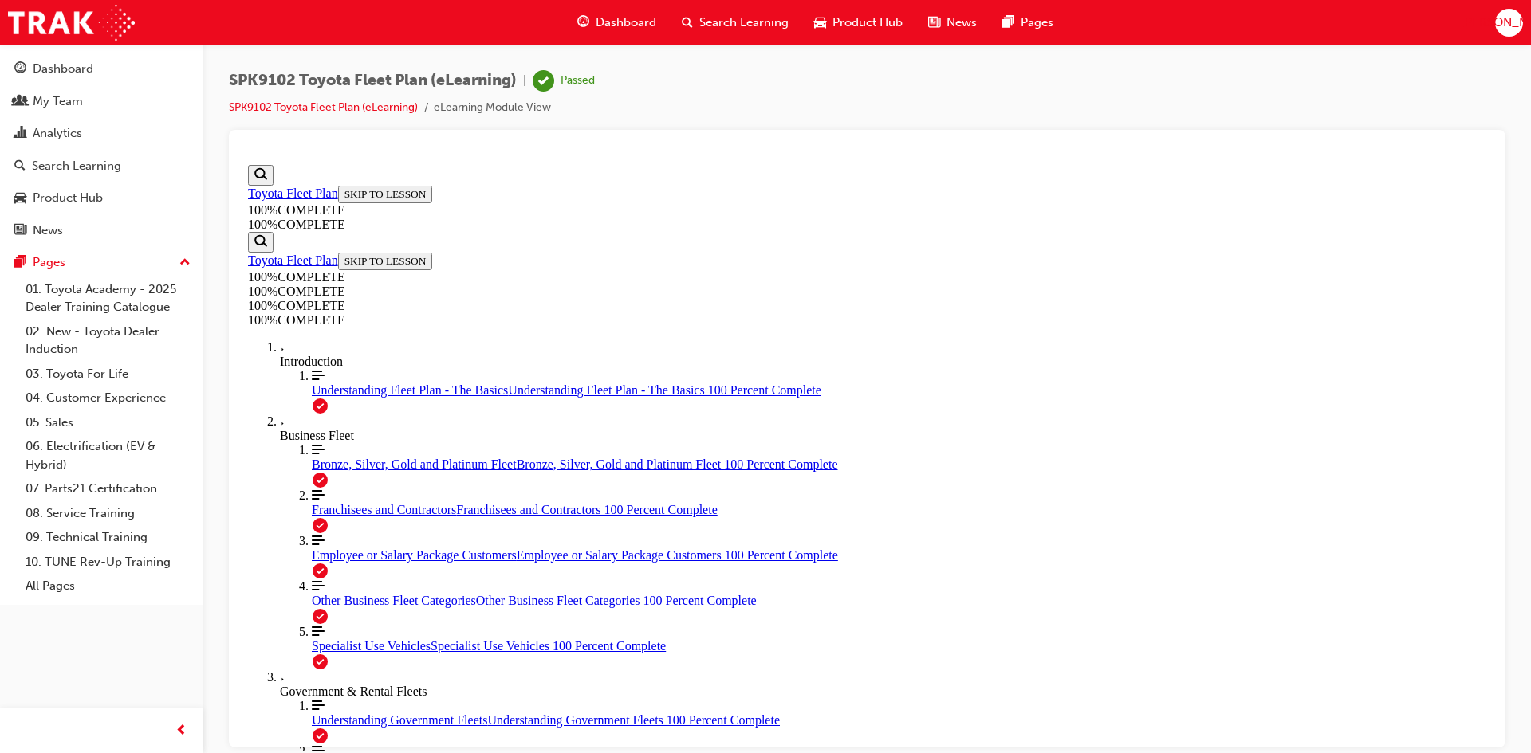
scroll to position [197, 0]
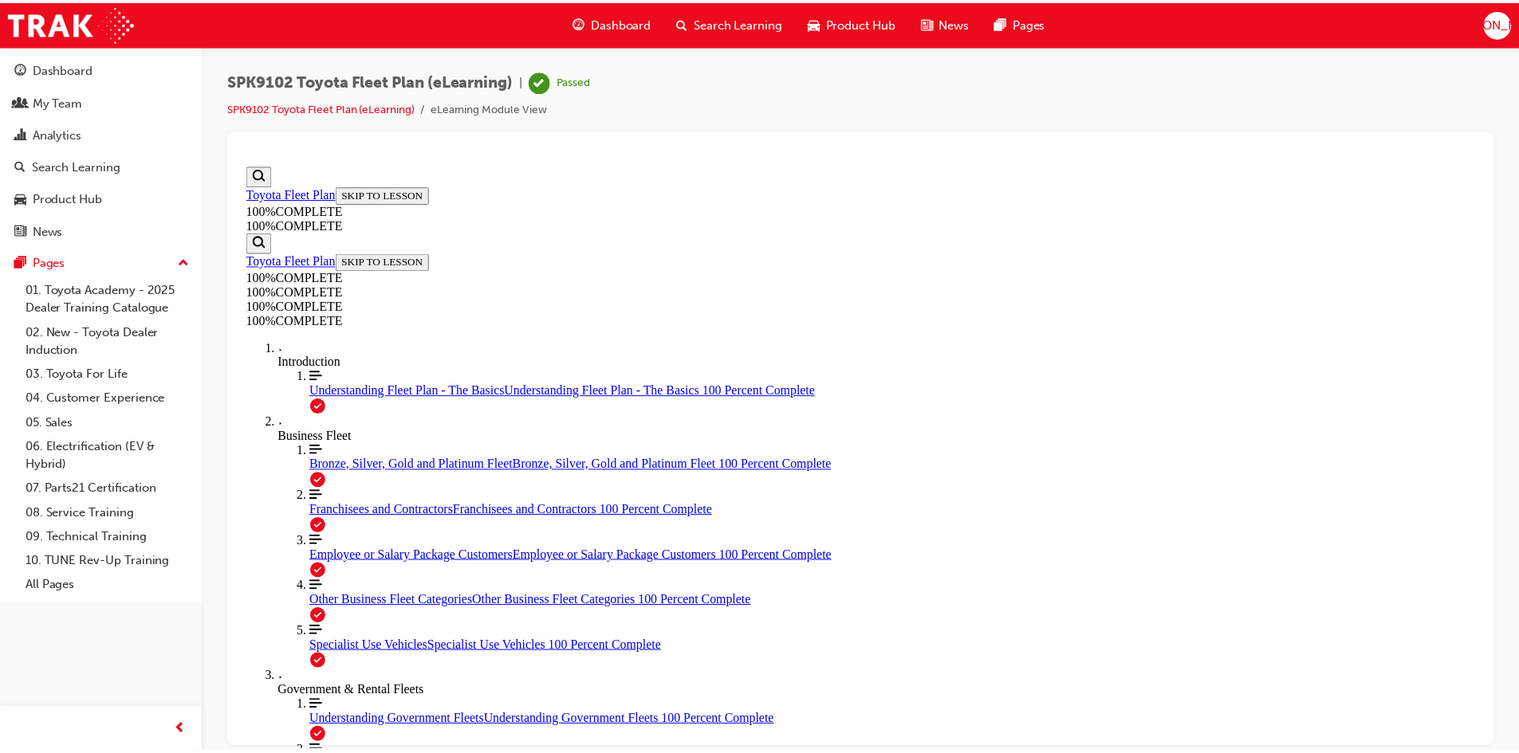
scroll to position [57, 0]
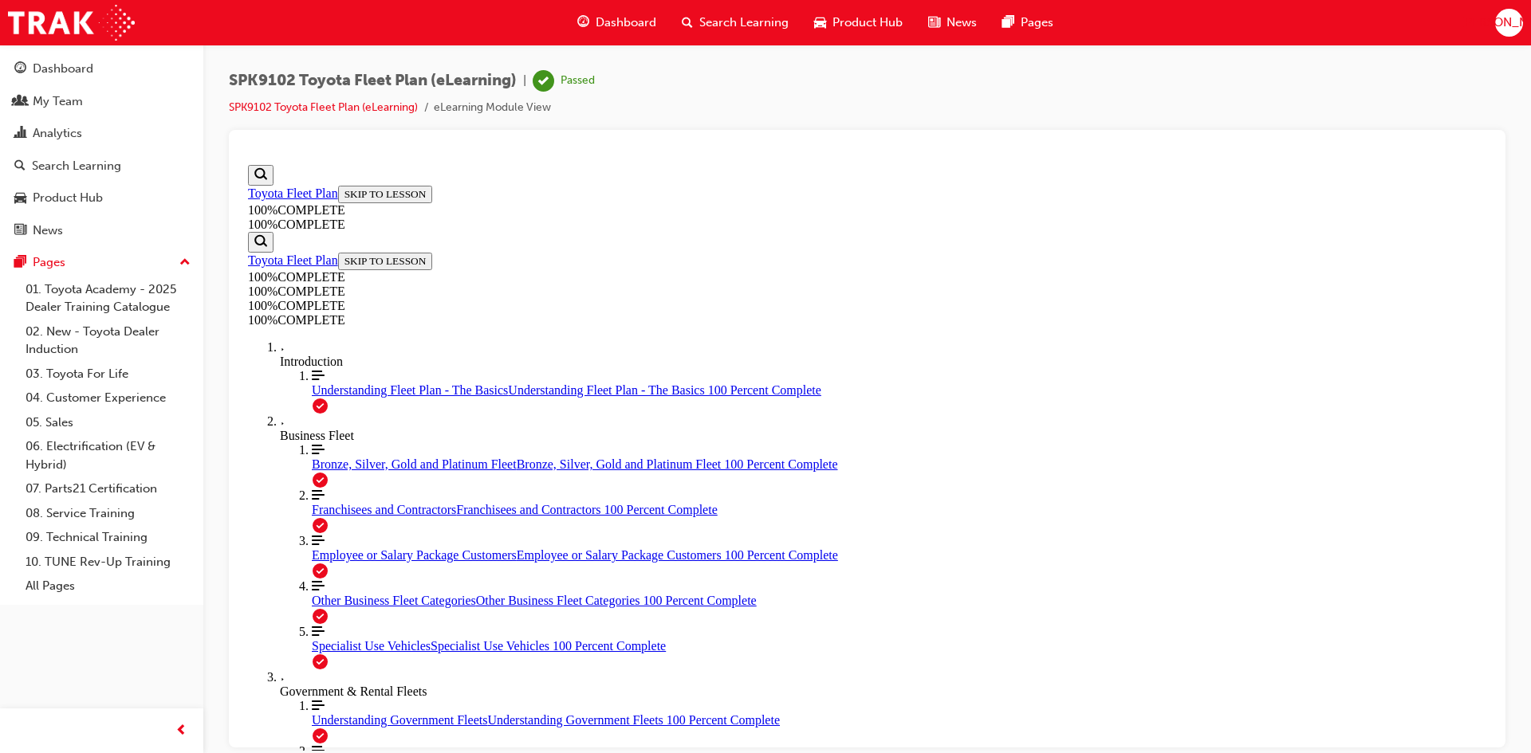
scroll to position [58, 0]
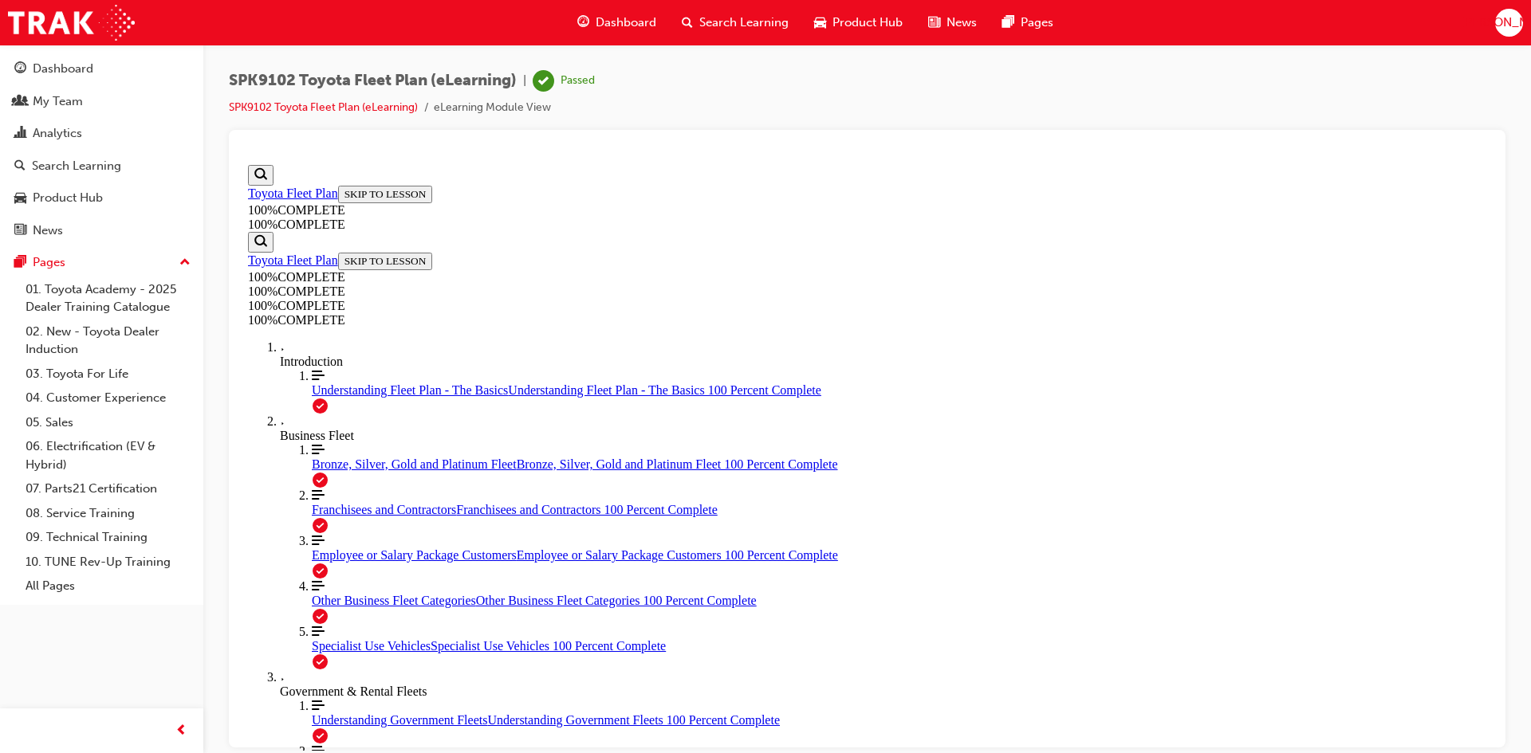
scroll to position [57, 0]
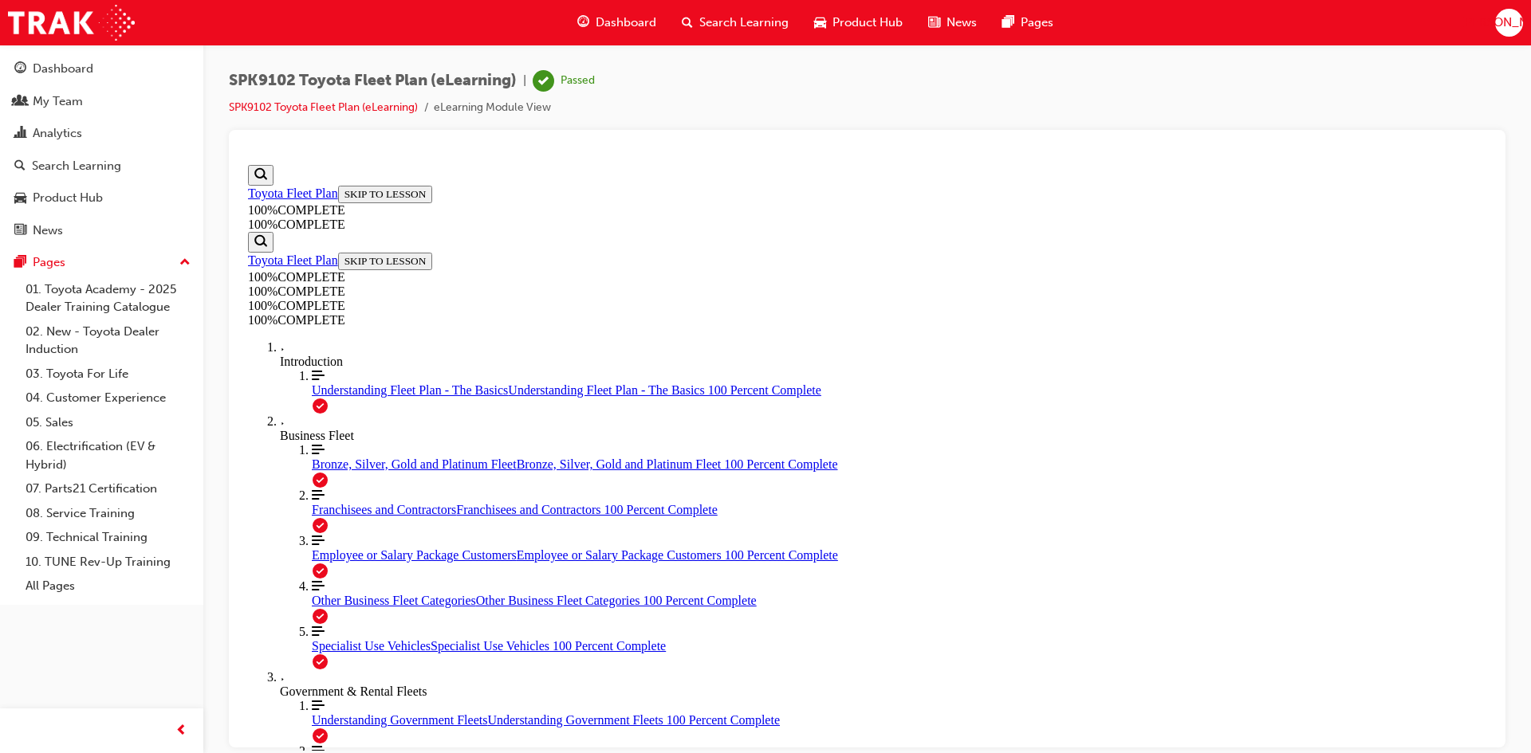
drag, startPoint x: 832, startPoint y: 517, endPoint x: 941, endPoint y: 663, distance: 182.3
drag, startPoint x: 861, startPoint y: 587, endPoint x: 942, endPoint y: 582, distance: 81.5
drag, startPoint x: 861, startPoint y: 522, endPoint x: 930, endPoint y: 521, distance: 69.4
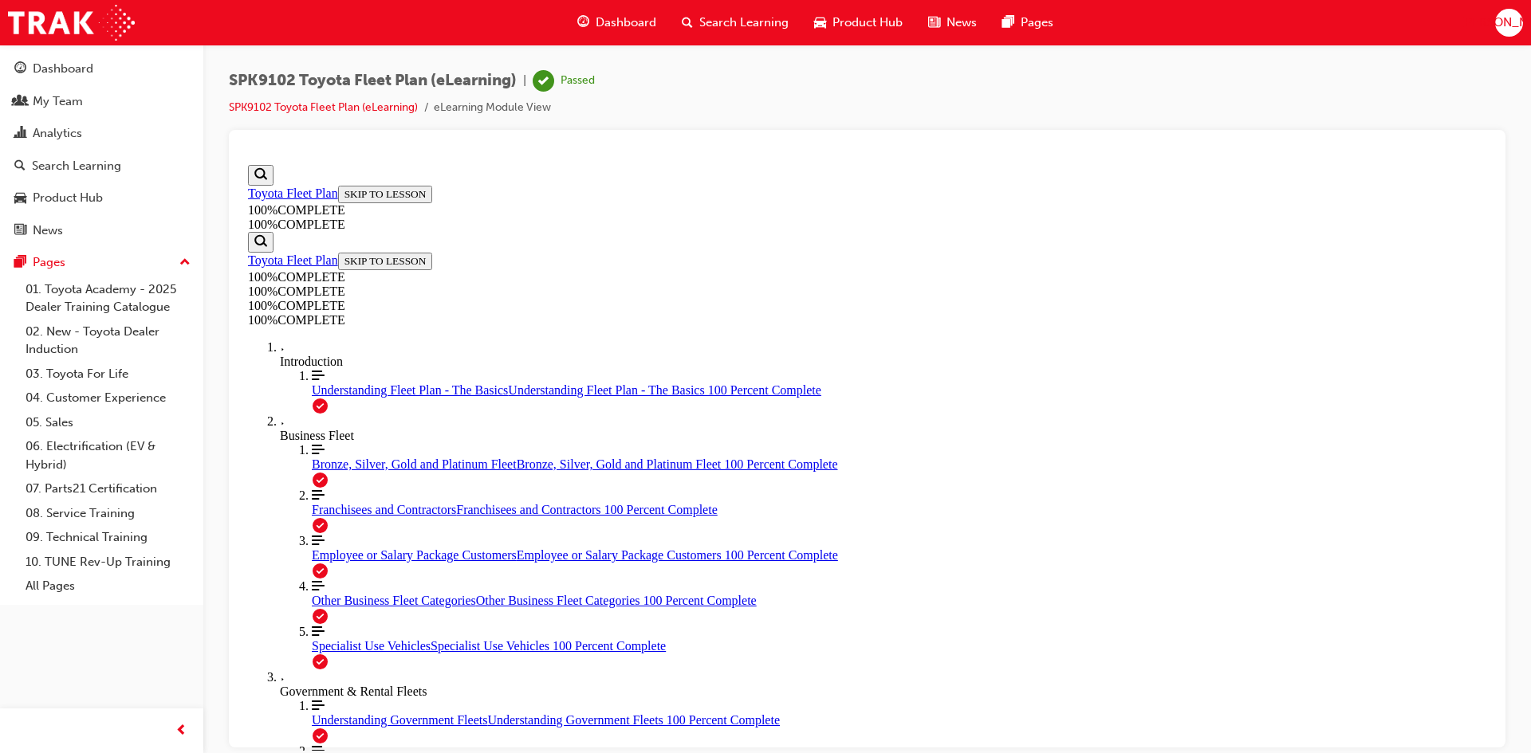
scroll to position [148, 0]
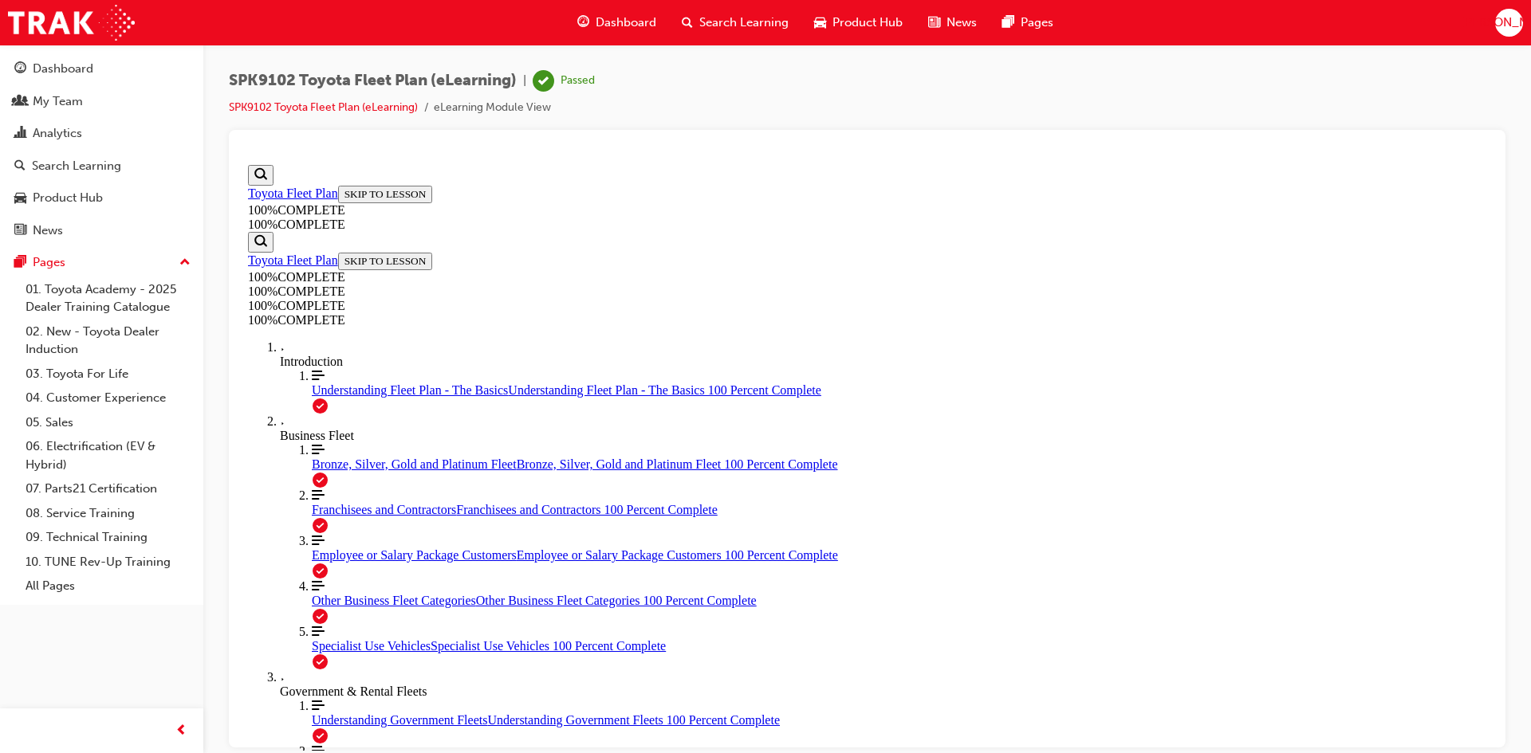
drag, startPoint x: 770, startPoint y: 578, endPoint x: 777, endPoint y: 582, distance: 8.2
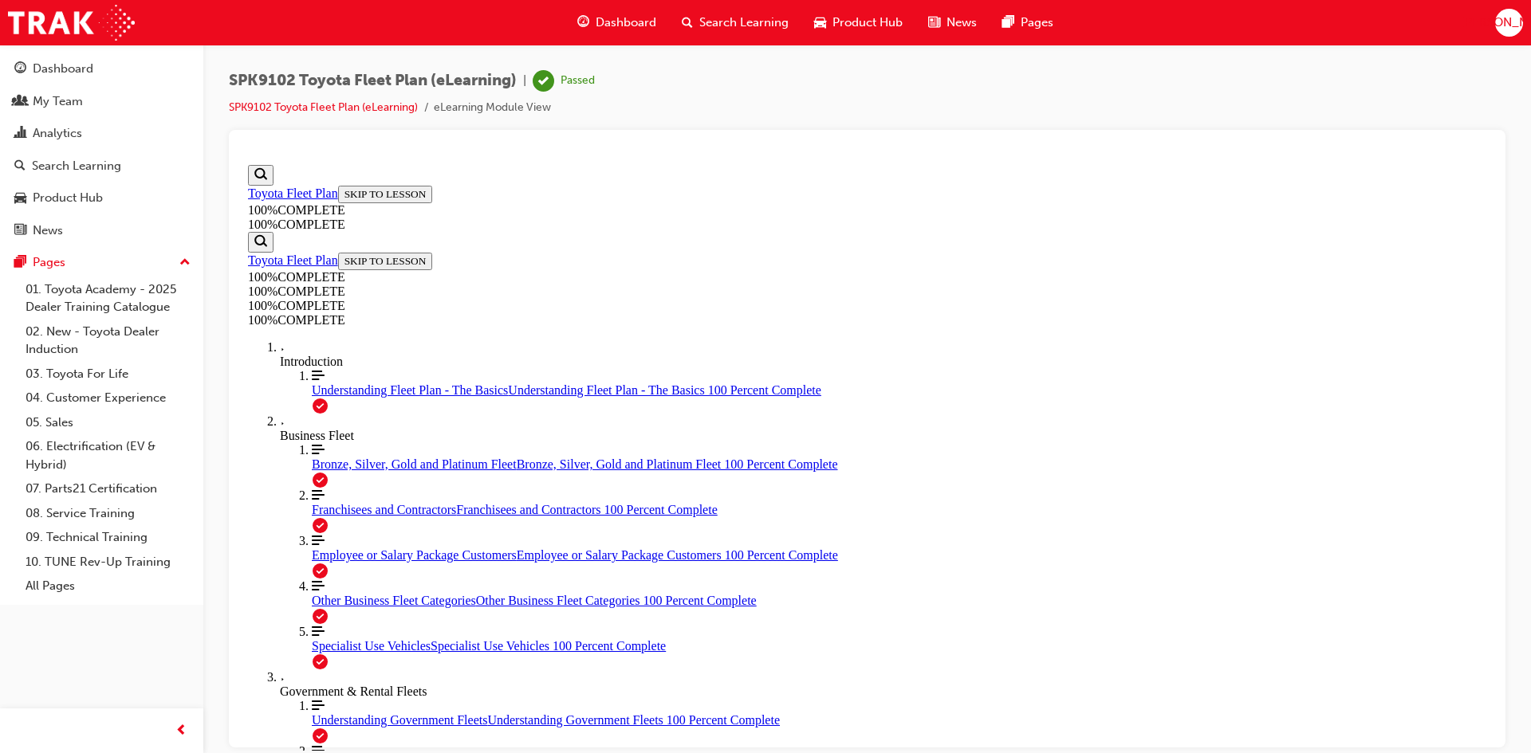
scroll to position [58, 0]
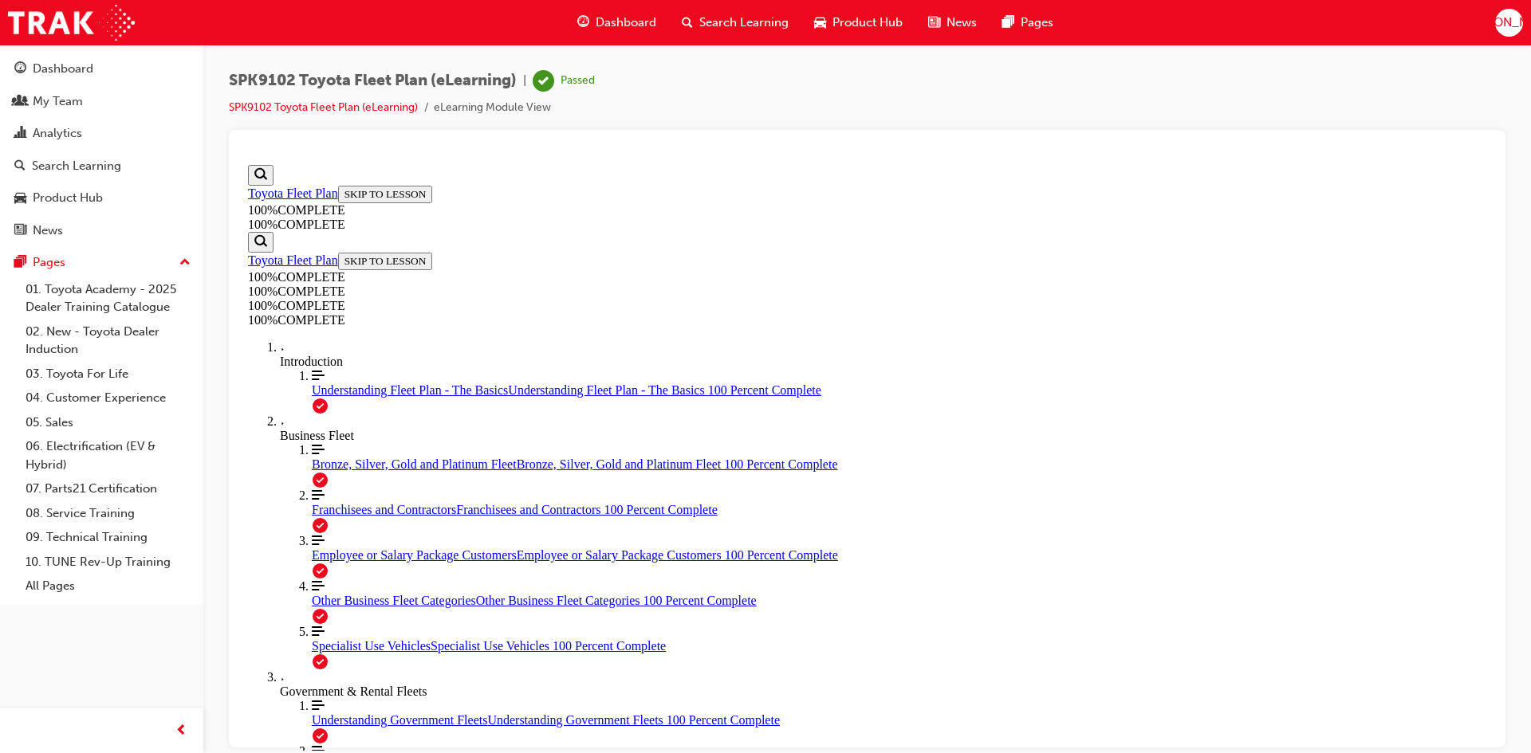
scroll to position [342, 0]
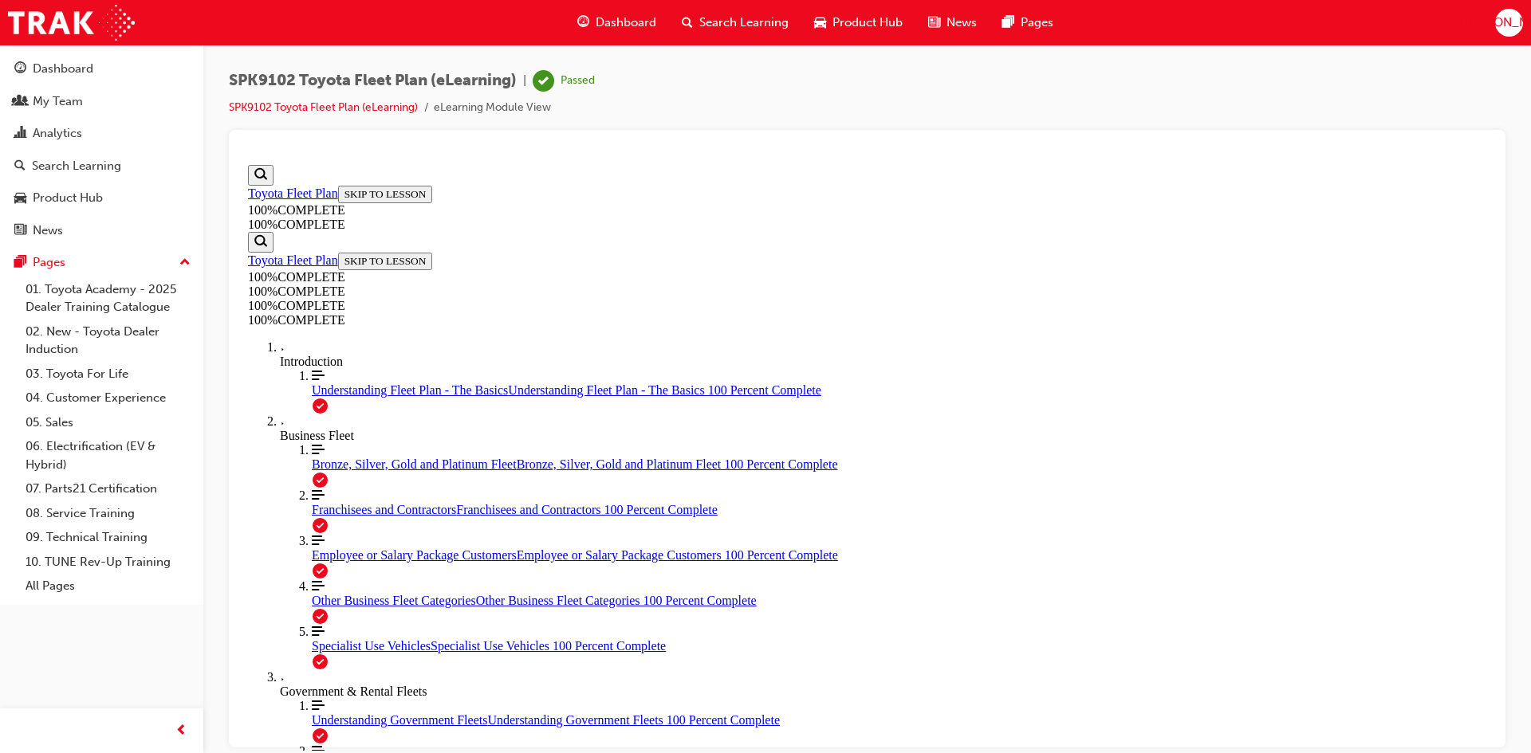
scroll to position [214, 0]
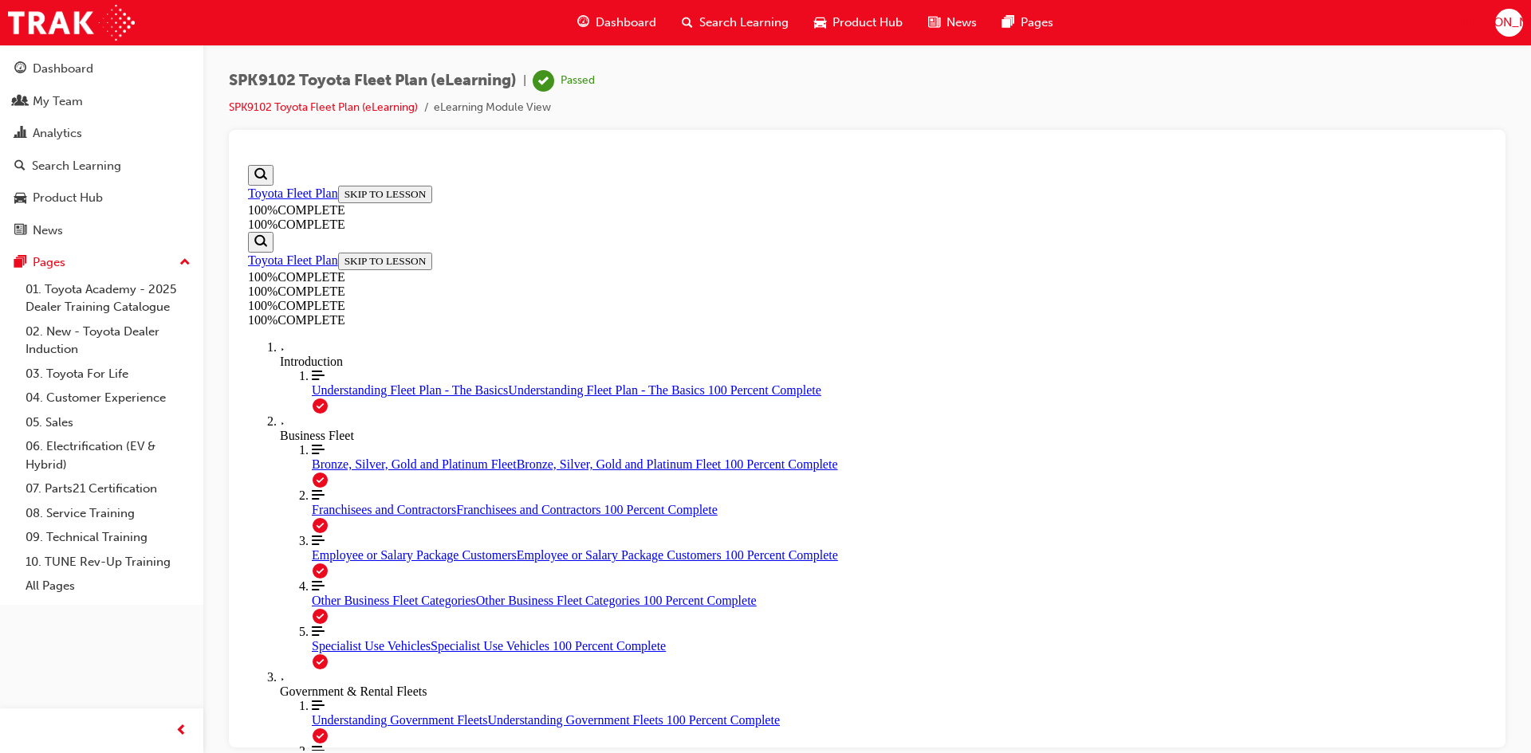
drag, startPoint x: 792, startPoint y: 521, endPoint x: 840, endPoint y: 553, distance: 58.6
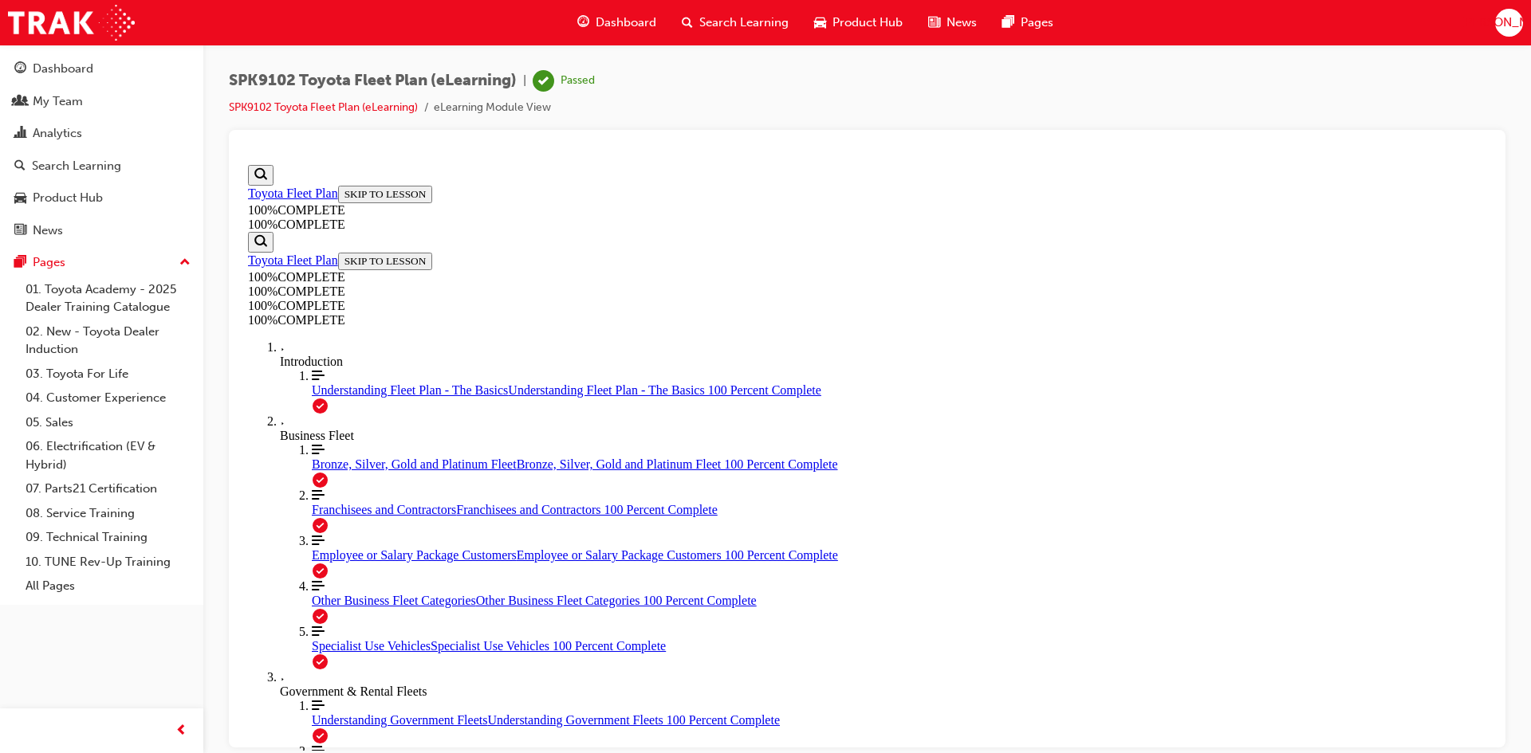
scroll to position [208, 0]
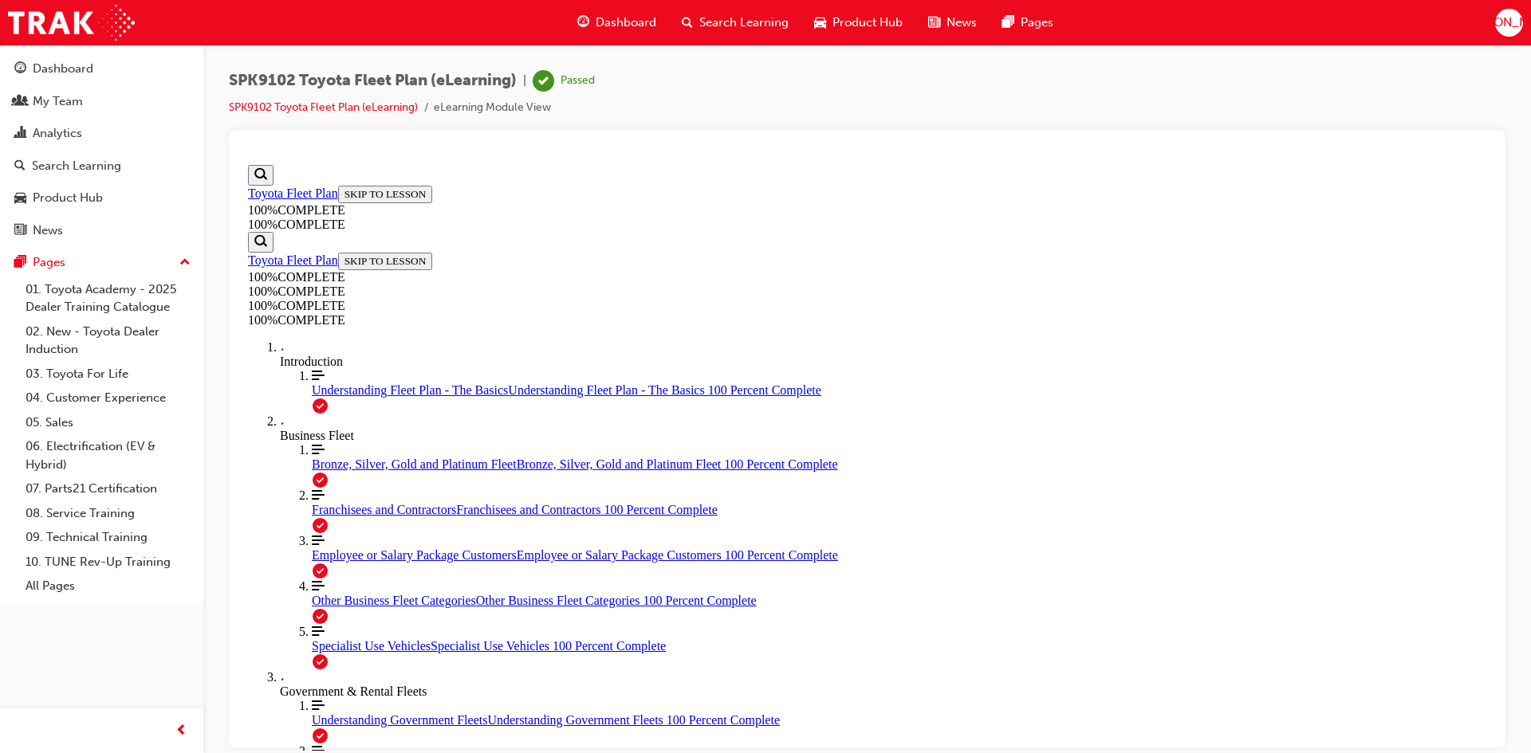
scroll to position [154, 0]
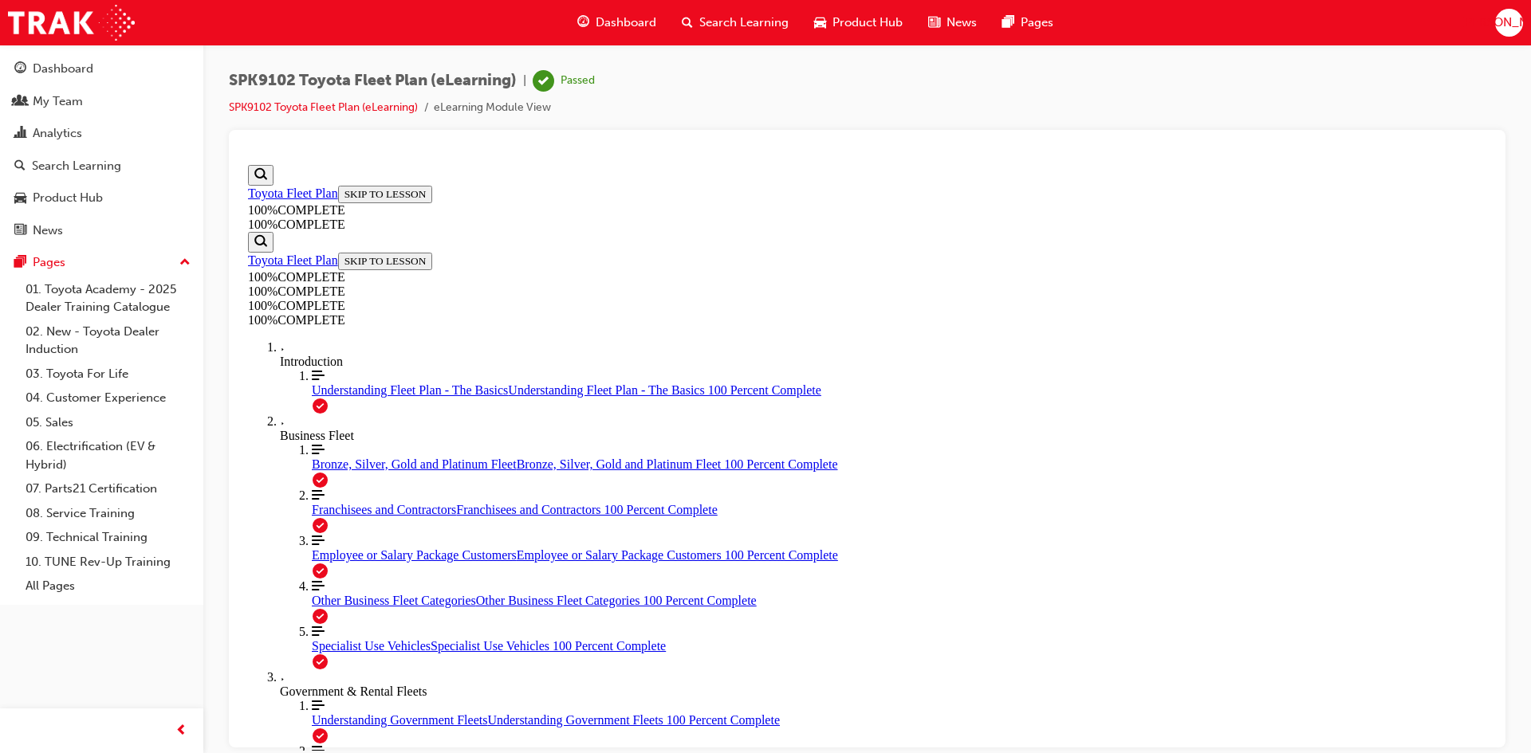
drag, startPoint x: 1425, startPoint y: 169, endPoint x: 1410, endPoint y: 187, distance: 24.3
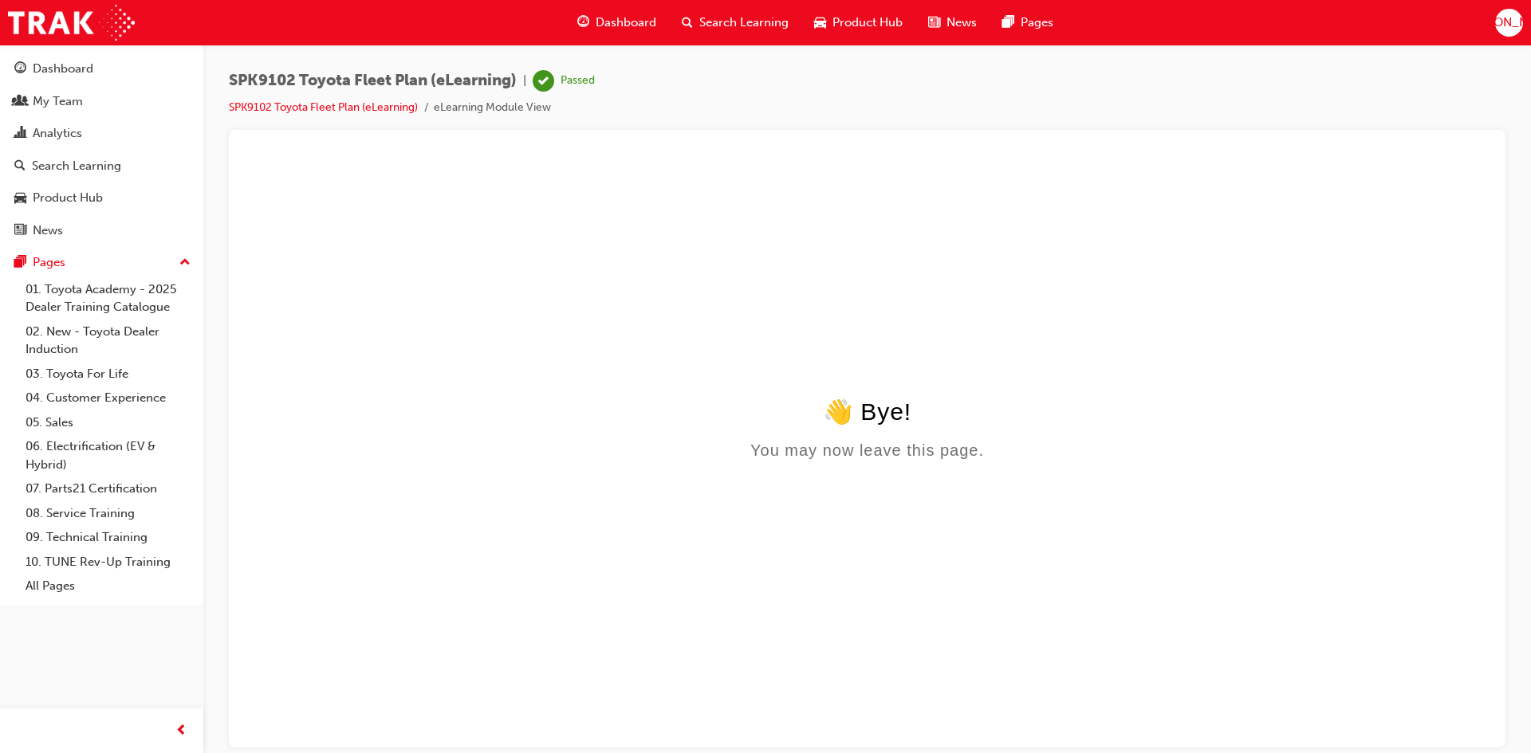
scroll to position [0, 0]
